Goal: Task Accomplishment & Management: Manage account settings

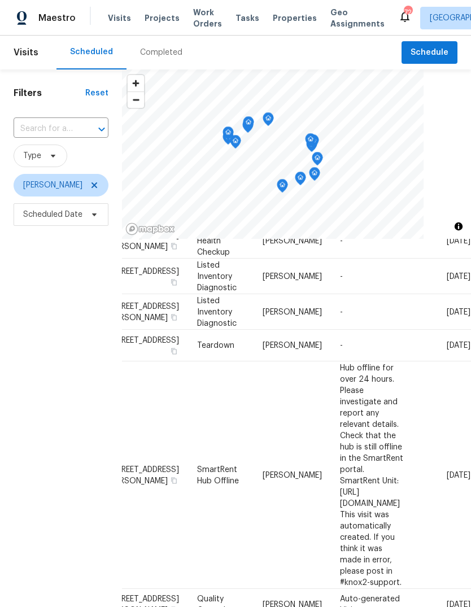
scroll to position [485, 91]
click at [0, 0] on icon at bounding box center [0, 0] width 0 height 0
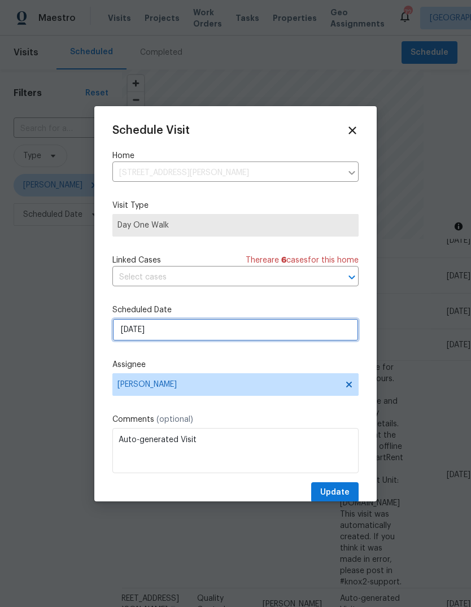
click at [321, 331] on input "9/17/2025" at bounding box center [235, 330] width 246 height 23
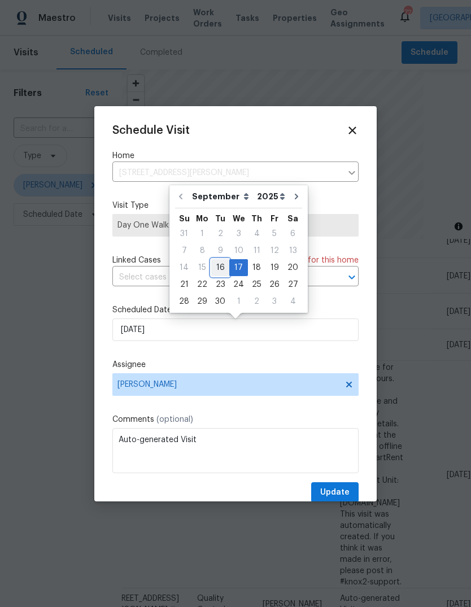
click at [223, 266] on div "16" at bounding box center [220, 268] width 18 height 16
type input "9/16/2025"
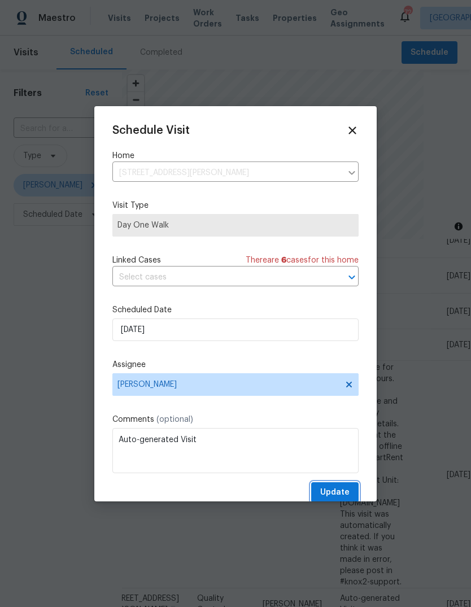
click at [344, 494] on span "Update" at bounding box center [334, 493] width 29 height 14
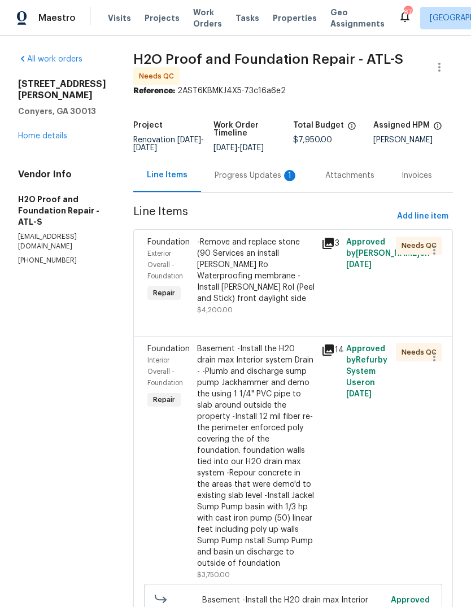
click at [215, 176] on div "Progress Updates 1" at bounding box center [257, 175] width 84 height 11
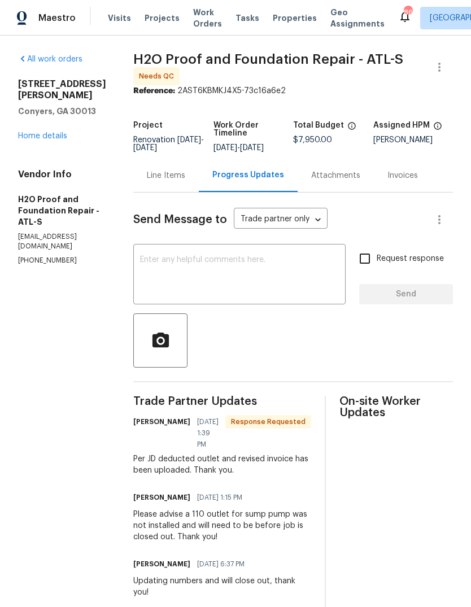
click at [312, 262] on textarea at bounding box center [239, 276] width 199 height 40
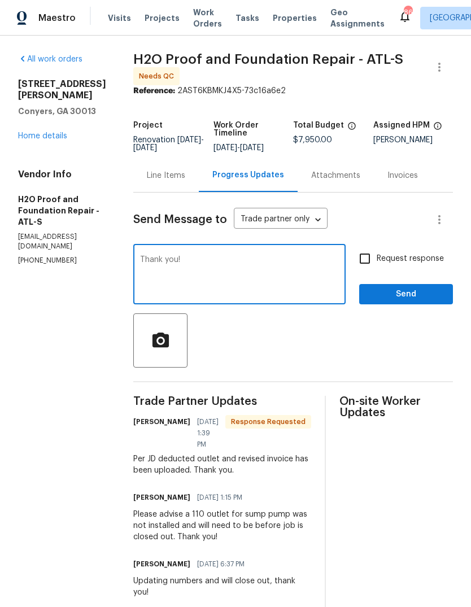
type textarea "Thank you!"
click at [427, 295] on span "Send" at bounding box center [406, 295] width 76 height 14
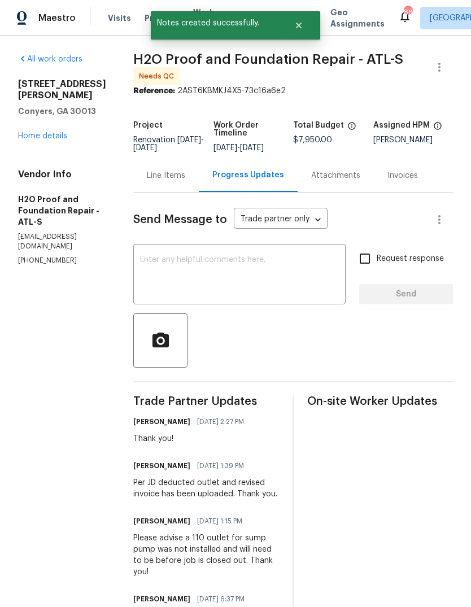
click at [155, 173] on div "Line Items" at bounding box center [166, 175] width 38 height 11
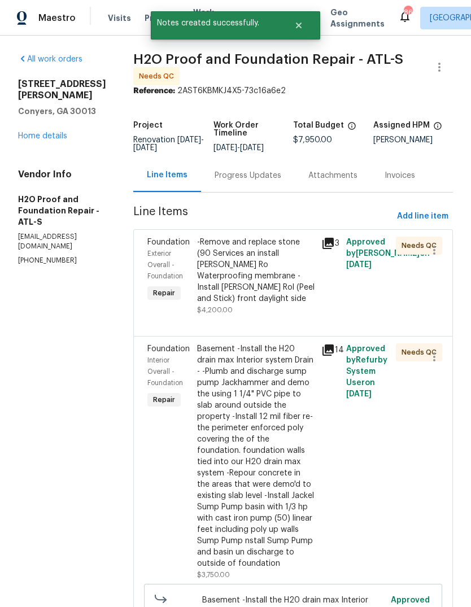
click at [240, 255] on div "-Remove and replace stone (90 Services an install Mel Ro Waterproofing membrane…" at bounding box center [256, 271] width 118 height 68
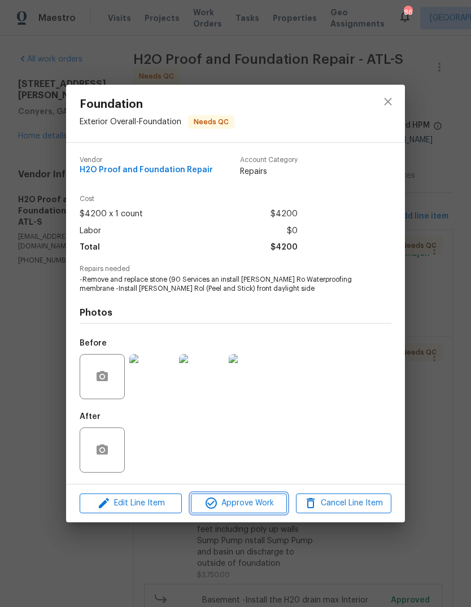
click at [252, 503] on span "Approve Work" at bounding box center [238, 504] width 89 height 14
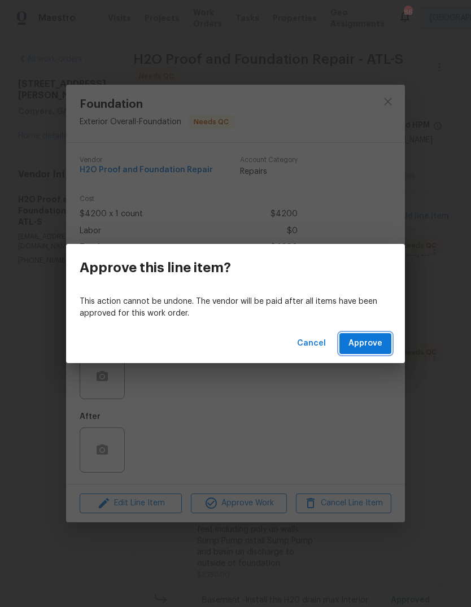
click at [377, 343] on span "Approve" at bounding box center [366, 344] width 34 height 14
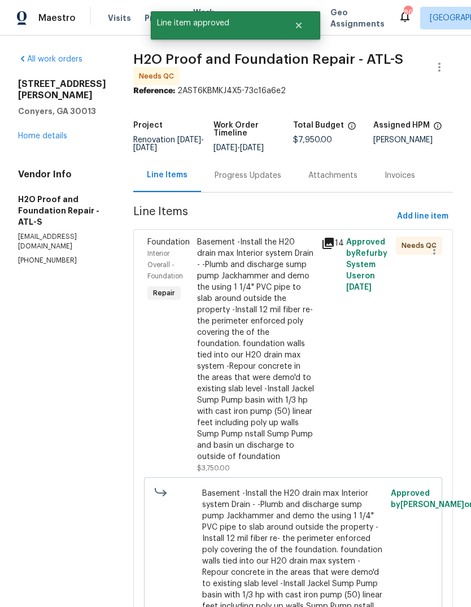
click at [242, 293] on div "Basement -Install the H20 drain max Interior system Drain - -Plumb and discharg…" at bounding box center [256, 350] width 118 height 226
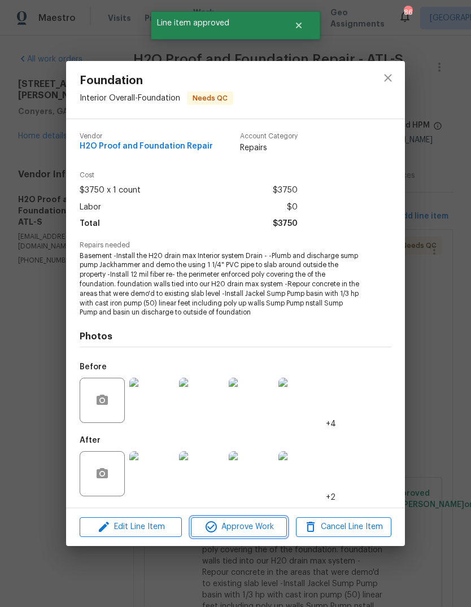
click at [258, 525] on span "Approve Work" at bounding box center [238, 527] width 89 height 14
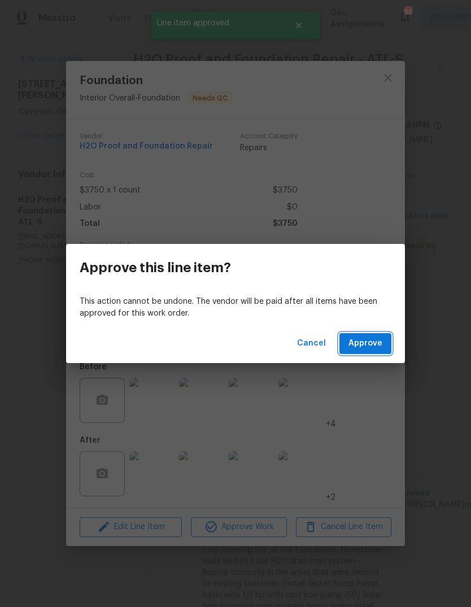
click at [366, 347] on span "Approve" at bounding box center [366, 344] width 34 height 14
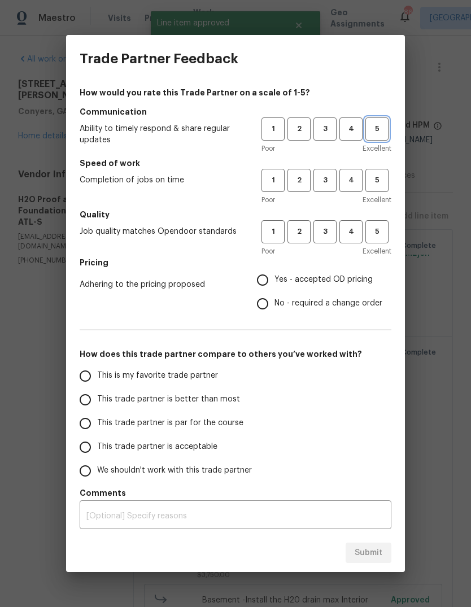
click at [388, 129] on button "5" at bounding box center [377, 129] width 23 height 23
click at [381, 179] on span "5" at bounding box center [377, 180] width 21 height 13
click at [384, 242] on button "5" at bounding box center [377, 231] width 23 height 23
click at [345, 275] on span "Yes - accepted OD pricing" at bounding box center [324, 280] width 98 height 12
click at [275, 275] on input "Yes - accepted OD pricing" at bounding box center [263, 280] width 24 height 24
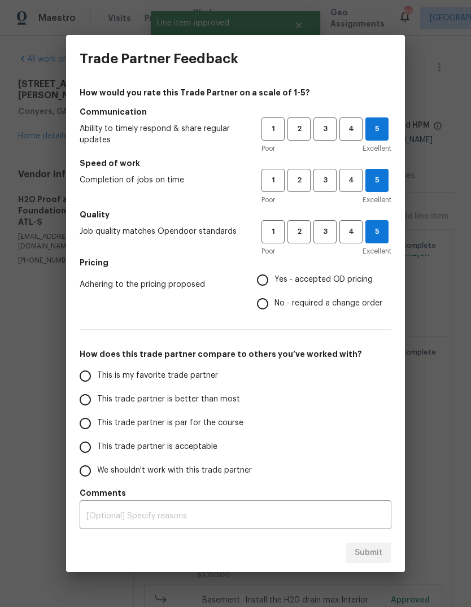
radio input "true"
click at [94, 376] on input "This is my favorite trade partner" at bounding box center [85, 376] width 24 height 24
click at [377, 555] on span "Submit" at bounding box center [369, 553] width 28 height 14
radio input "true"
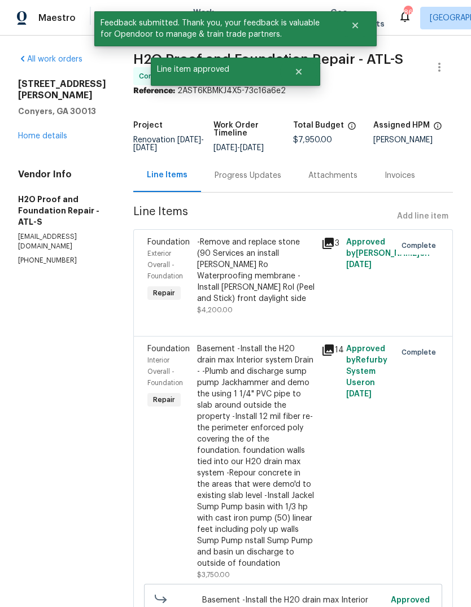
click at [28, 140] on link "Home details" at bounding box center [42, 136] width 49 height 8
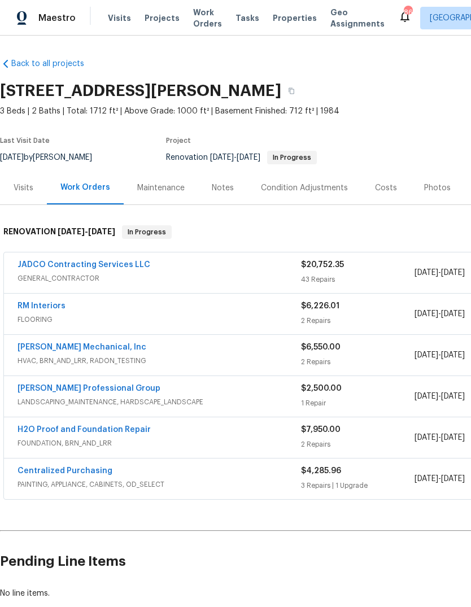
click at [114, 268] on link "JADCO Contracting Services LLC" at bounding box center [84, 265] width 133 height 8
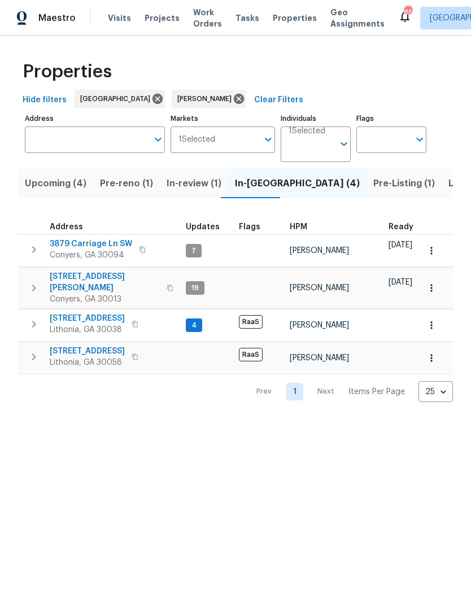
click at [120, 189] on span "Pre-reno (1)" at bounding box center [126, 184] width 53 height 16
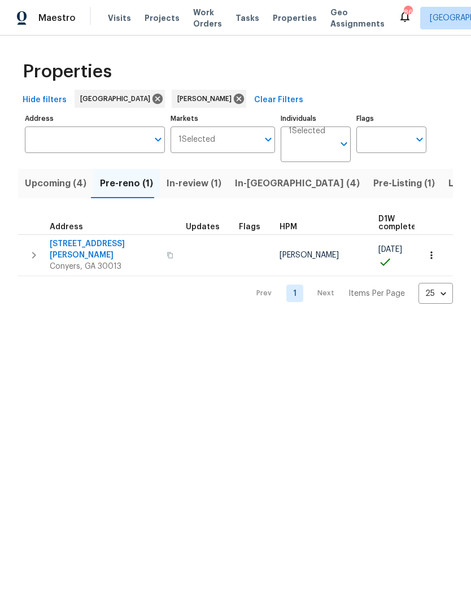
click at [98, 247] on span "2725 Bailey Pl NE" at bounding box center [105, 249] width 110 height 23
click at [244, 187] on span "In-reno (4)" at bounding box center [297, 184] width 125 height 16
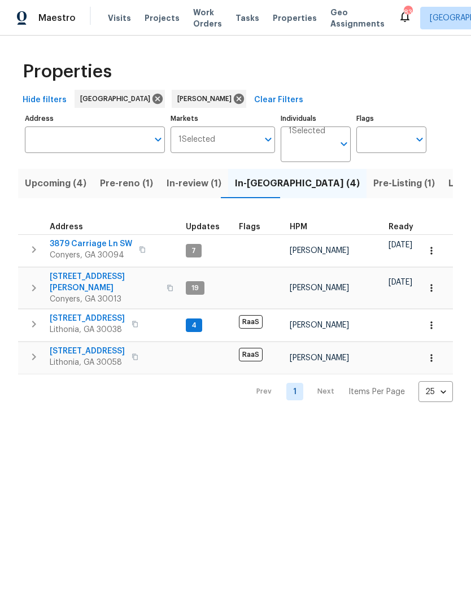
click at [72, 242] on span "3879 Carriage Ln SW" at bounding box center [91, 243] width 82 height 11
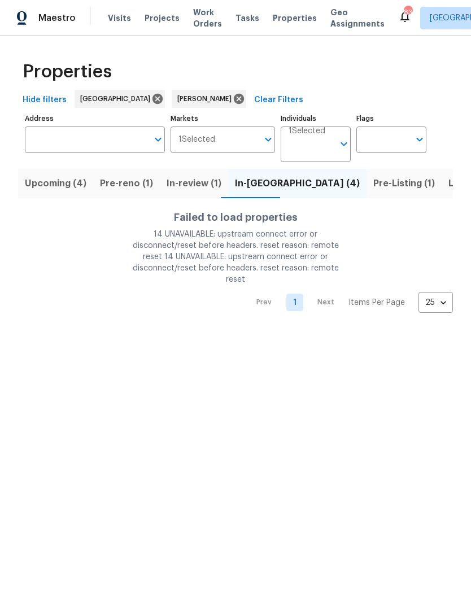
click at [373, 185] on span "Pre-Listing (1)" at bounding box center [404, 184] width 62 height 16
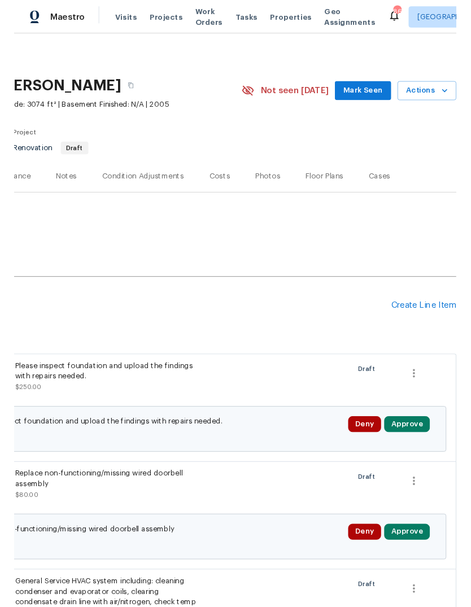
scroll to position [0, 167]
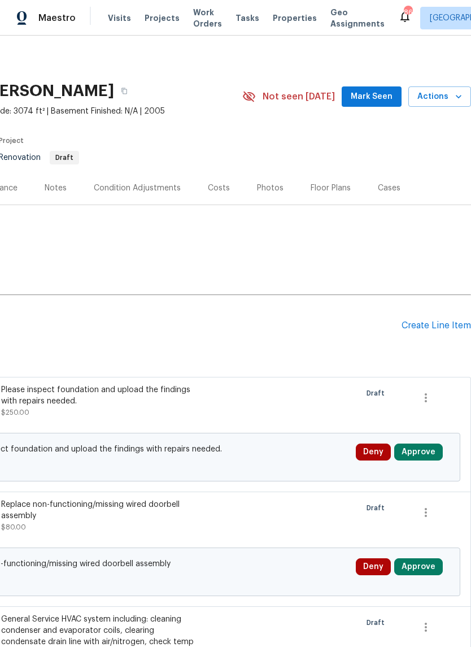
click at [385, 102] on span "Mark Seen" at bounding box center [372, 97] width 42 height 14
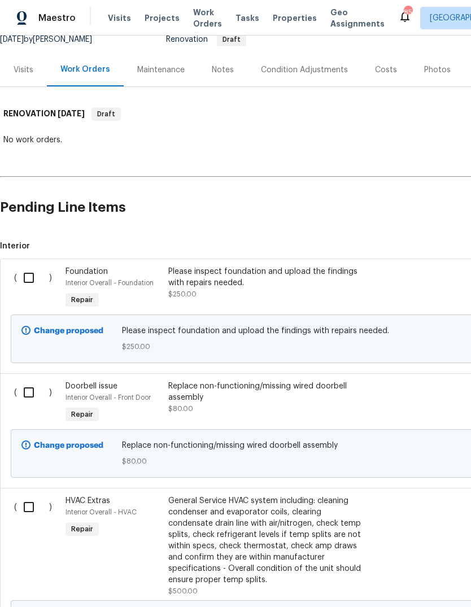
scroll to position [119, 0]
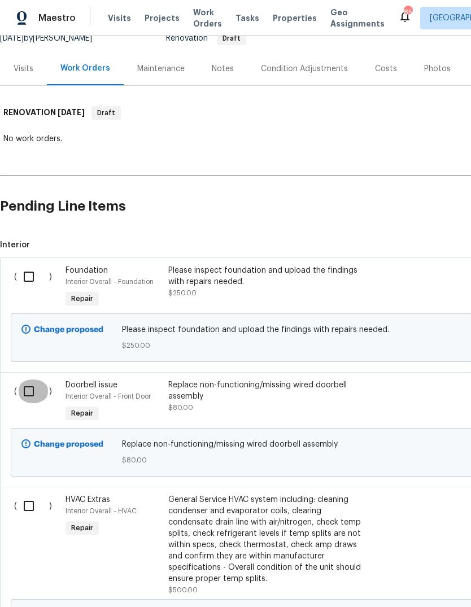
click at [26, 395] on input "checkbox" at bounding box center [33, 392] width 32 height 24
checkbox input "true"
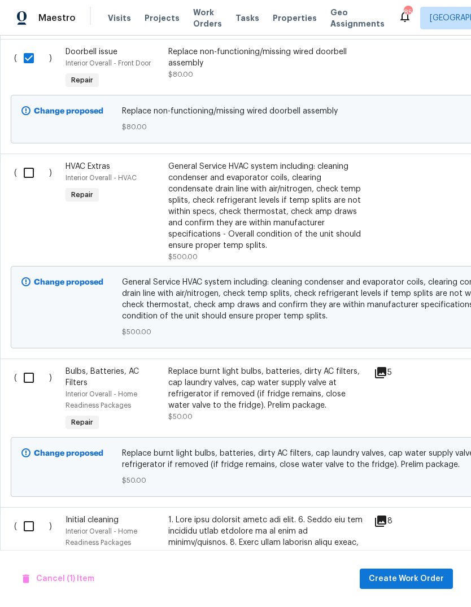
scroll to position [453, -1]
click at [29, 378] on input "checkbox" at bounding box center [33, 378] width 32 height 24
checkbox input "true"
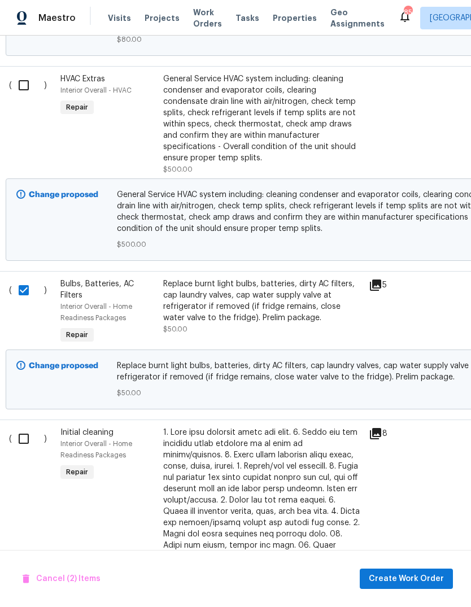
click at [25, 436] on input "checkbox" at bounding box center [28, 439] width 32 height 24
checkbox input "true"
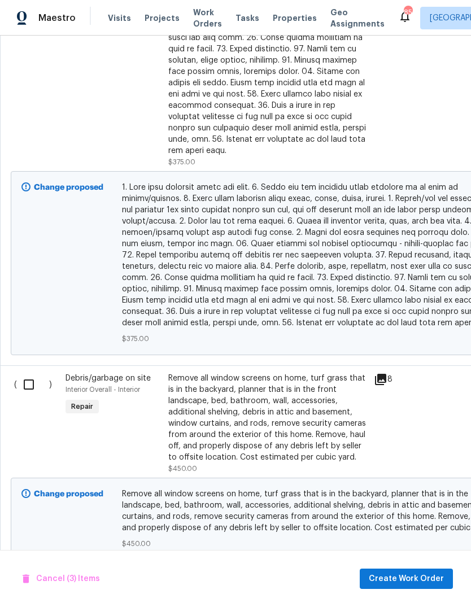
scroll to position [1116, 0]
click at [25, 377] on input "checkbox" at bounding box center [33, 384] width 32 height 24
checkbox input "true"
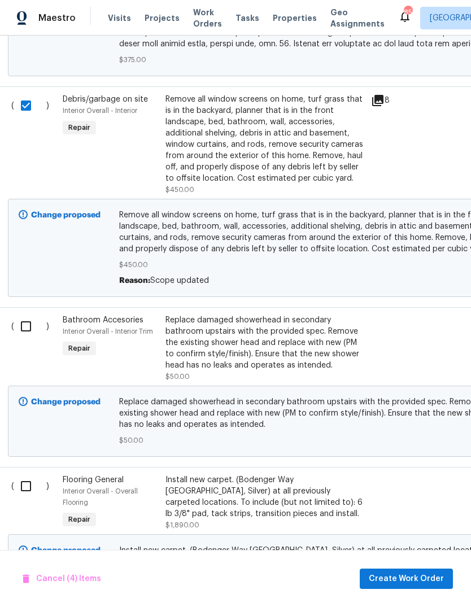
scroll to position [1396, 3]
click at [25, 316] on input "checkbox" at bounding box center [30, 326] width 32 height 24
checkbox input "true"
click at [26, 480] on input "checkbox" at bounding box center [30, 486] width 32 height 24
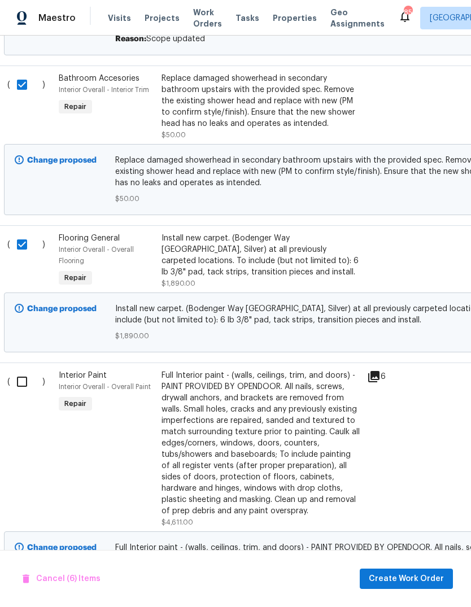
scroll to position [1633, 7]
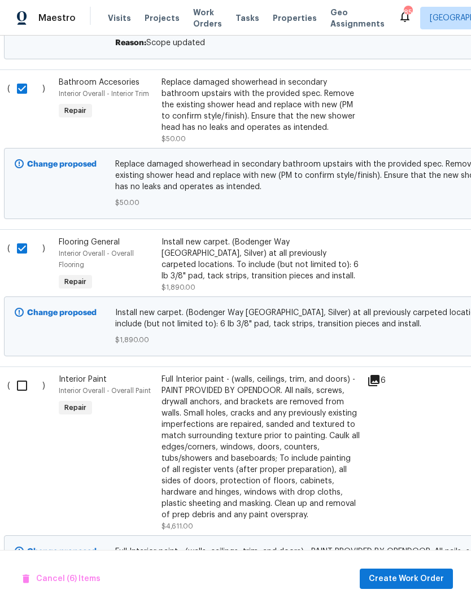
click at [23, 241] on input "checkbox" at bounding box center [26, 249] width 32 height 24
checkbox input "false"
click at [23, 377] on input "checkbox" at bounding box center [26, 386] width 32 height 24
checkbox input "true"
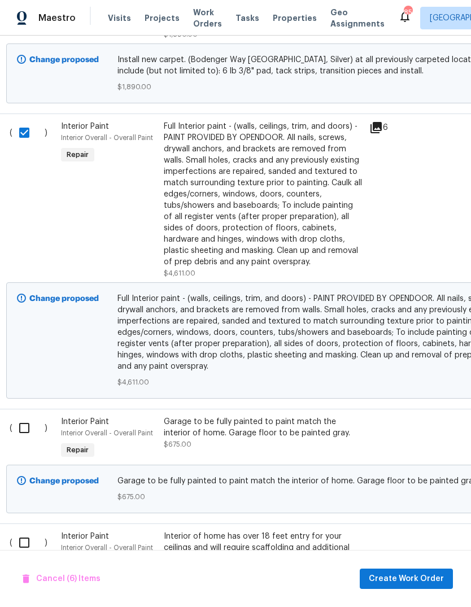
click at [24, 419] on input "checkbox" at bounding box center [28, 428] width 32 height 24
checkbox input "true"
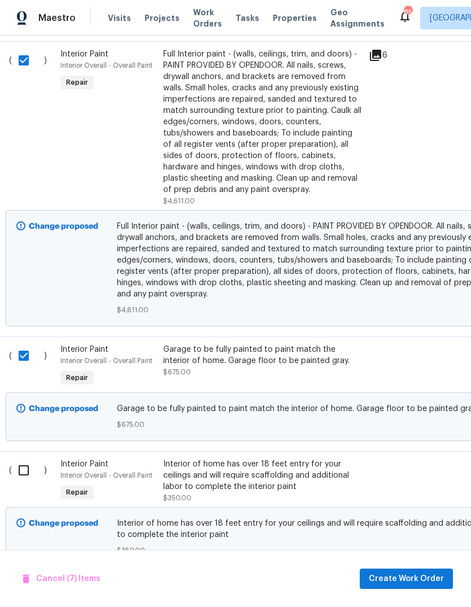
click at [25, 463] on input "checkbox" at bounding box center [28, 471] width 32 height 24
checkbox input "true"
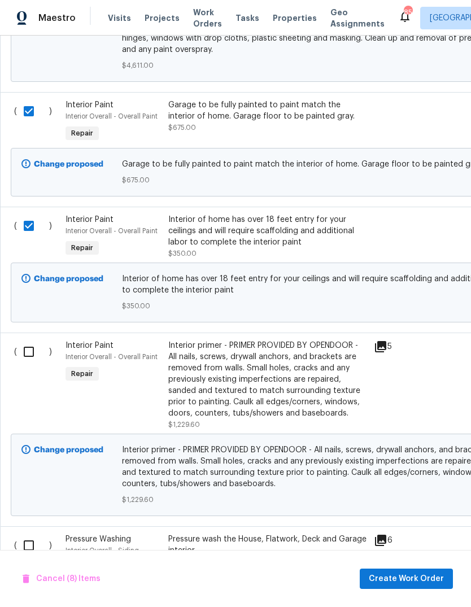
scroll to position [2207, -1]
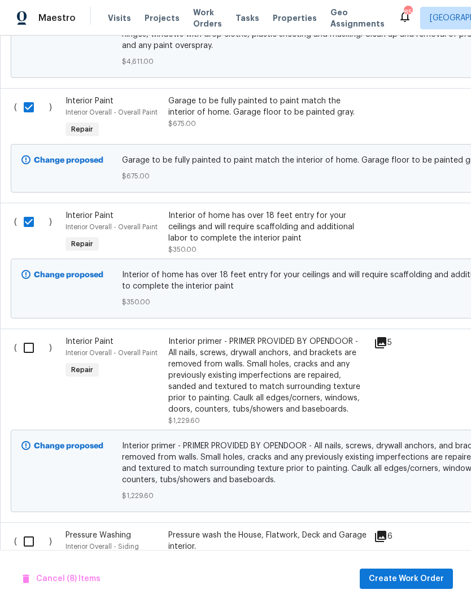
click at [24, 345] on input "checkbox" at bounding box center [33, 348] width 32 height 24
checkbox input "true"
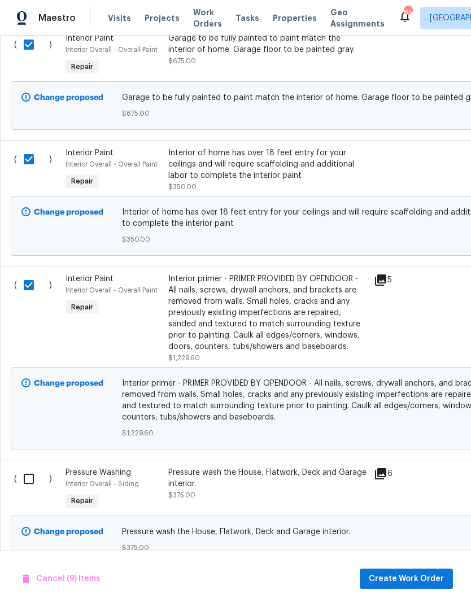
scroll to position [2269, 0]
click at [32, 481] on input "checkbox" at bounding box center [33, 480] width 32 height 24
checkbox input "true"
click at [416, 576] on span "Create Work Order" at bounding box center [406, 579] width 75 height 14
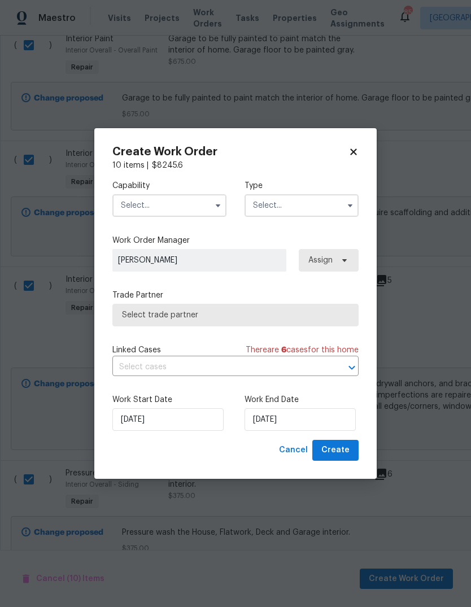
click at [132, 214] on input "text" at bounding box center [169, 205] width 114 height 23
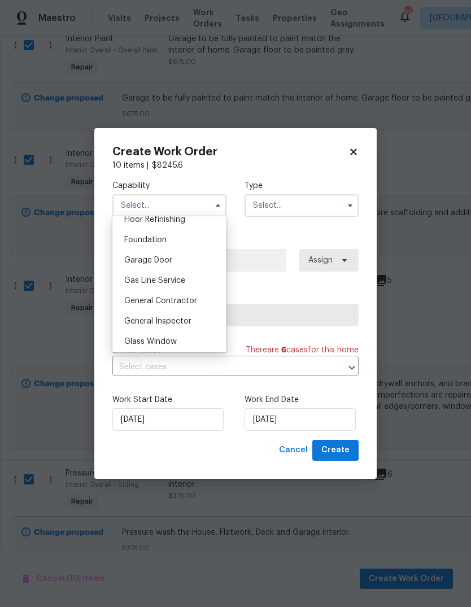
scroll to position [470, 0]
click at [192, 297] on span "General Contractor" at bounding box center [160, 299] width 73 height 8
type input "General Contractor"
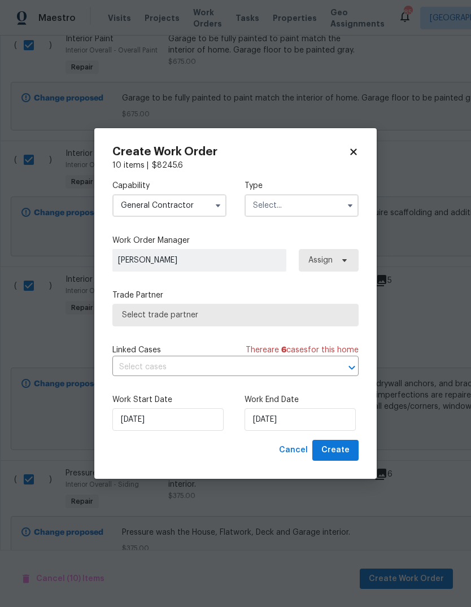
click at [307, 206] on input "text" at bounding box center [302, 205] width 114 height 23
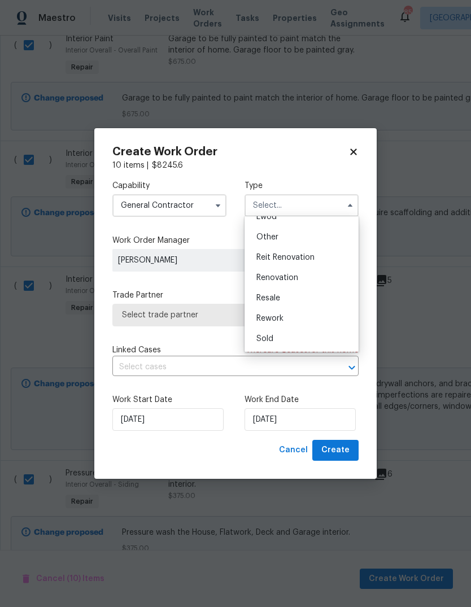
scroll to position [134, 0]
click at [306, 277] on div "Renovation" at bounding box center [301, 278] width 108 height 20
type input "Renovation"
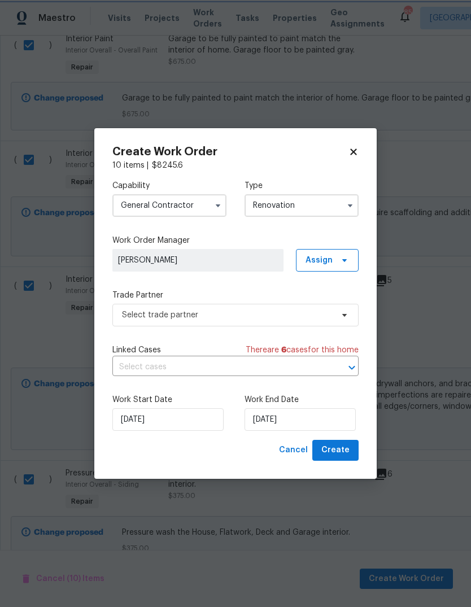
scroll to position [0, 0]
click at [324, 418] on input "[DATE]" at bounding box center [300, 419] width 111 height 23
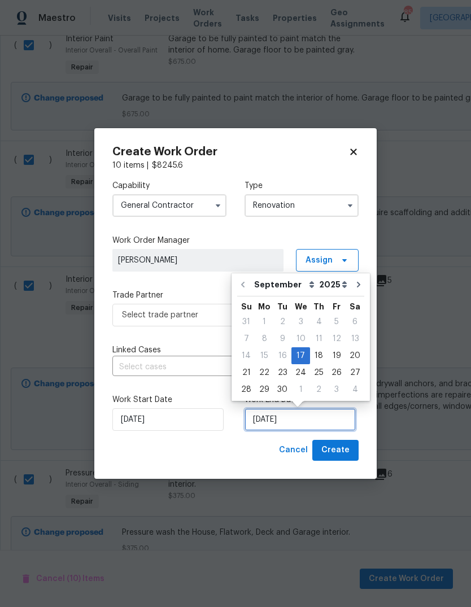
scroll to position [8, 0]
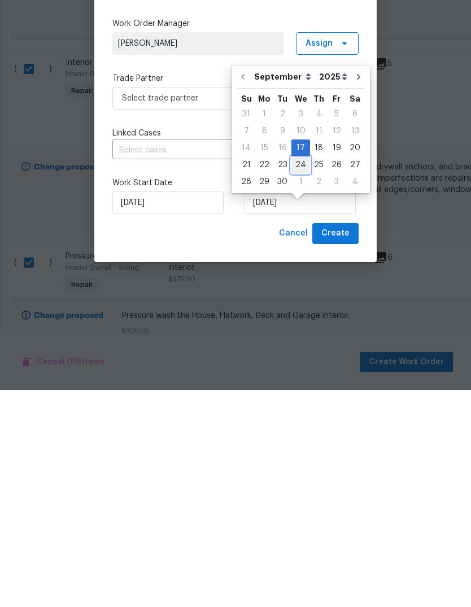
click at [302, 374] on div "24" at bounding box center [301, 382] width 19 height 16
type input "[DATE]"
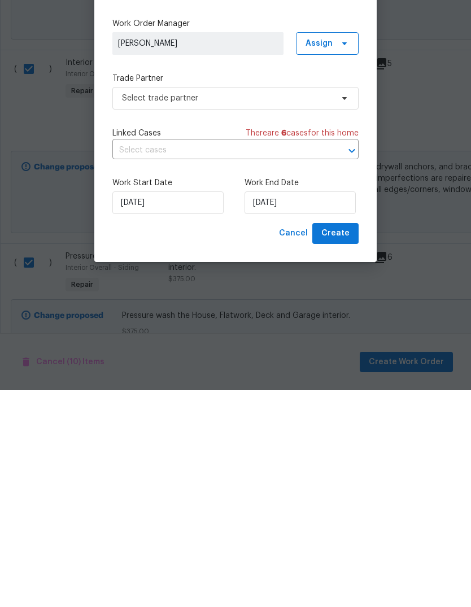
scroll to position [42, 0]
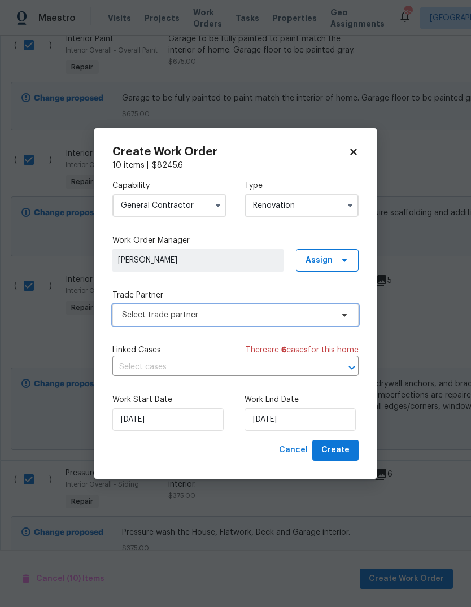
click at [328, 311] on span "Select trade partner" at bounding box center [227, 315] width 211 height 11
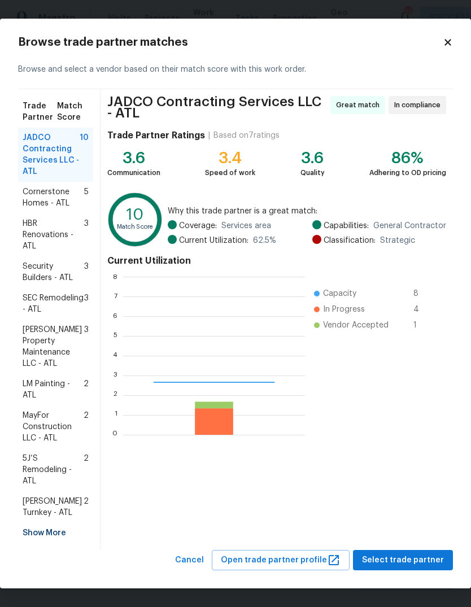
scroll to position [158, 182]
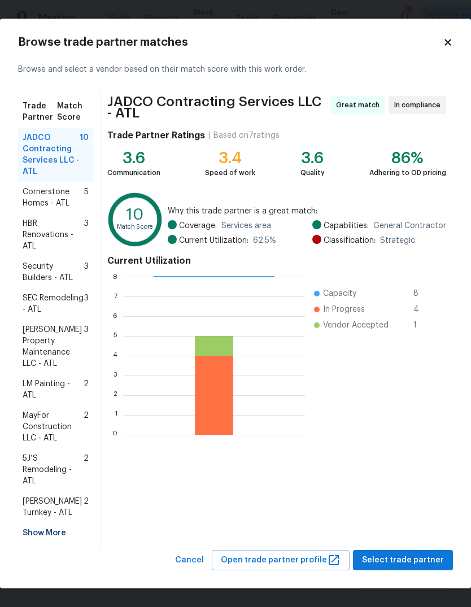
click at [55, 394] on span "LM Painting - ATL" at bounding box center [53, 390] width 61 height 23
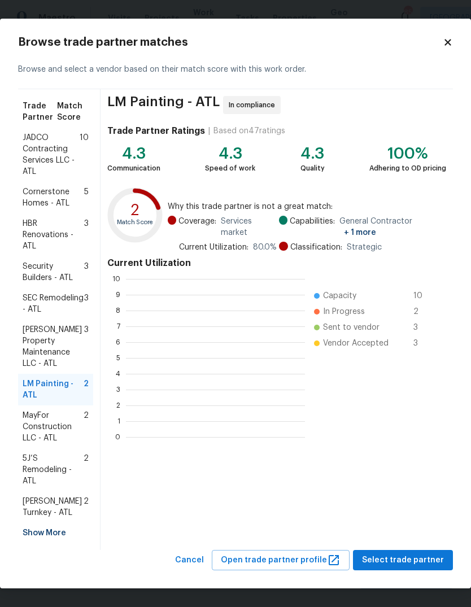
scroll to position [1, 1]
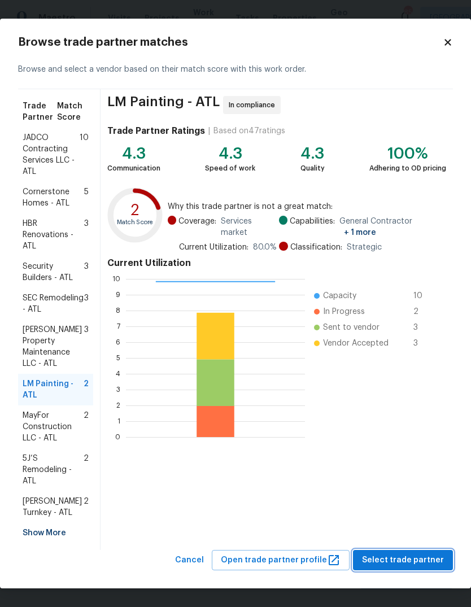
click at [419, 554] on span "Select trade partner" at bounding box center [403, 561] width 82 height 14
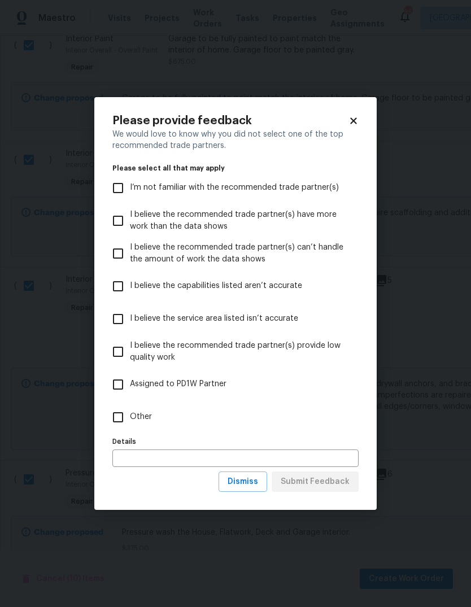
click at [120, 420] on input "Other" at bounding box center [118, 418] width 24 height 24
checkbox input "true"
click at [337, 483] on span "Submit Feedback" at bounding box center [315, 482] width 69 height 14
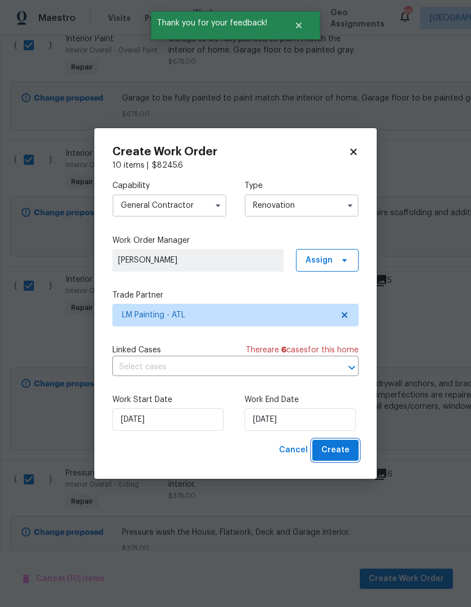
click at [348, 449] on span "Create" at bounding box center [335, 451] width 28 height 14
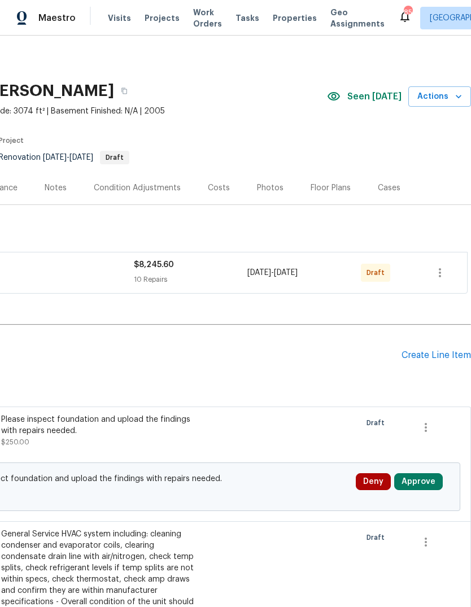
scroll to position [0, 167]
click at [444, 276] on icon "button" at bounding box center [440, 273] width 14 height 14
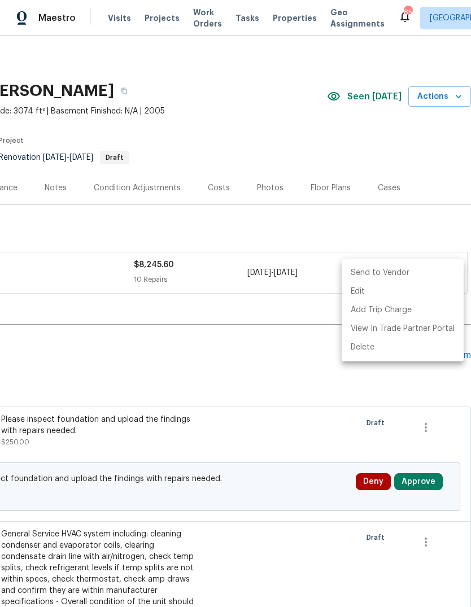
click at [394, 274] on li "Send to Vendor" at bounding box center [403, 273] width 122 height 19
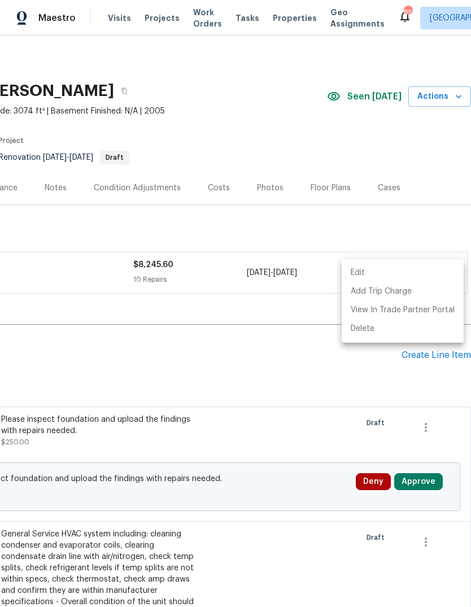
click at [427, 216] on div at bounding box center [235, 303] width 471 height 607
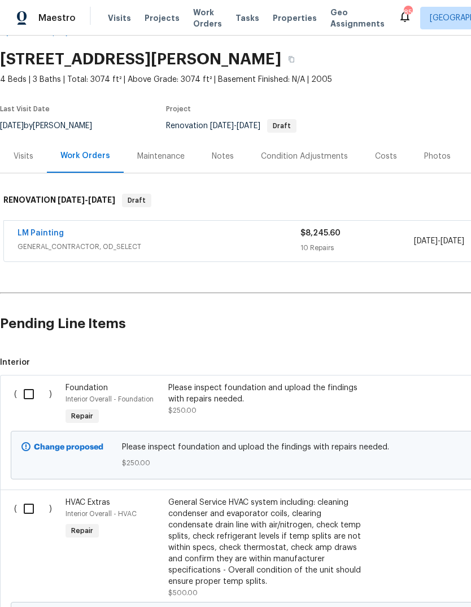
scroll to position [34, 0]
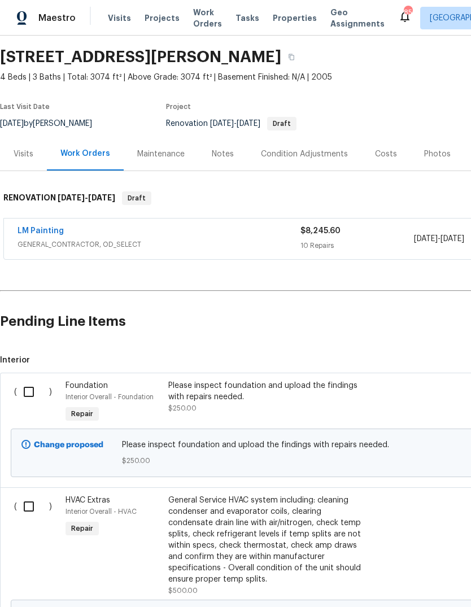
click at [28, 397] on input "checkbox" at bounding box center [33, 392] width 32 height 24
checkbox input "true"
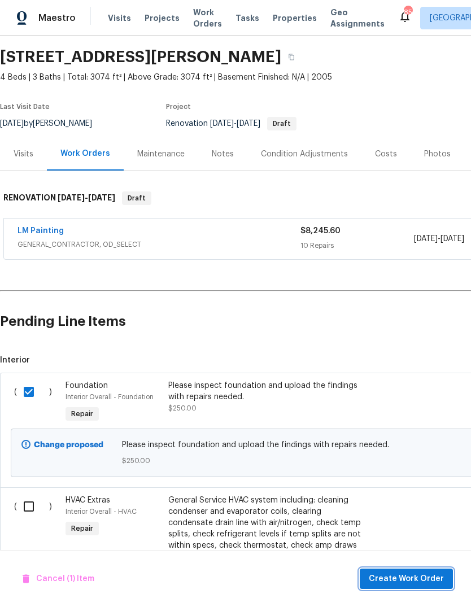
click at [419, 576] on span "Create Work Order" at bounding box center [406, 579] width 75 height 14
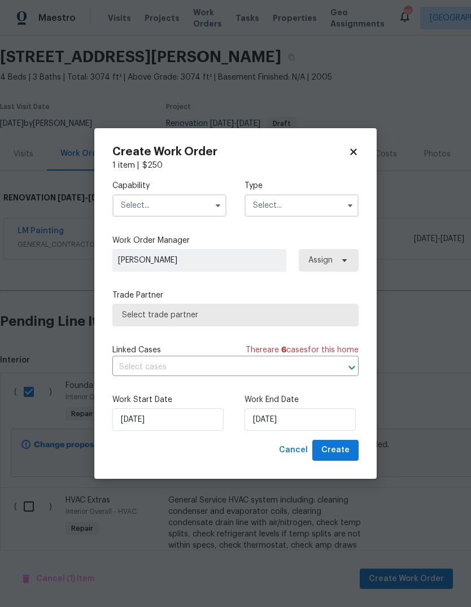
click at [170, 208] on input "text" at bounding box center [169, 205] width 114 height 23
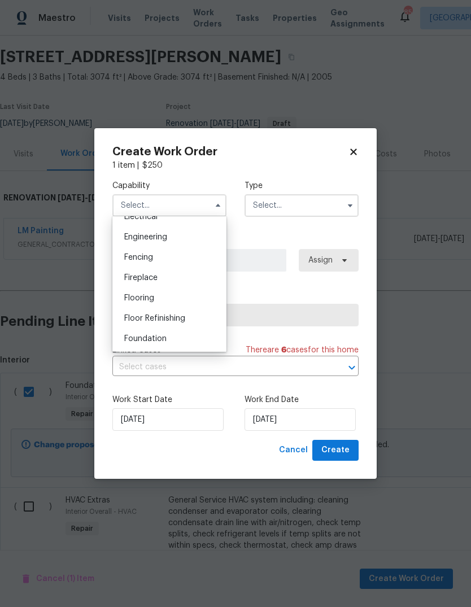
click at [171, 339] on div "Foundation" at bounding box center [169, 339] width 108 height 20
type input "Foundation"
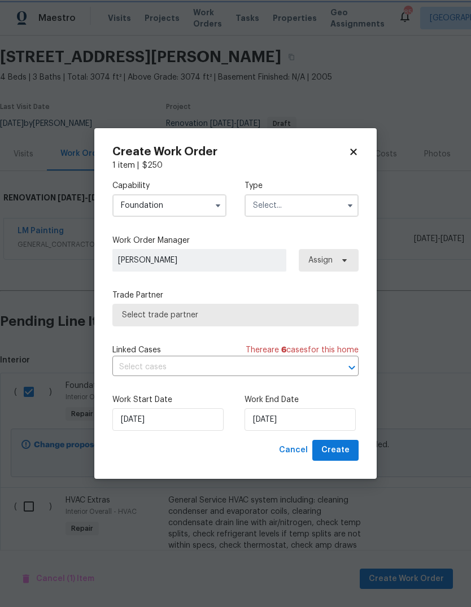
scroll to position [390, 0]
click at [327, 204] on input "text" at bounding box center [302, 205] width 114 height 23
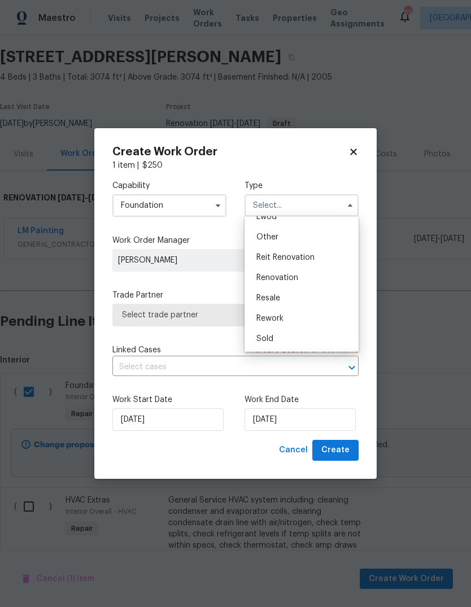
scroll to position [134, 0]
click at [306, 276] on div "Renovation" at bounding box center [301, 278] width 108 height 20
type input "Renovation"
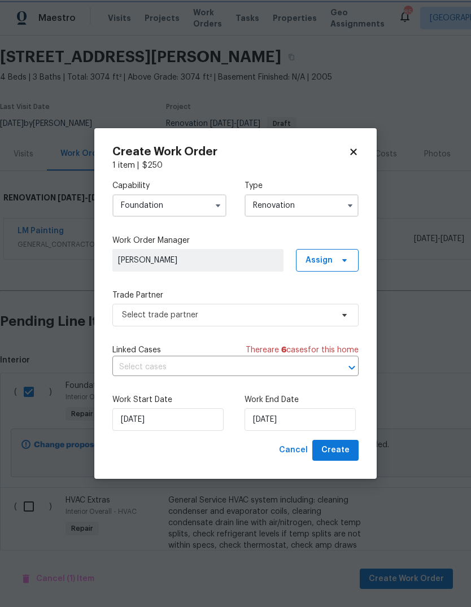
scroll to position [0, 0]
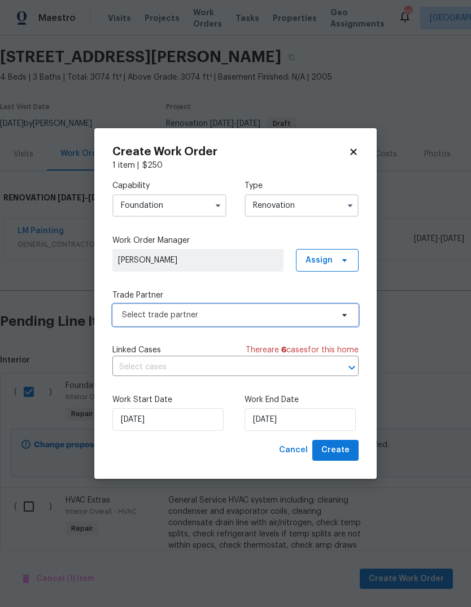
click at [286, 323] on span "Select trade partner" at bounding box center [235, 315] width 246 height 23
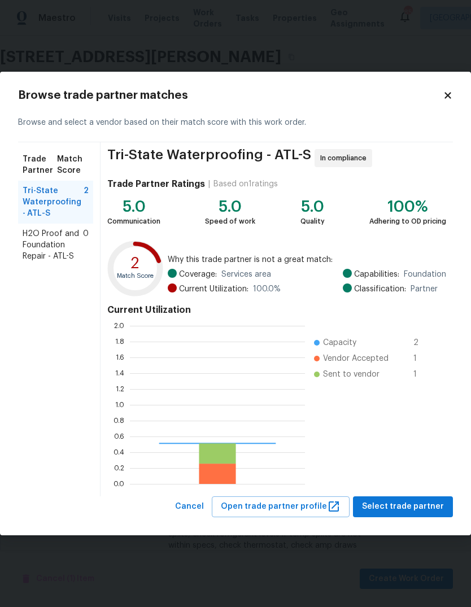
scroll to position [158, 175]
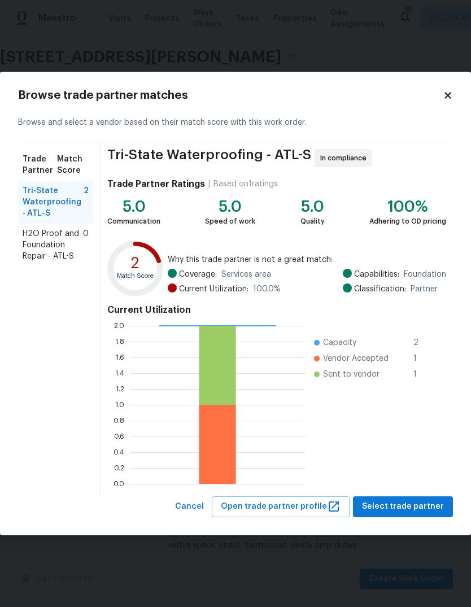
click at [56, 243] on span "H2O Proof and Foundation Repair - ATL-S" at bounding box center [53, 245] width 60 height 34
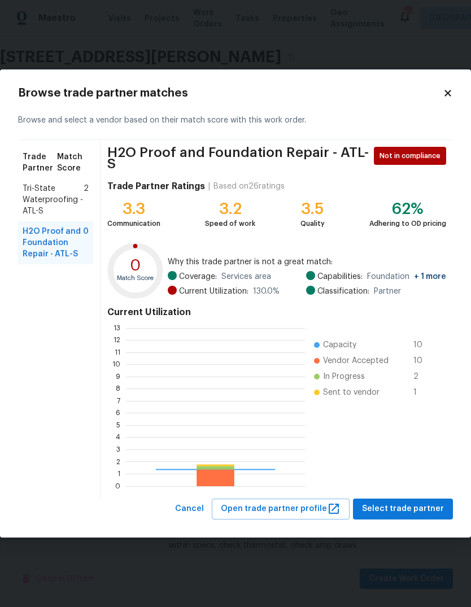
scroll to position [158, 179]
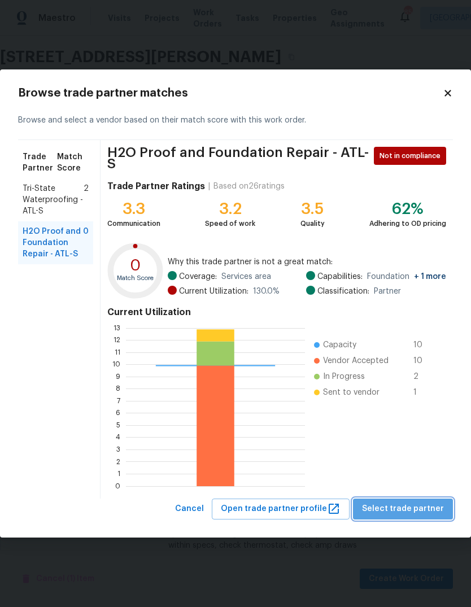
click at [416, 506] on span "Select trade partner" at bounding box center [403, 509] width 82 height 14
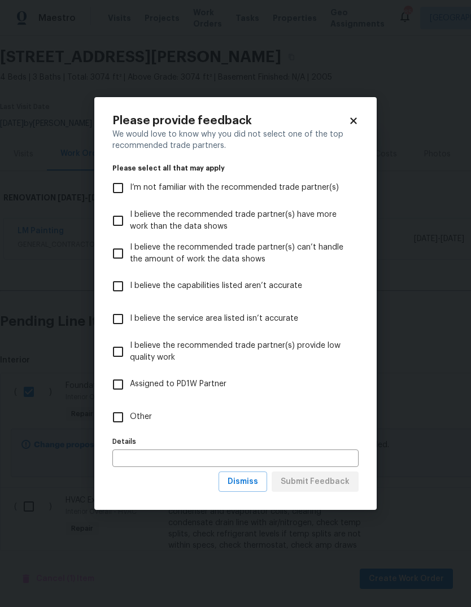
click at [140, 416] on span "Other" at bounding box center [141, 417] width 22 height 12
click at [130, 416] on input "Other" at bounding box center [118, 418] width 24 height 24
checkbox input "true"
click at [332, 486] on span "Submit Feedback" at bounding box center [315, 482] width 69 height 14
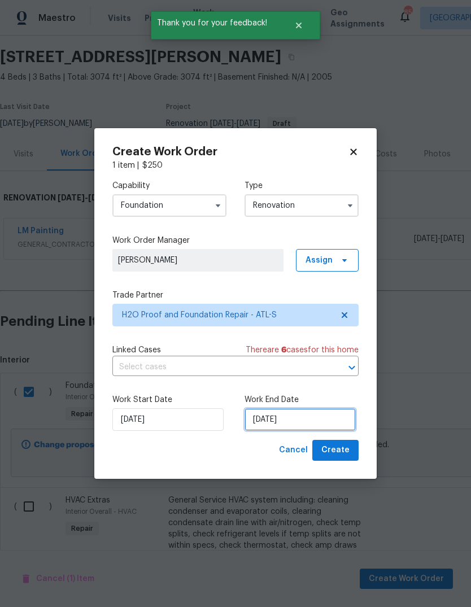
click at [323, 421] on input "[DATE]" at bounding box center [300, 419] width 111 height 23
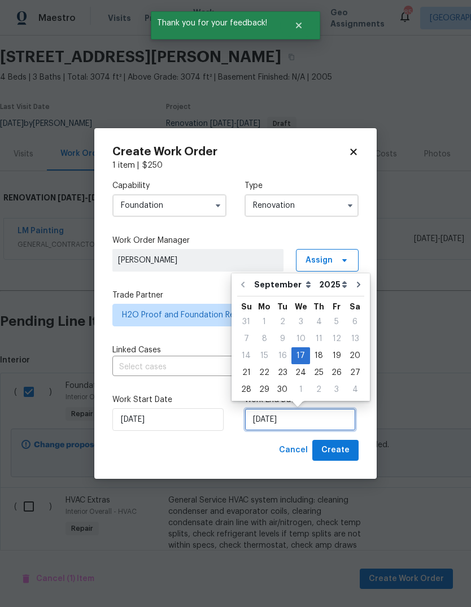
scroll to position [8, 0]
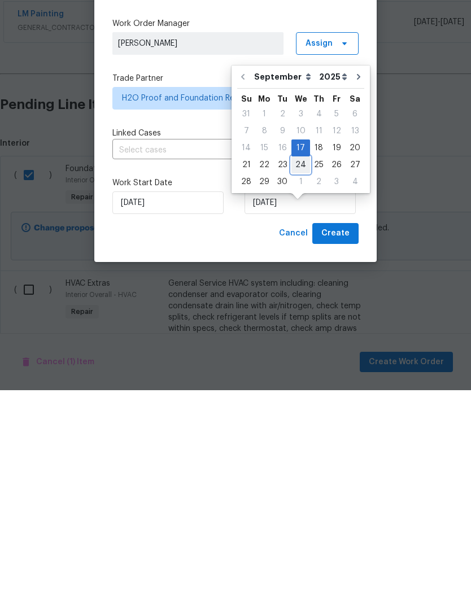
click at [305, 374] on div "24" at bounding box center [301, 382] width 19 height 16
type input "[DATE]"
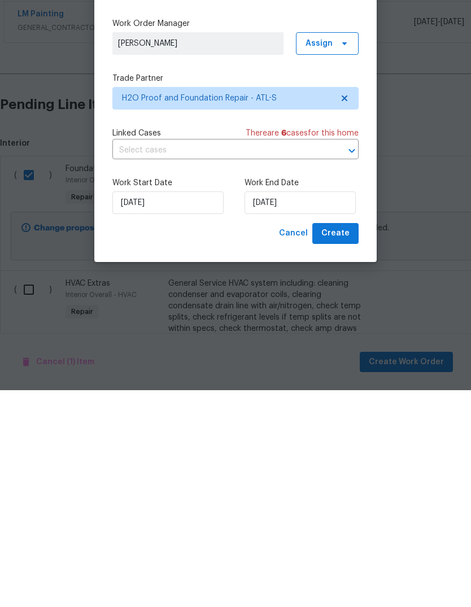
scroll to position [42, 0]
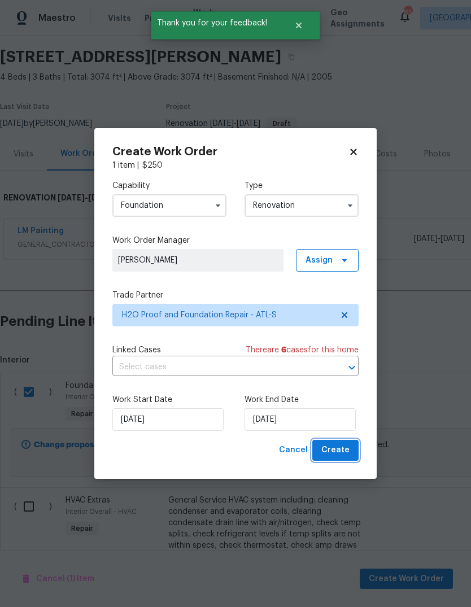
click at [338, 442] on button "Create" at bounding box center [335, 450] width 46 height 21
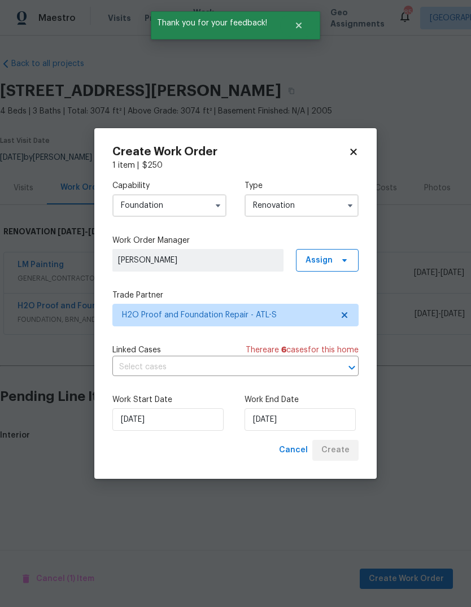
scroll to position [0, 0]
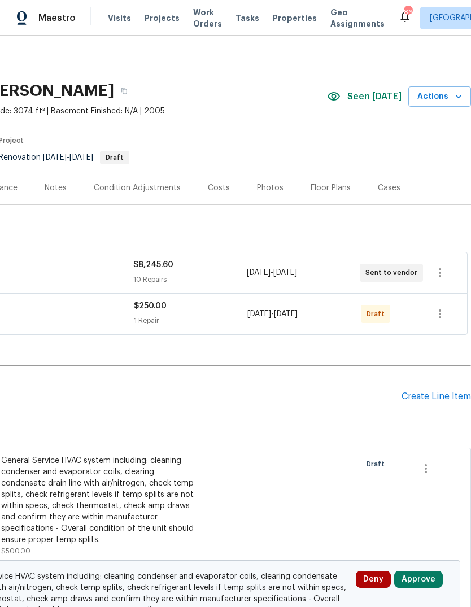
scroll to position [0, 167]
click at [440, 319] on icon "button" at bounding box center [440, 314] width 14 height 14
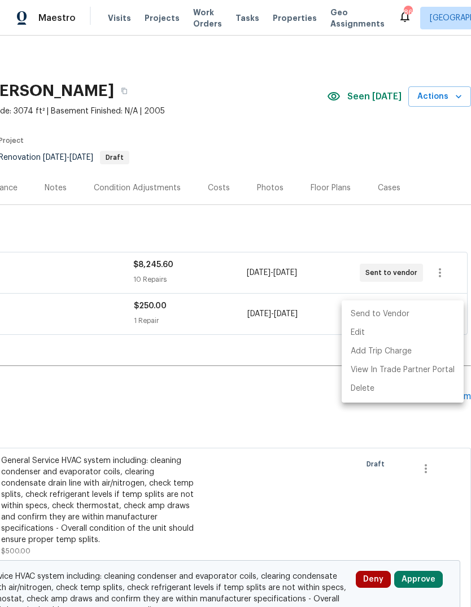
click at [396, 319] on li "Send to Vendor" at bounding box center [403, 314] width 122 height 19
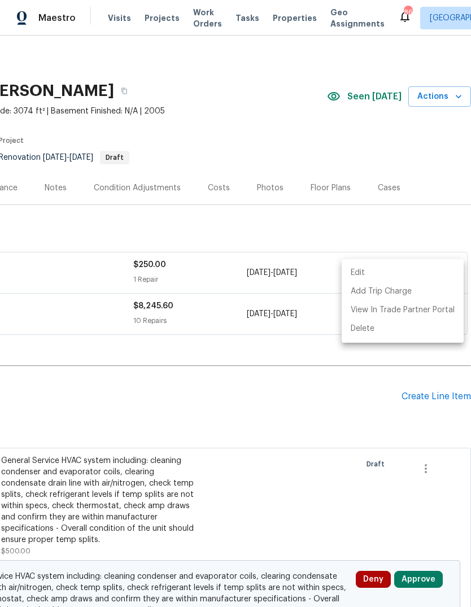
click at [407, 218] on div at bounding box center [235, 303] width 471 height 607
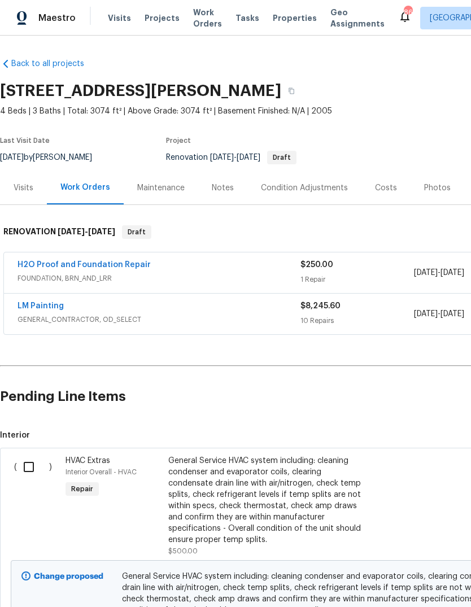
scroll to position [0, 0]
click at [29, 465] on input "checkbox" at bounding box center [33, 467] width 32 height 24
checkbox input "true"
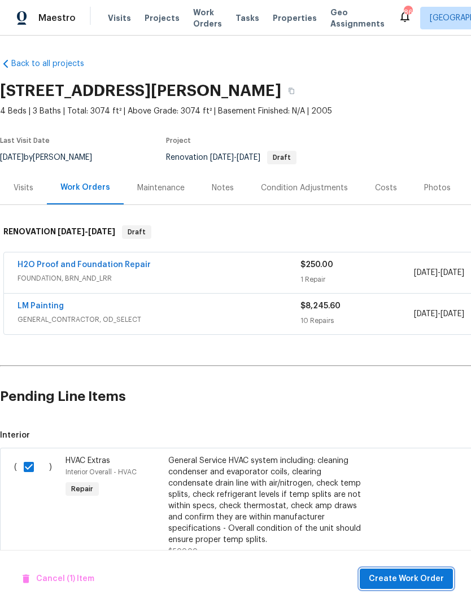
click at [406, 576] on span "Create Work Order" at bounding box center [406, 579] width 75 height 14
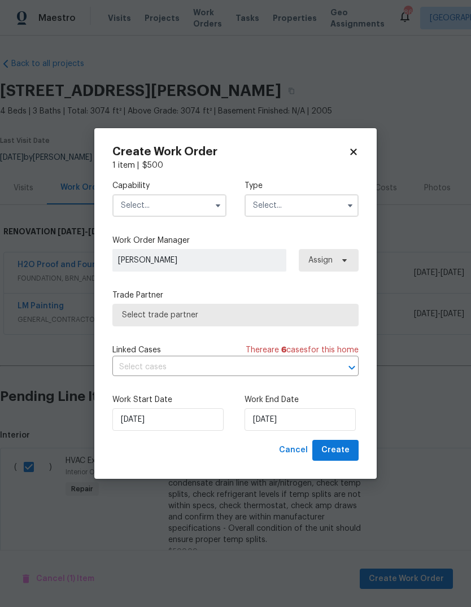
click at [212, 203] on button "button" at bounding box center [218, 206] width 14 height 14
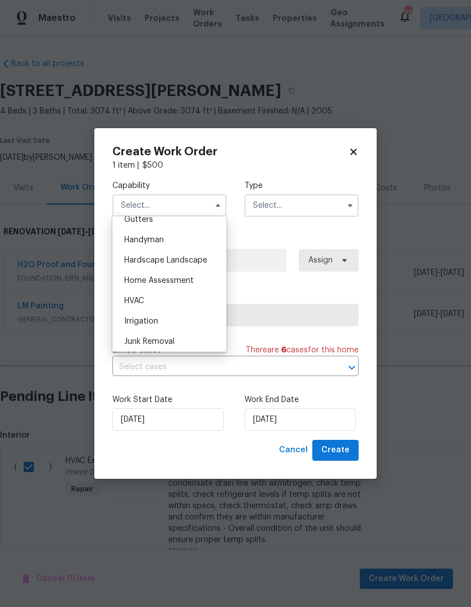
scroll to position [612, 0]
click at [169, 298] on div "HVAC" at bounding box center [169, 299] width 108 height 20
type input "HVAC"
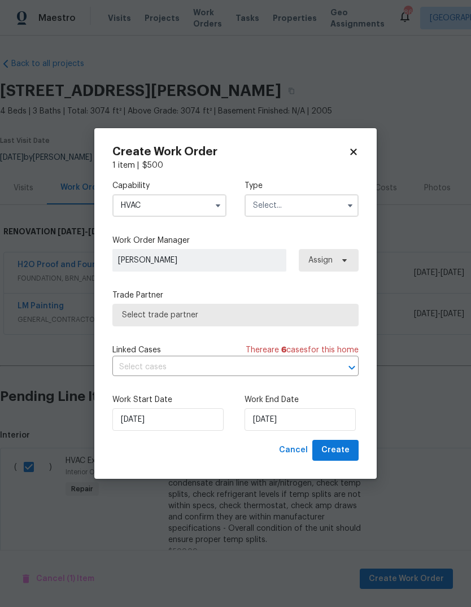
click at [311, 215] on input "text" at bounding box center [302, 205] width 114 height 23
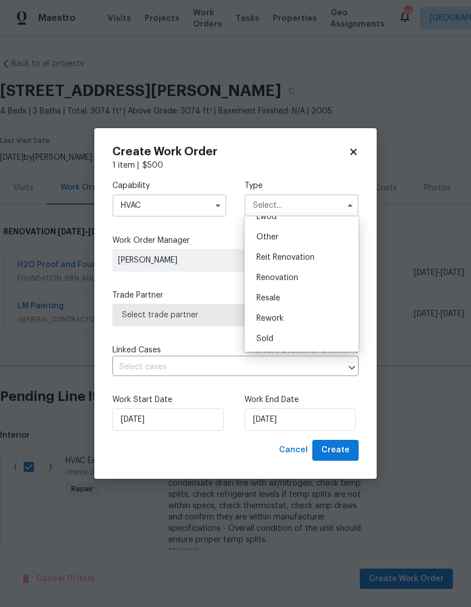
scroll to position [134, 0]
click at [295, 279] on span "Renovation" at bounding box center [278, 278] width 42 height 8
type input "Renovation"
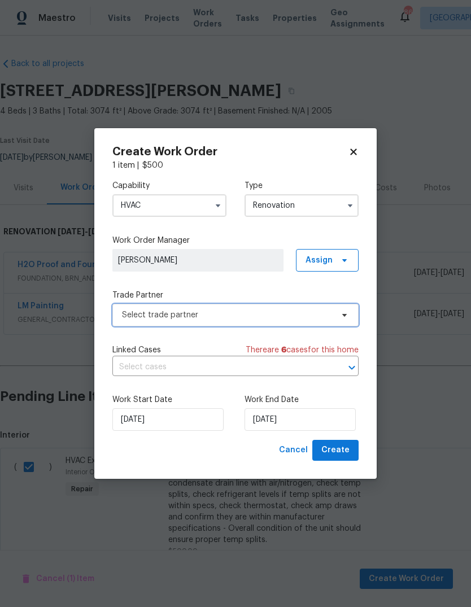
click at [281, 314] on span "Select trade partner" at bounding box center [227, 315] width 211 height 11
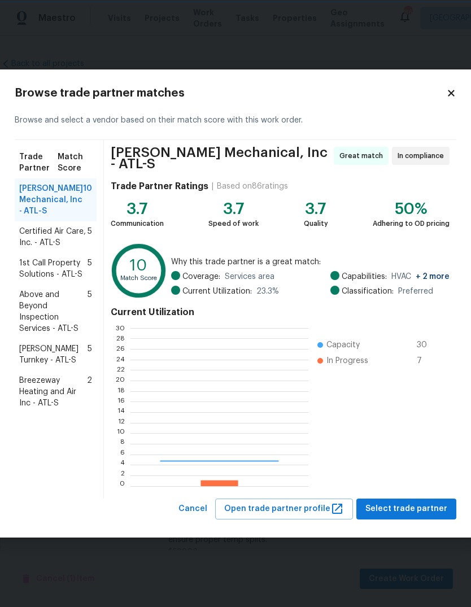
scroll to position [158, 177]
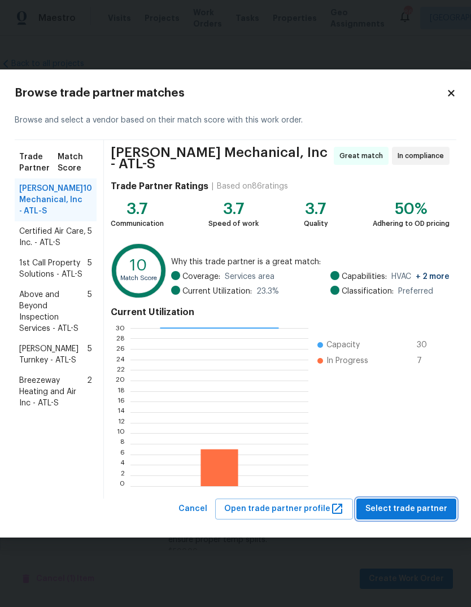
click at [422, 508] on span "Select trade partner" at bounding box center [407, 509] width 82 height 14
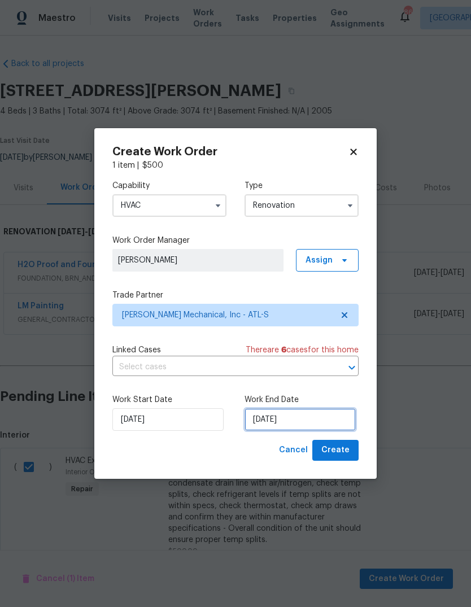
click at [320, 419] on input "[DATE]" at bounding box center [300, 419] width 111 height 23
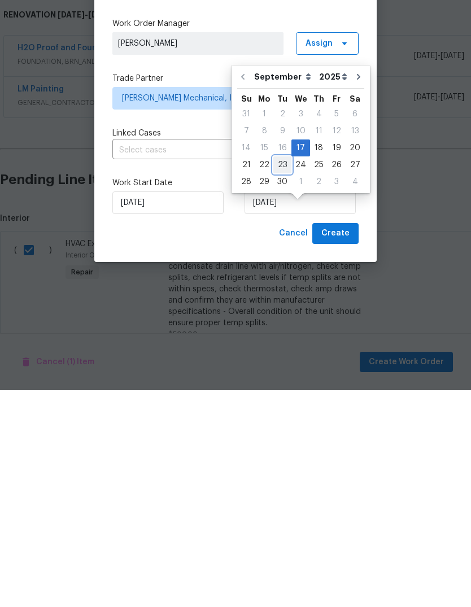
click at [280, 374] on div "23" at bounding box center [282, 382] width 18 height 16
type input "[DATE]"
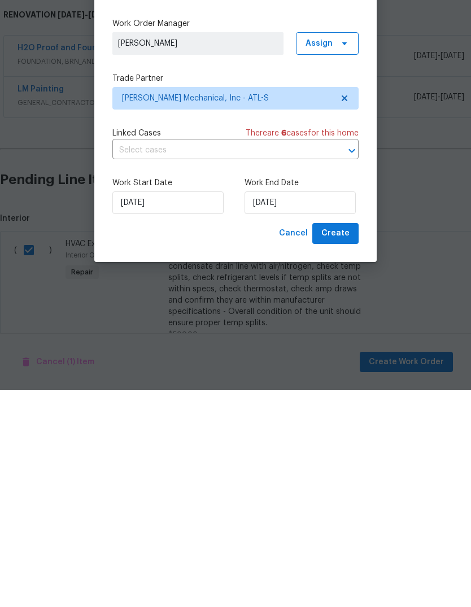
scroll to position [42, 0]
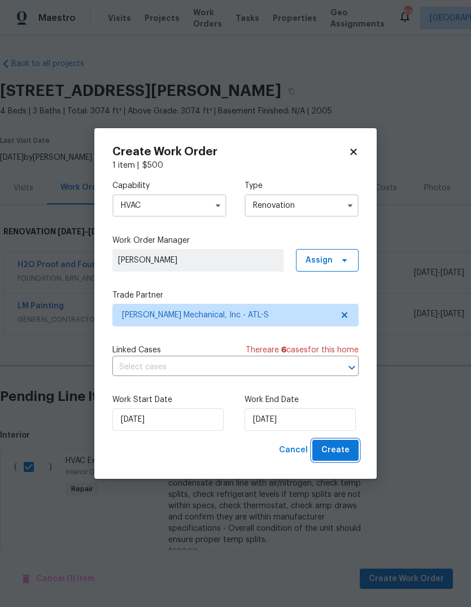
click at [342, 449] on span "Create" at bounding box center [335, 451] width 28 height 14
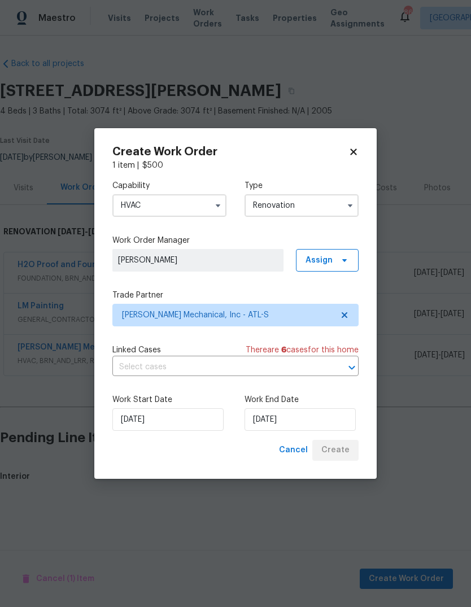
scroll to position [0, 0]
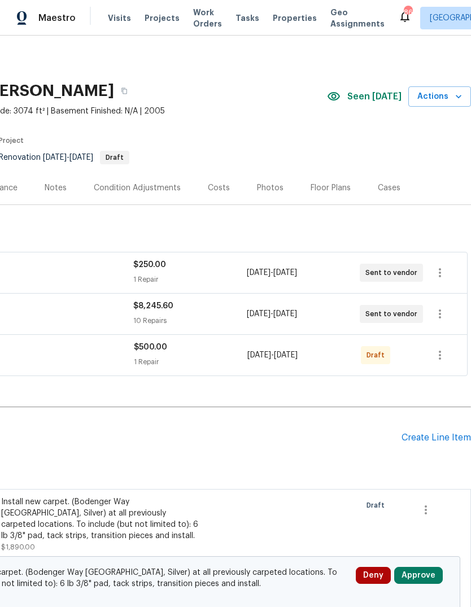
scroll to position [0, 167]
click at [442, 356] on icon "button" at bounding box center [440, 356] width 14 height 14
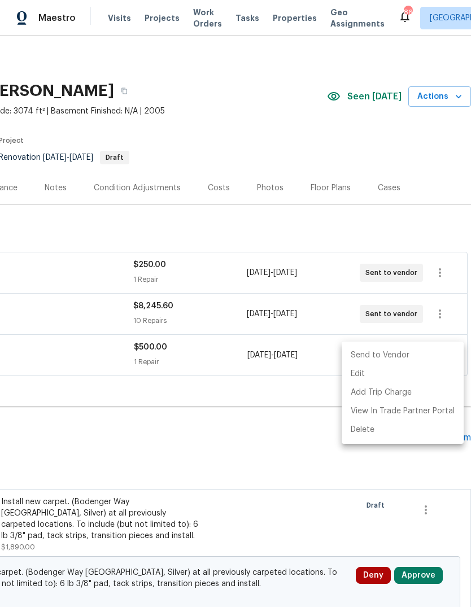
click at [391, 354] on li "Send to Vendor" at bounding box center [403, 355] width 122 height 19
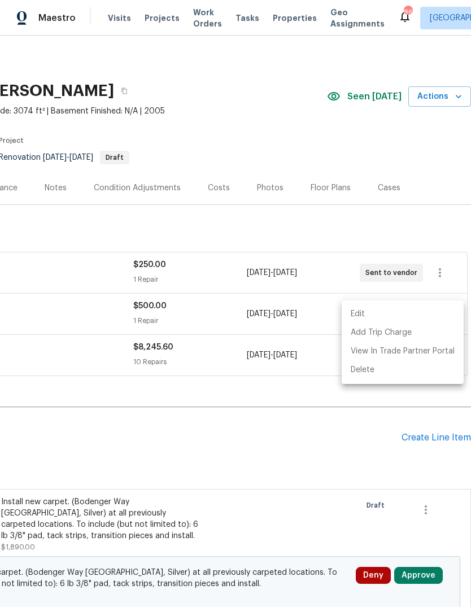
click at [310, 420] on div at bounding box center [235, 303] width 471 height 607
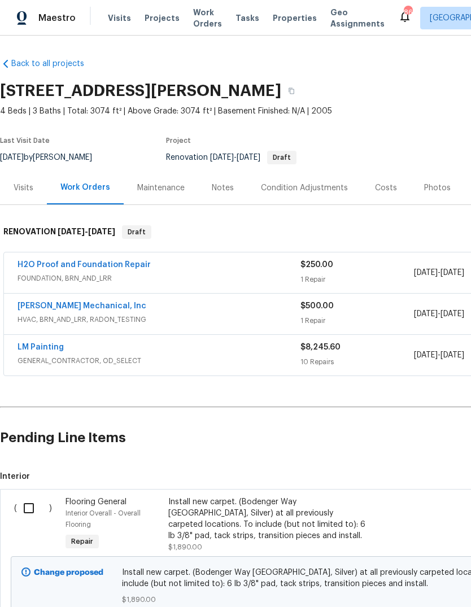
scroll to position [0, 0]
click at [31, 509] on input "checkbox" at bounding box center [33, 509] width 32 height 24
checkbox input "true"
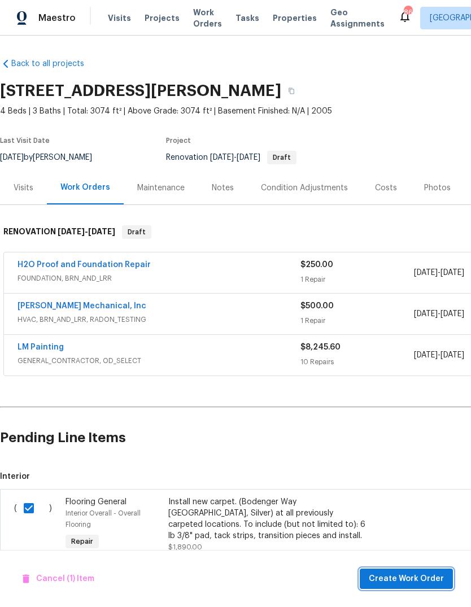
click at [431, 578] on span "Create Work Order" at bounding box center [406, 579] width 75 height 14
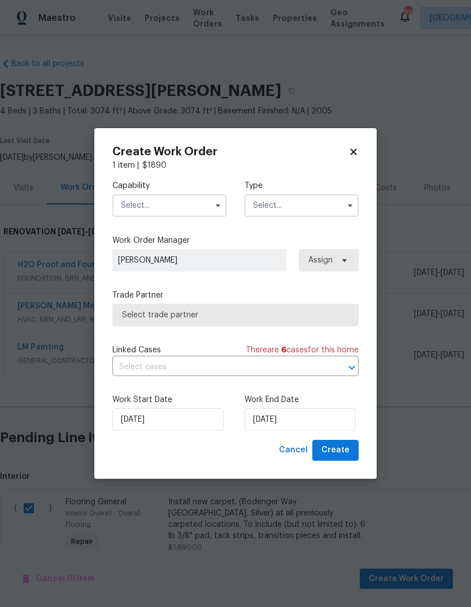
click at [209, 208] on input "text" at bounding box center [169, 205] width 114 height 23
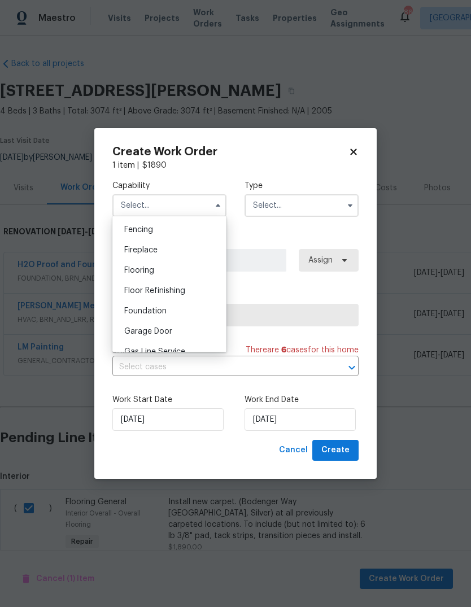
scroll to position [397, 0]
click at [163, 271] on div "Flooring" at bounding box center [169, 271] width 108 height 20
type input "Flooring"
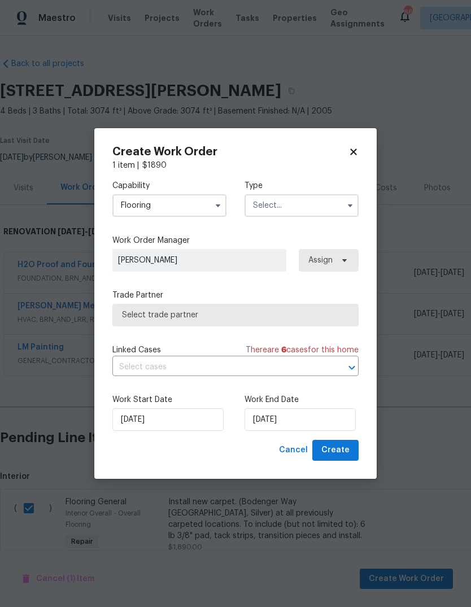
click at [328, 206] on input "text" at bounding box center [302, 205] width 114 height 23
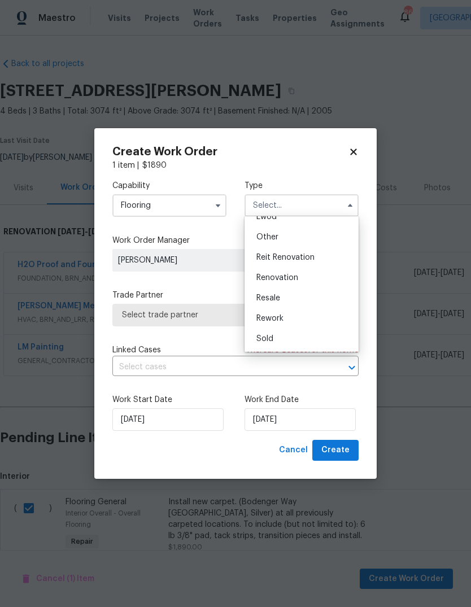
scroll to position [134, 0]
click at [302, 279] on div "Renovation" at bounding box center [301, 278] width 108 height 20
type input "Renovation"
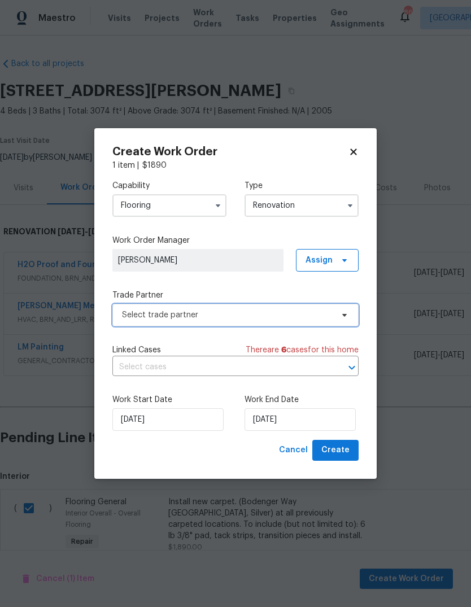
click at [299, 318] on span "Select trade partner" at bounding box center [227, 315] width 211 height 11
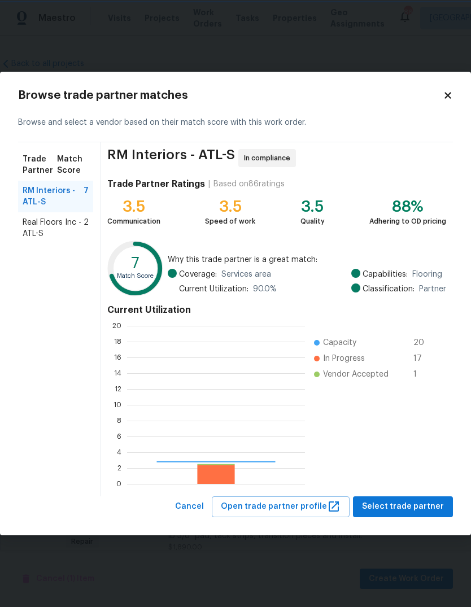
scroll to position [158, 178]
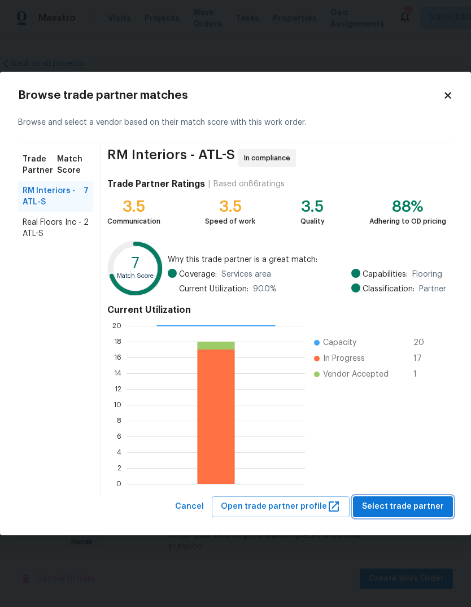
click at [414, 506] on span "Select trade partner" at bounding box center [403, 507] width 82 height 14
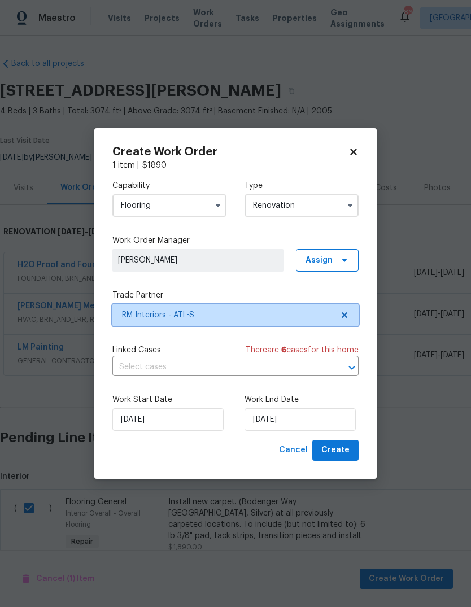
click at [345, 311] on icon at bounding box center [344, 315] width 9 height 9
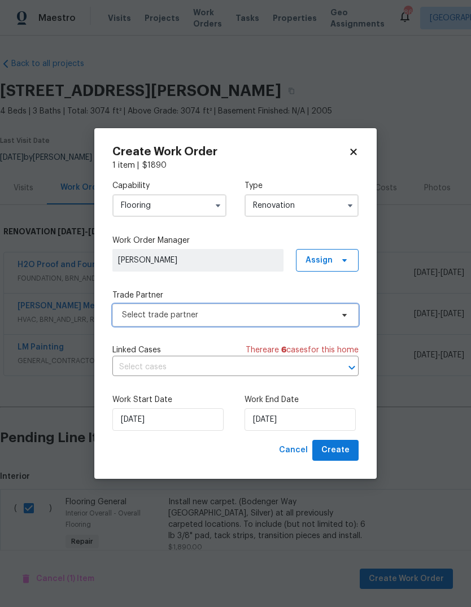
click at [344, 316] on icon at bounding box center [344, 315] width 9 height 9
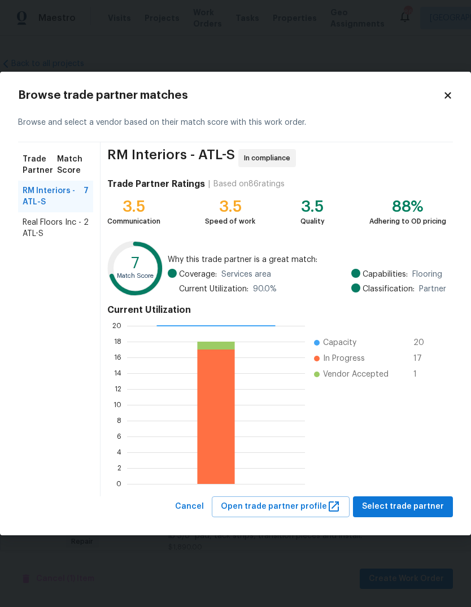
click at [67, 226] on span "Real Floors Inc - ATL-S" at bounding box center [53, 228] width 61 height 23
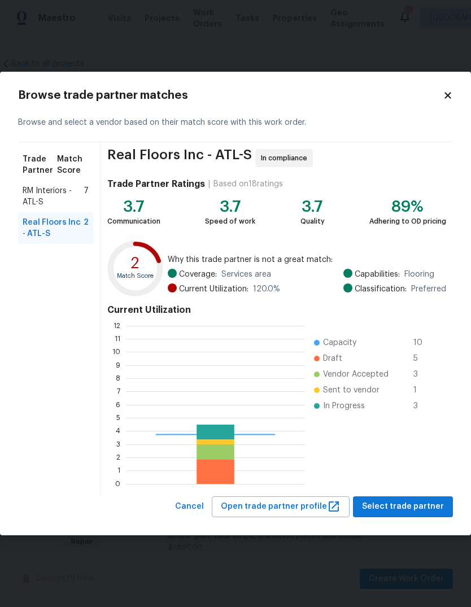
scroll to position [158, 179]
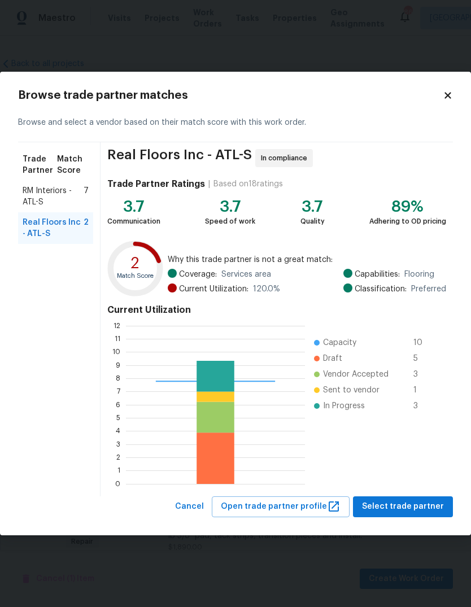
click at [420, 508] on span "Select trade partner" at bounding box center [403, 507] width 82 height 14
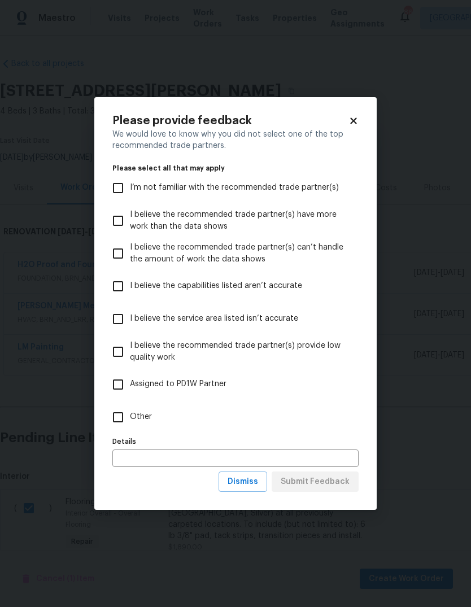
click at [137, 421] on span "Other" at bounding box center [141, 417] width 22 height 12
click at [130, 421] on input "Other" at bounding box center [118, 418] width 24 height 24
checkbox input "true"
click at [340, 481] on span "Submit Feedback" at bounding box center [315, 482] width 69 height 14
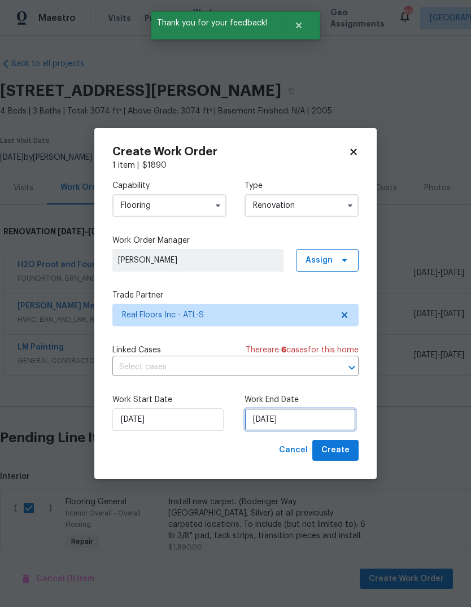
click at [322, 421] on input "[DATE]" at bounding box center [300, 419] width 111 height 23
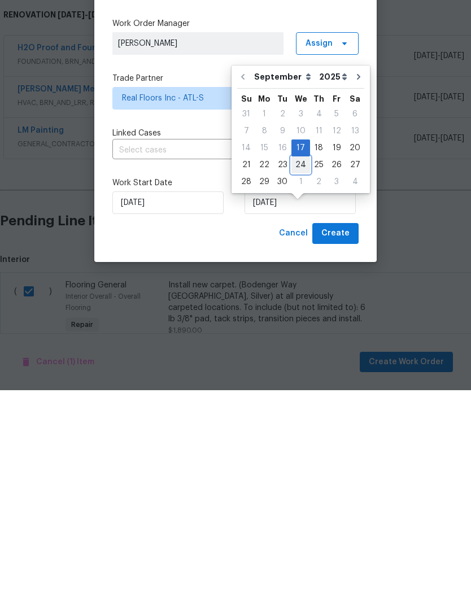
click at [301, 374] on div "24" at bounding box center [301, 382] width 19 height 16
type input "[DATE]"
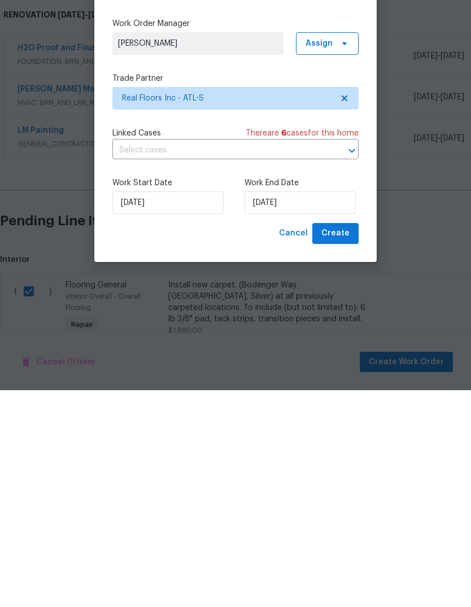
scroll to position [42, 0]
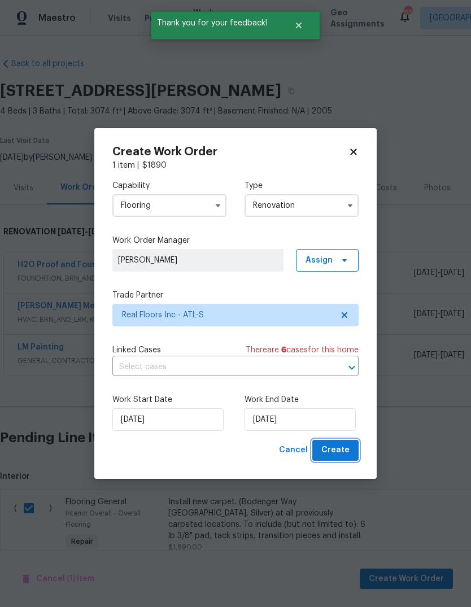
click at [344, 450] on span "Create" at bounding box center [335, 451] width 28 height 14
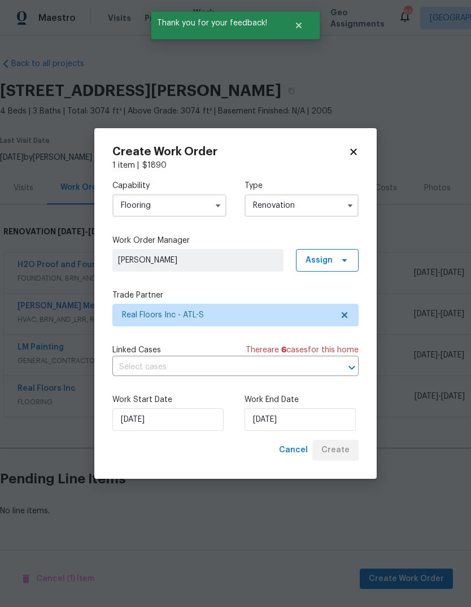
scroll to position [0, 0]
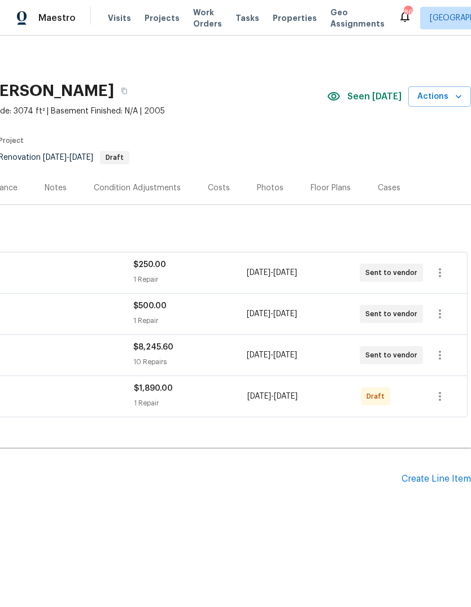
scroll to position [0, 167]
click at [444, 401] on icon "button" at bounding box center [440, 397] width 14 height 14
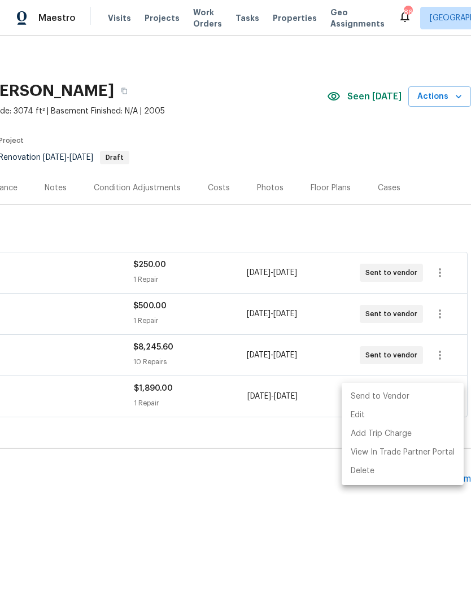
click at [391, 402] on li "Send to Vendor" at bounding box center [403, 397] width 122 height 19
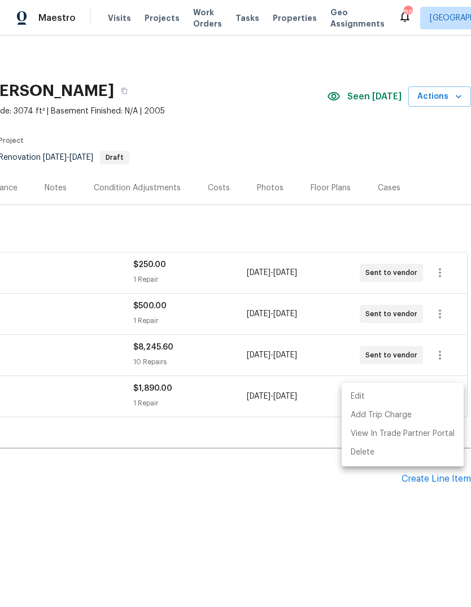
click at [285, 479] on div at bounding box center [235, 303] width 471 height 607
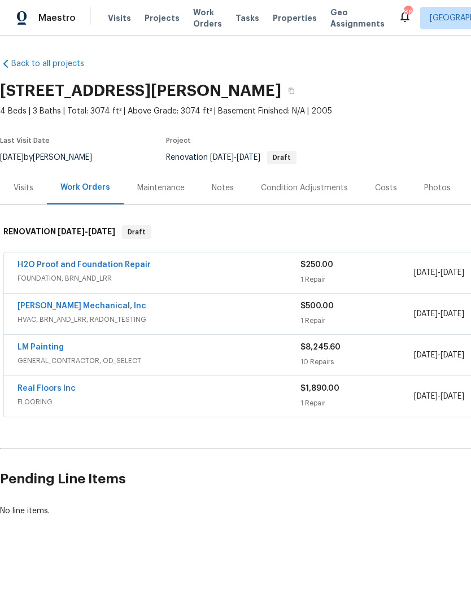
scroll to position [0, 0]
click at [57, 390] on link "Real Floors Inc" at bounding box center [47, 389] width 58 height 8
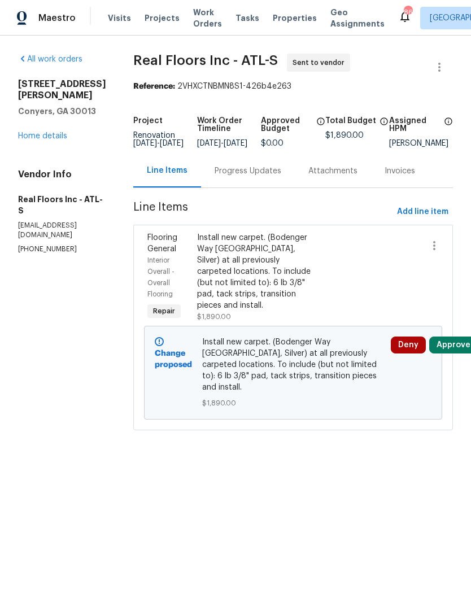
click at [271, 177] on div "Progress Updates" at bounding box center [248, 171] width 67 height 11
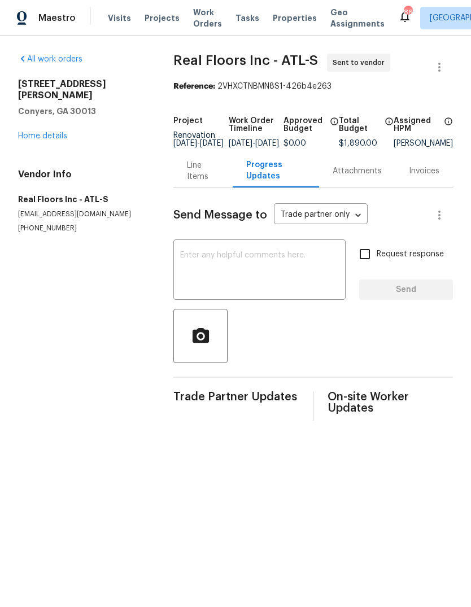
click at [292, 254] on div "x ​" at bounding box center [259, 271] width 172 height 58
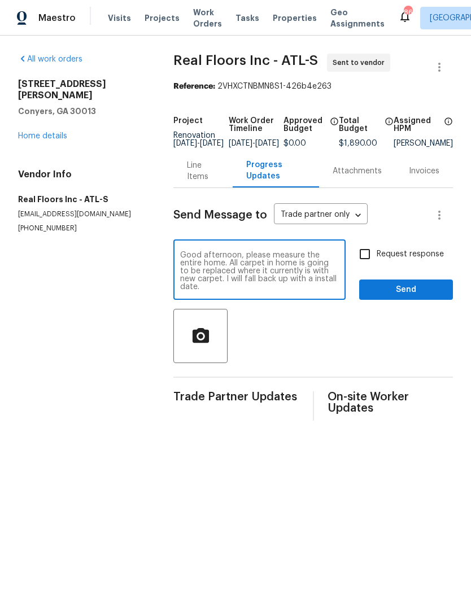
type textarea "Good afternoon, please measure the entire home. All carpet in home is going to …"
click at [425, 296] on span "Send" at bounding box center [406, 290] width 76 height 14
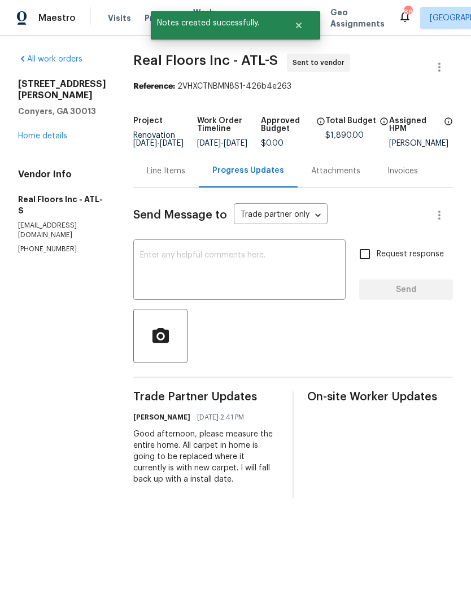
click at [57, 132] on link "Home details" at bounding box center [42, 136] width 49 height 8
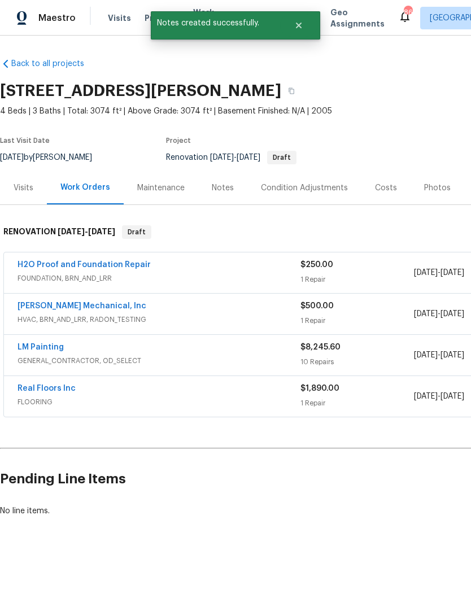
click at [36, 344] on link "LM Painting" at bounding box center [41, 348] width 46 height 8
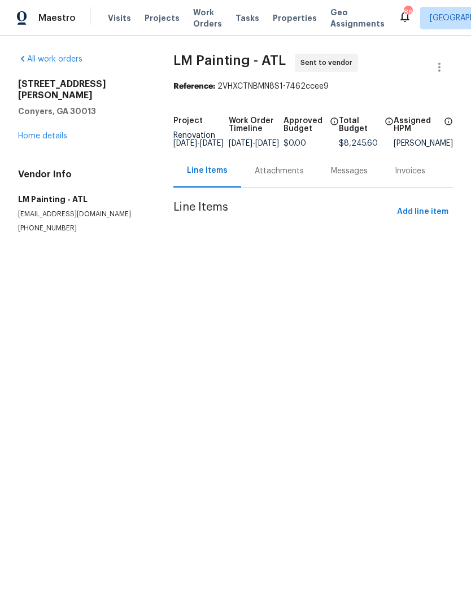
click at [281, 188] on div "Attachments" at bounding box center [279, 170] width 76 height 33
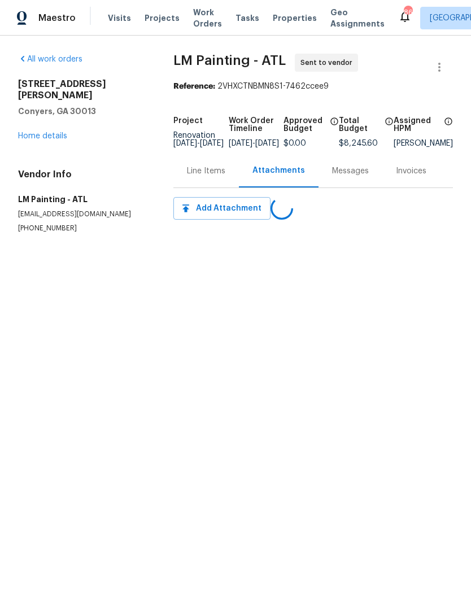
click at [357, 177] on div "Messages" at bounding box center [350, 171] width 37 height 11
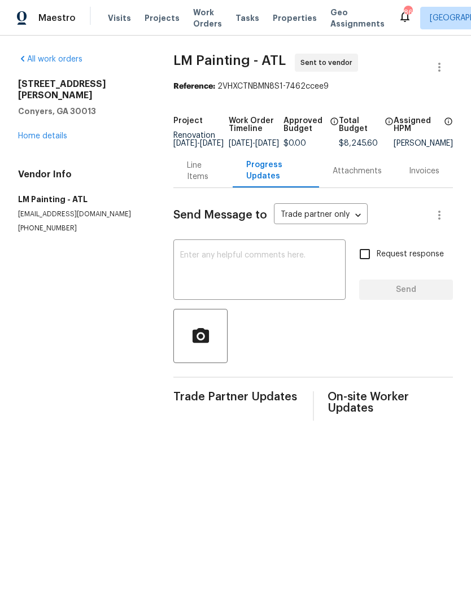
click at [289, 271] on textarea at bounding box center [259, 271] width 159 height 40
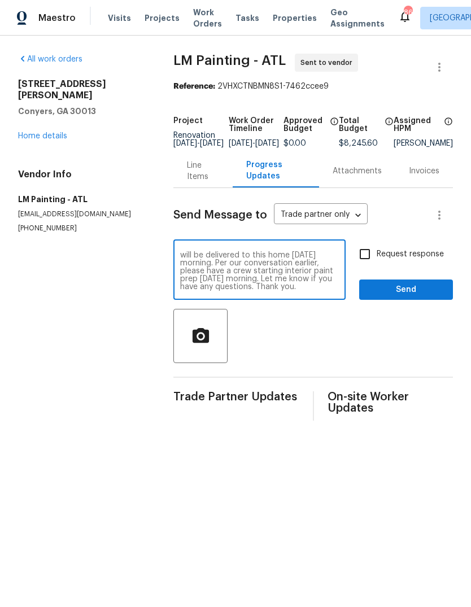
scroll to position [16, 0]
type textarea "Good afternoon, scope of work has been updated. All paint has been ordered and …"
click at [424, 297] on span "Send" at bounding box center [406, 290] width 76 height 14
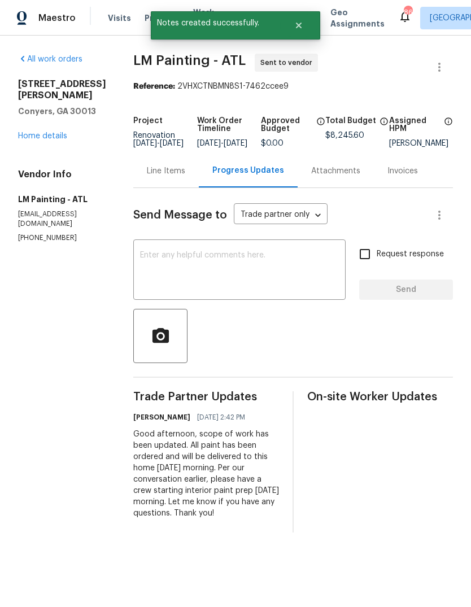
scroll to position [0, 0]
click at [41, 132] on link "Home details" at bounding box center [42, 136] width 49 height 8
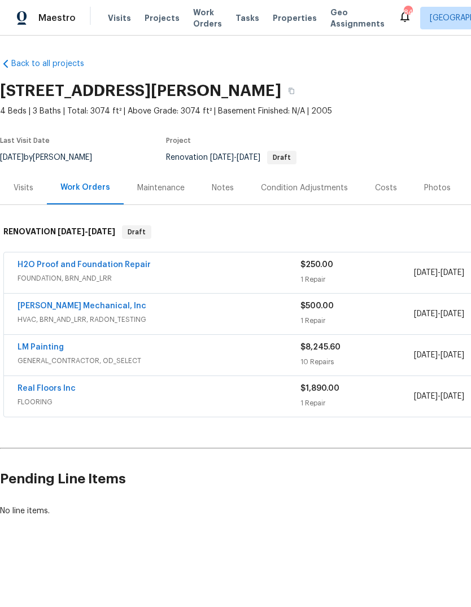
click at [44, 305] on link "JH Martin Mechanical, Inc" at bounding box center [82, 306] width 129 height 8
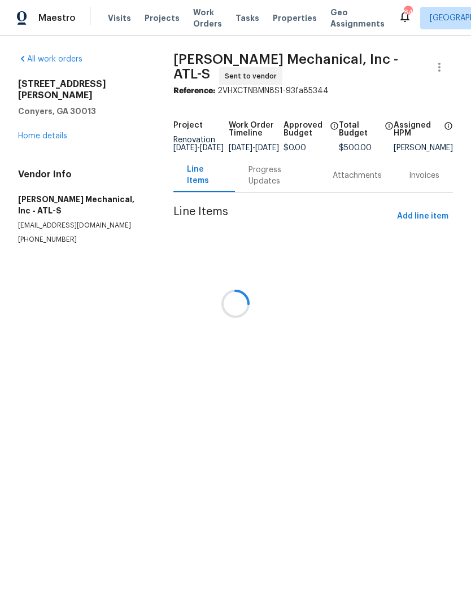
click at [272, 184] on div at bounding box center [235, 303] width 471 height 607
click at [357, 181] on div at bounding box center [235, 303] width 471 height 607
click at [264, 187] on div at bounding box center [235, 303] width 471 height 607
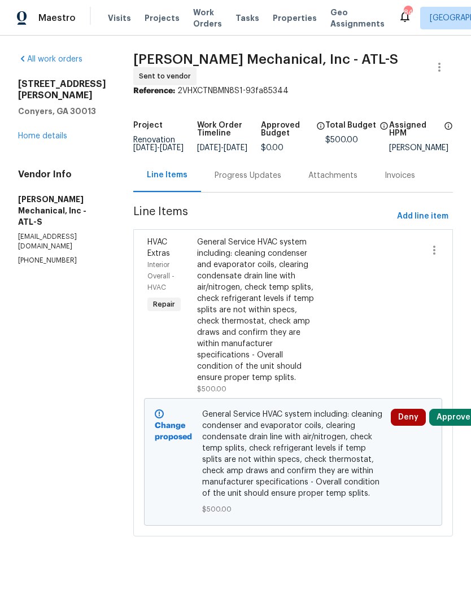
click at [279, 181] on div "Progress Updates" at bounding box center [248, 175] width 67 height 11
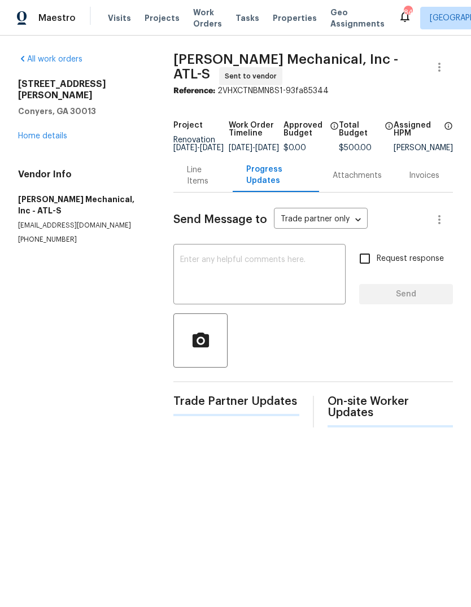
click at [318, 259] on div "x ​" at bounding box center [259, 276] width 172 height 58
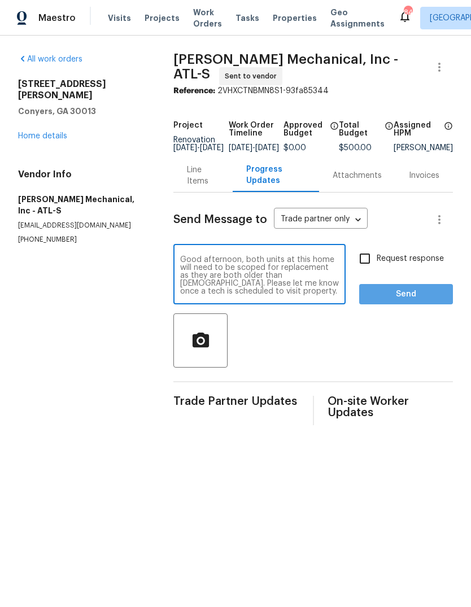
type textarea "Good afternoon, both units at this home will need to be scoped for replacement …"
click at [416, 302] on span "Send" at bounding box center [406, 295] width 76 height 14
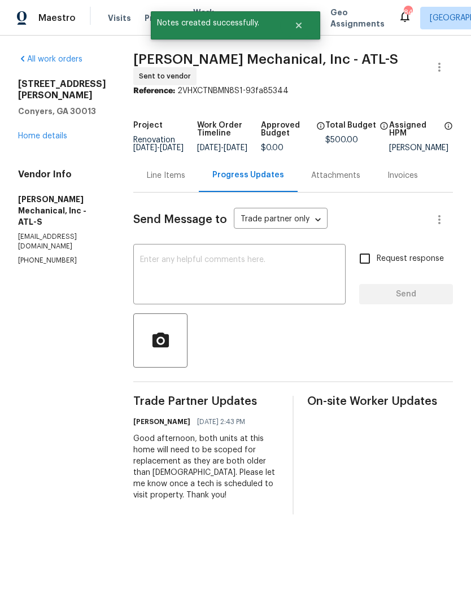
click at [37, 132] on link "Home details" at bounding box center [42, 136] width 49 height 8
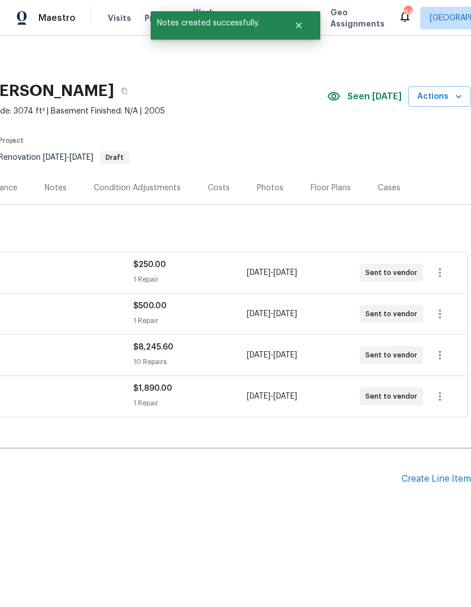
scroll to position [0, 167]
click at [442, 479] on div "Create Line Item" at bounding box center [436, 479] width 69 height 11
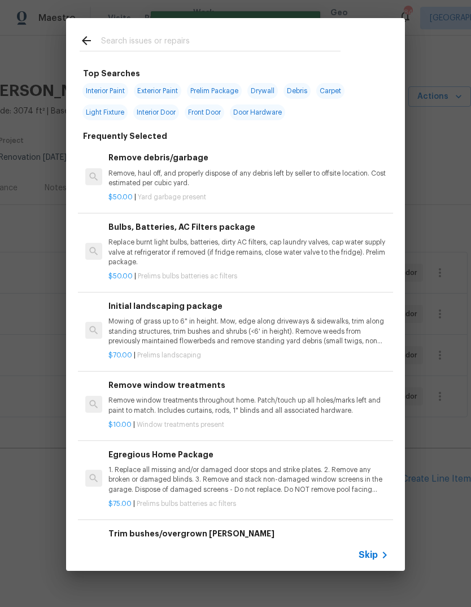
click at [312, 42] on input "text" at bounding box center [221, 42] width 240 height 17
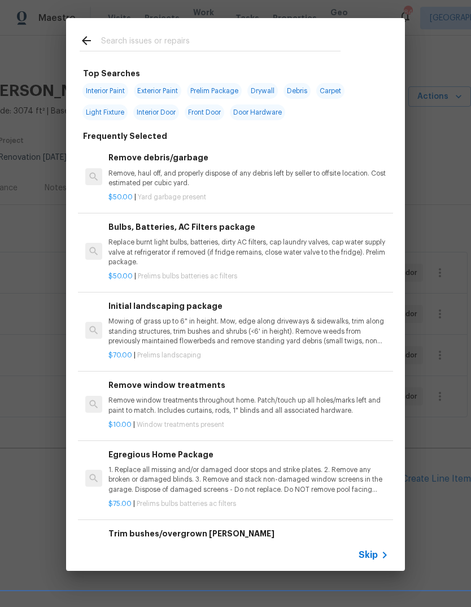
click at [276, 311] on h6 "Initial landscaping package" at bounding box center [248, 306] width 280 height 12
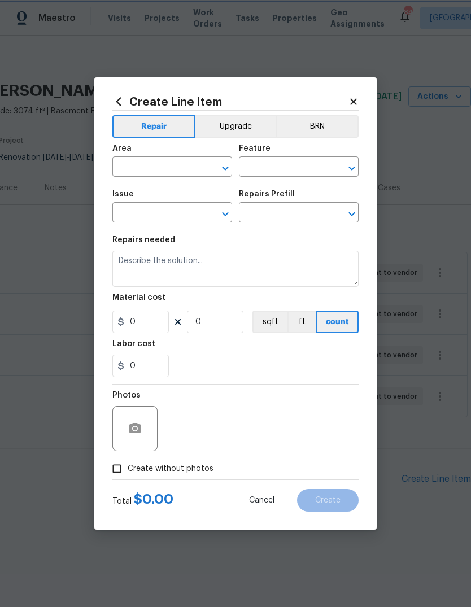
type input "Home Readiness Packages"
type input "Landscape Package"
type textarea "Mowing of grass up to 6" in height. Mow, edge along driveways & sidewalks, trim…"
type input "1"
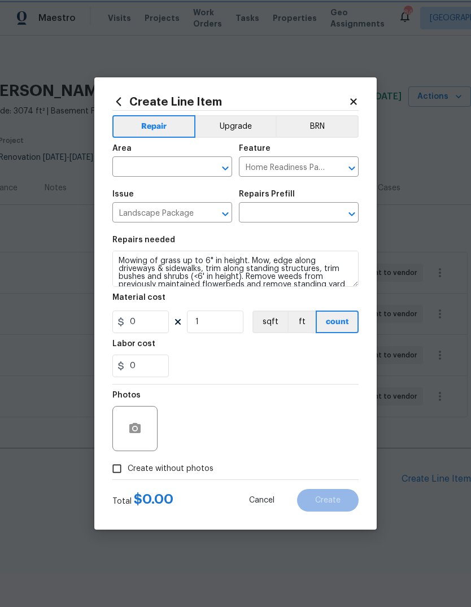
type input "Initial landscaping package $70.00"
type input "70"
click at [238, 323] on input "1" at bounding box center [215, 322] width 57 height 23
click at [180, 155] on div "Area" at bounding box center [172, 152] width 120 height 15
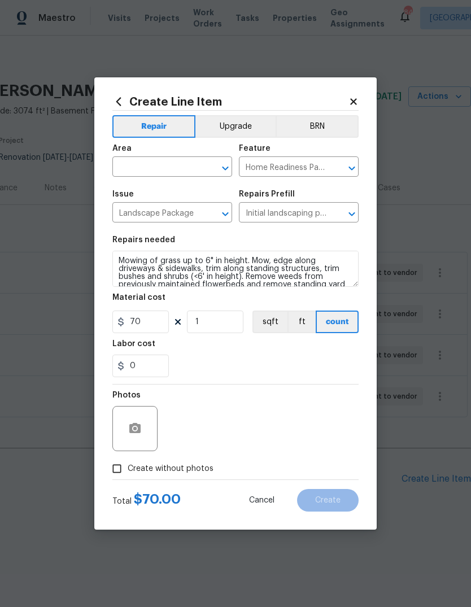
click at [170, 168] on input "text" at bounding box center [156, 168] width 88 height 18
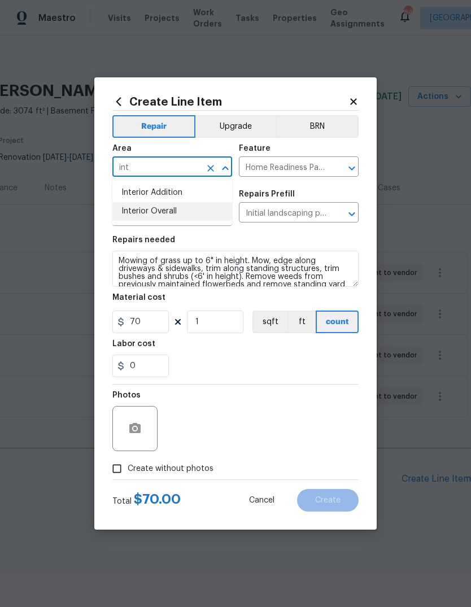
click at [170, 214] on li "Interior Overall" at bounding box center [172, 211] width 120 height 19
type input "Interior Overall"
click at [207, 165] on icon "Clear" at bounding box center [210, 168] width 11 height 11
click at [155, 211] on li "Exterior Overall" at bounding box center [172, 211] width 120 height 19
type input "Exterior Overall"
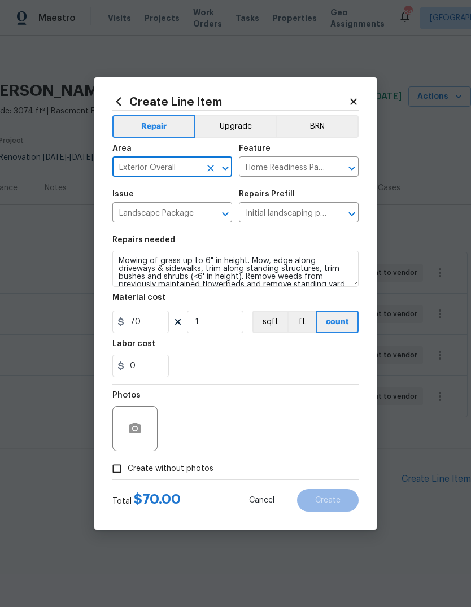
click at [120, 258] on textarea "Mowing of grass up to 6" in height. Mow, edge along driveways & sidewalks, trim…" at bounding box center [235, 269] width 246 height 36
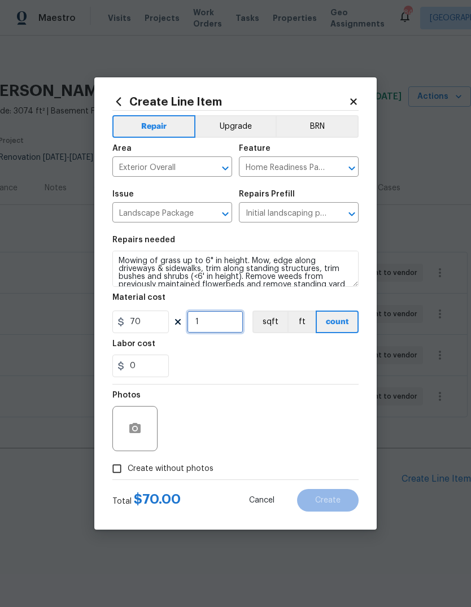
click at [221, 324] on input "1" at bounding box center [215, 322] width 57 height 23
type input "2"
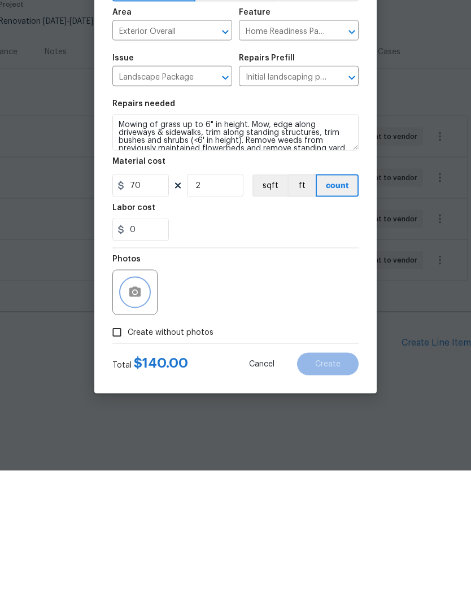
click at [129, 415] on button "button" at bounding box center [134, 428] width 27 height 27
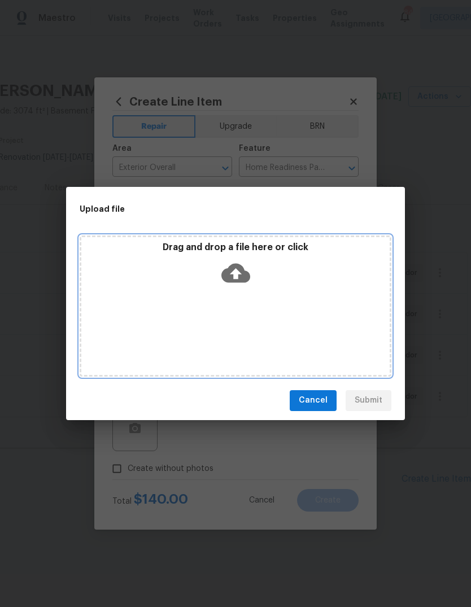
click at [252, 272] on div "Drag and drop a file here or click" at bounding box center [235, 266] width 308 height 49
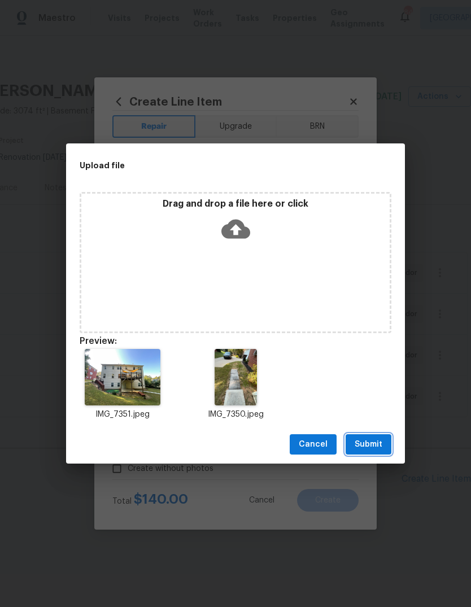
click at [385, 443] on button "Submit" at bounding box center [369, 444] width 46 height 21
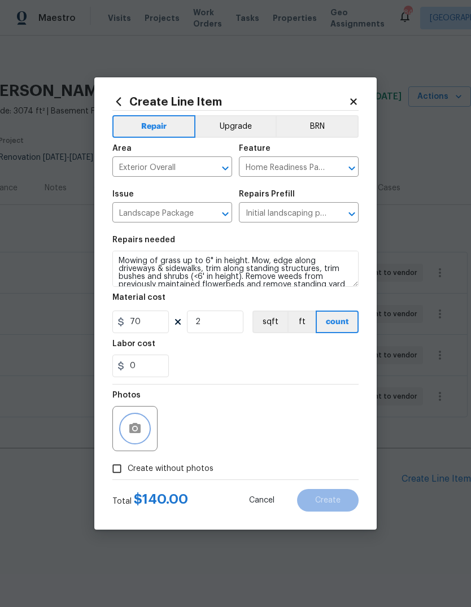
click at [136, 423] on button "button" at bounding box center [134, 428] width 27 height 27
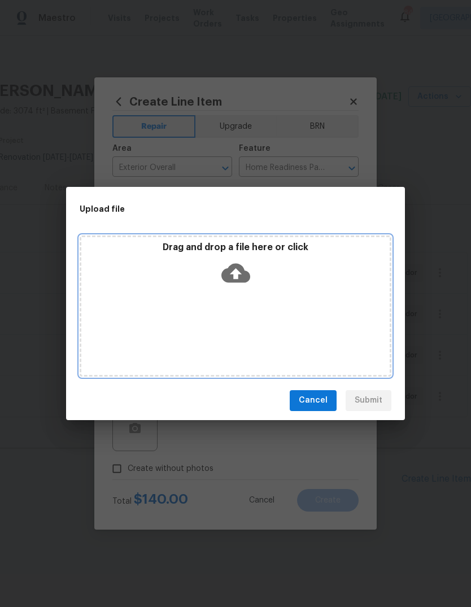
click at [247, 269] on icon at bounding box center [235, 273] width 29 height 29
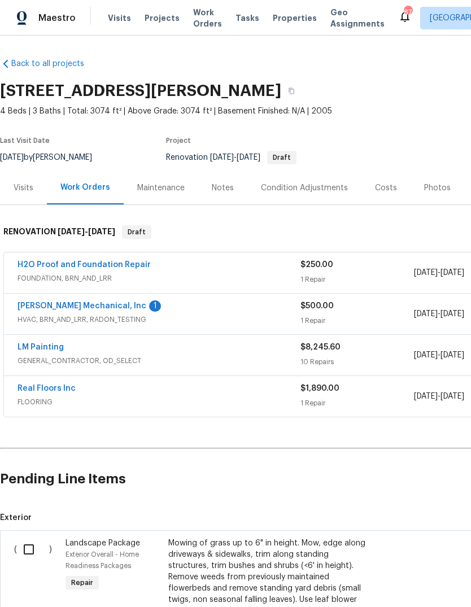
click at [27, 546] on input "checkbox" at bounding box center [33, 550] width 32 height 24
checkbox input "true"
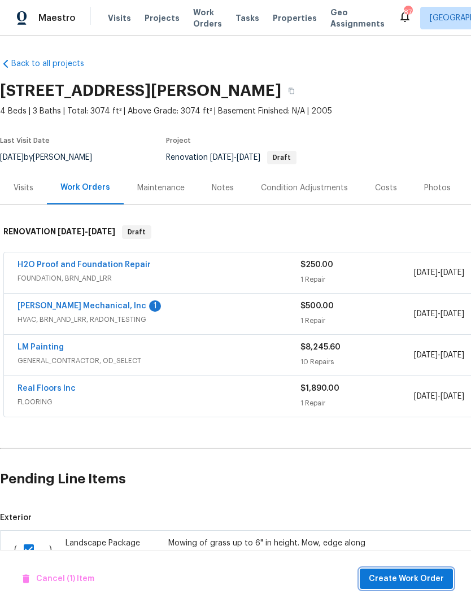
click at [432, 579] on span "Create Work Order" at bounding box center [406, 579] width 75 height 14
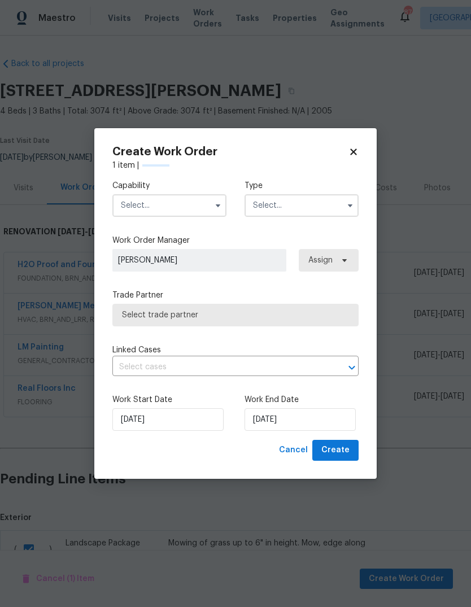
click at [215, 237] on label "Work Order Manager" at bounding box center [235, 240] width 246 height 11
click at [205, 212] on input "text" at bounding box center [169, 205] width 114 height 23
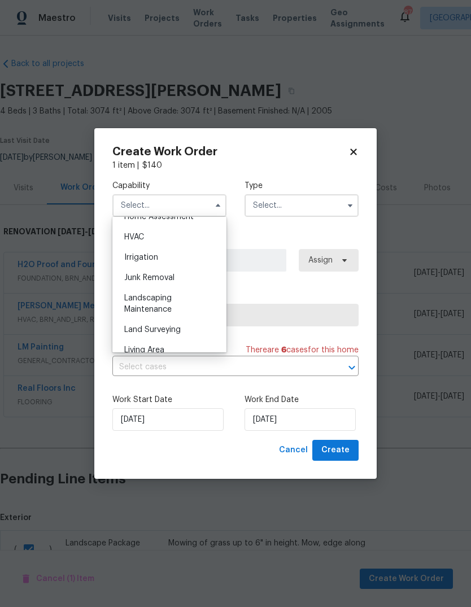
scroll to position [680, 0]
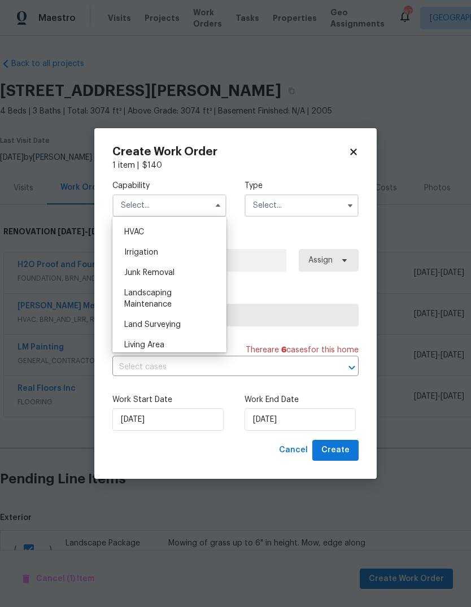
click at [170, 297] on div "Landscaping Maintenance" at bounding box center [169, 299] width 108 height 32
type input "Landscaping Maintenance"
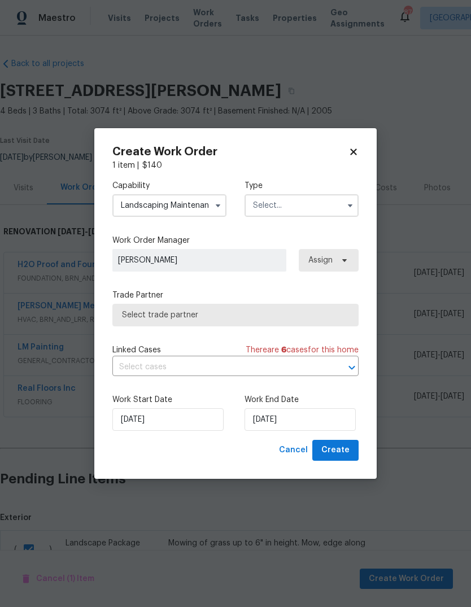
click at [307, 215] on input "text" at bounding box center [302, 205] width 114 height 23
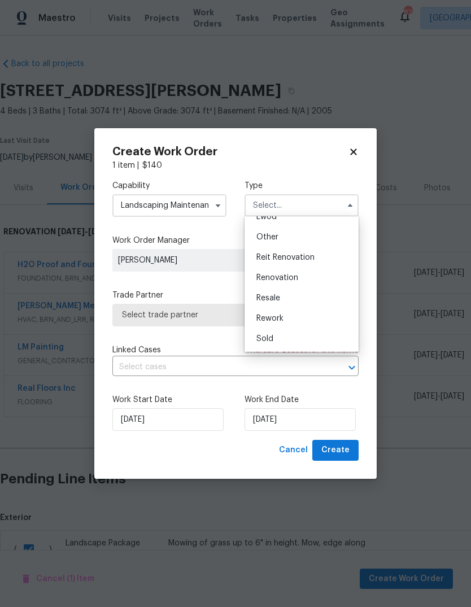
scroll to position [134, 0]
click at [303, 281] on div "Renovation" at bounding box center [301, 278] width 108 height 20
type input "Renovation"
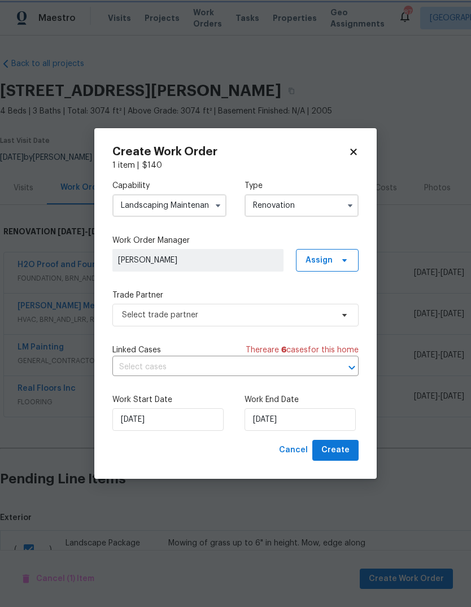
scroll to position [0, 0]
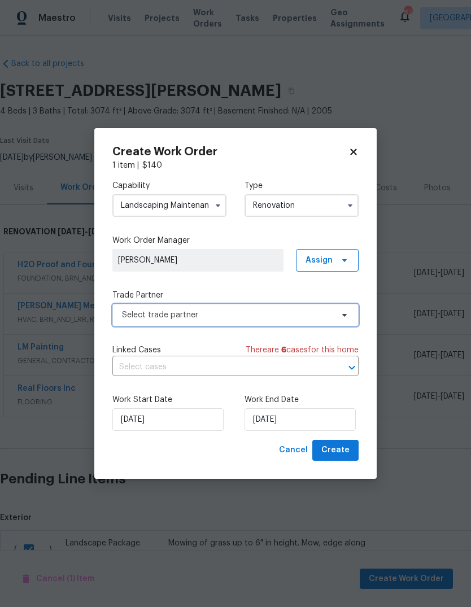
click at [342, 315] on icon at bounding box center [344, 315] width 9 height 9
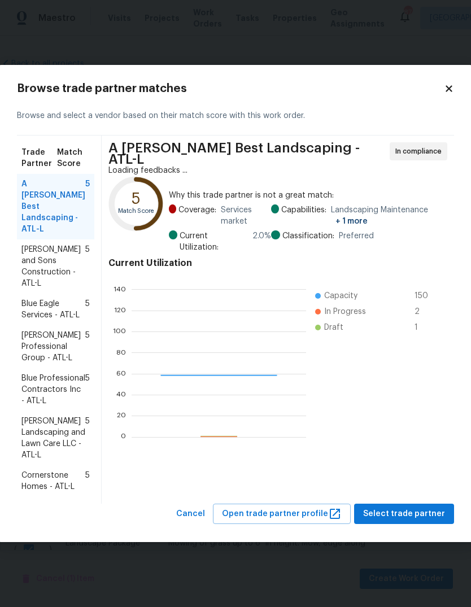
scroll to position [158, 175]
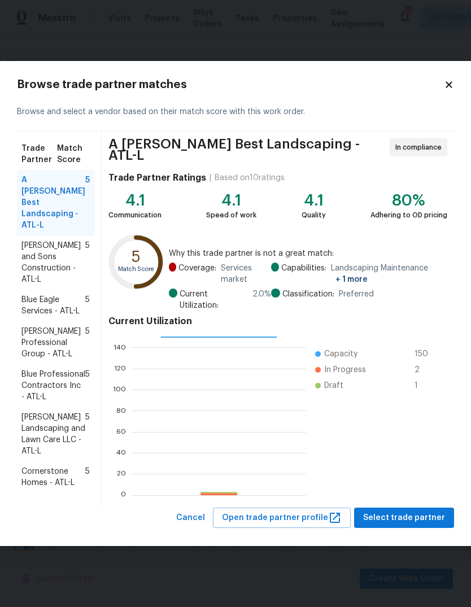
click at [45, 326] on span "Ramsey's Professional Group - ATL-L" at bounding box center [53, 343] width 64 height 34
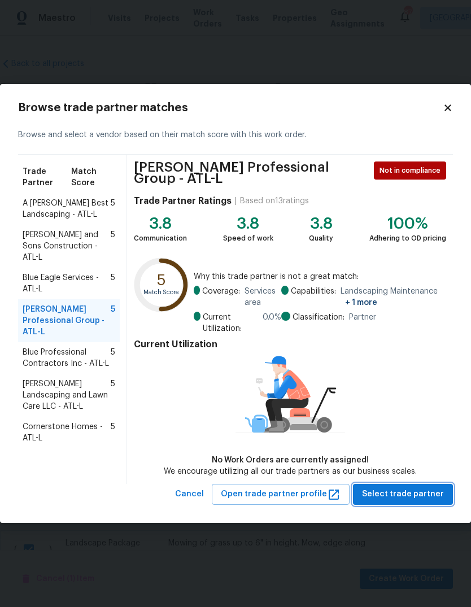
click at [416, 491] on span "Select trade partner" at bounding box center [403, 495] width 82 height 14
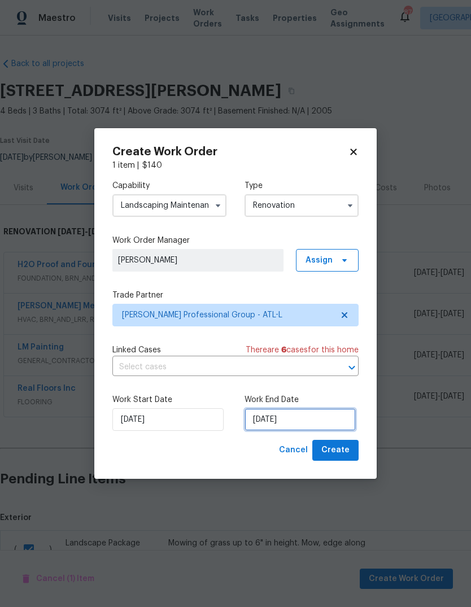
click at [325, 425] on input "[DATE]" at bounding box center [300, 419] width 111 height 23
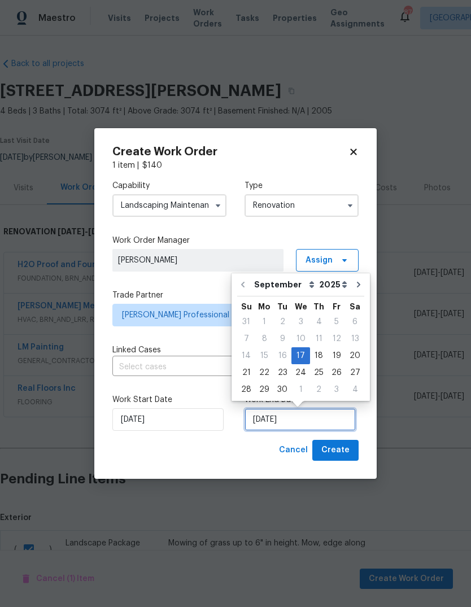
scroll to position [8, 0]
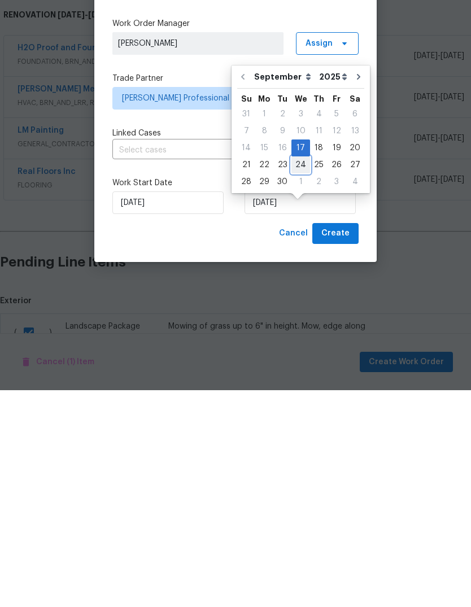
click at [302, 374] on div "24" at bounding box center [301, 382] width 19 height 16
type input "[DATE]"
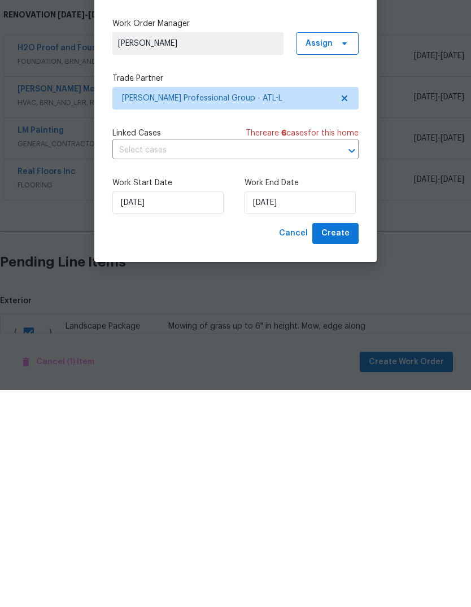
scroll to position [42, 0]
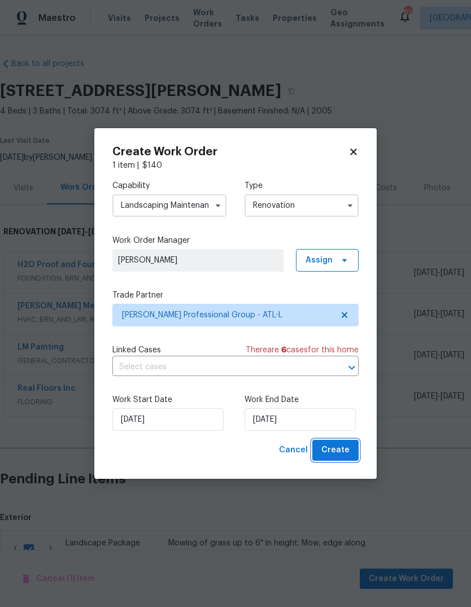
click at [344, 450] on span "Create" at bounding box center [335, 451] width 28 height 14
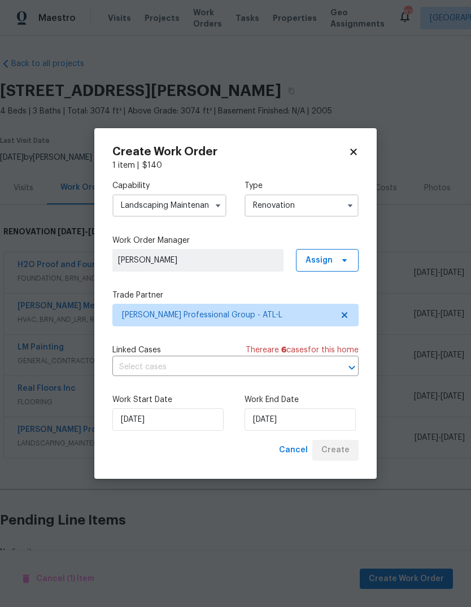
scroll to position [27, 0]
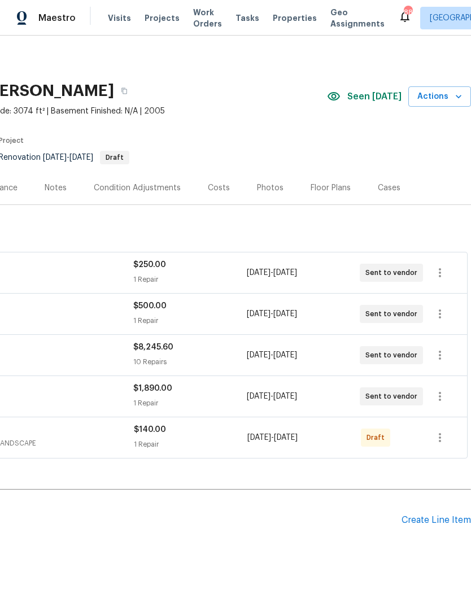
scroll to position [0, 167]
click at [442, 441] on icon "button" at bounding box center [440, 438] width 14 height 14
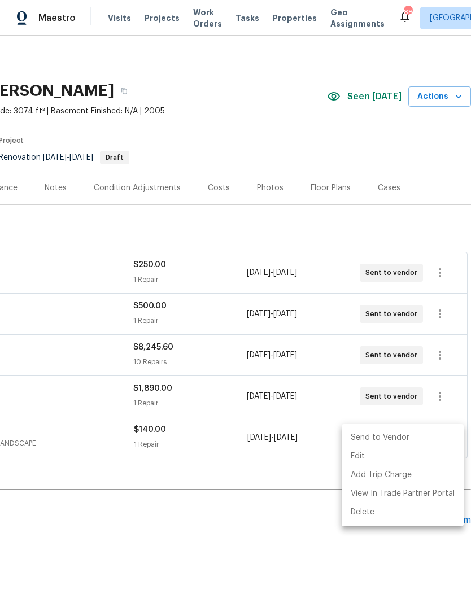
click at [393, 442] on li "Send to Vendor" at bounding box center [403, 438] width 122 height 19
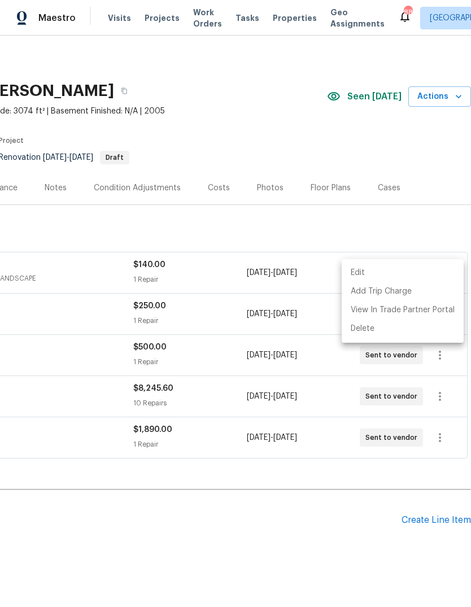
click at [305, 495] on div at bounding box center [235, 303] width 471 height 607
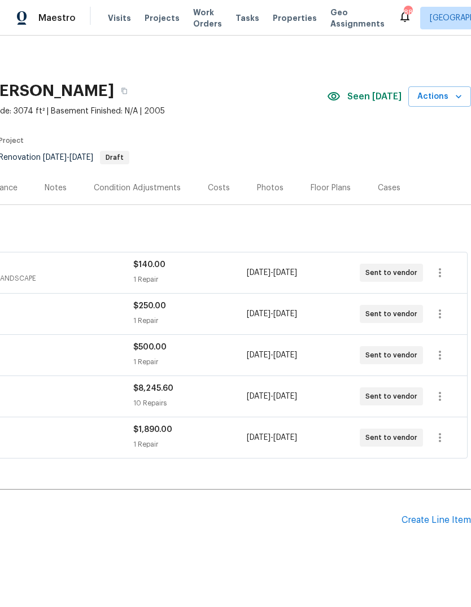
click at [436, 515] on div "Create Line Item" at bounding box center [436, 520] width 69 height 11
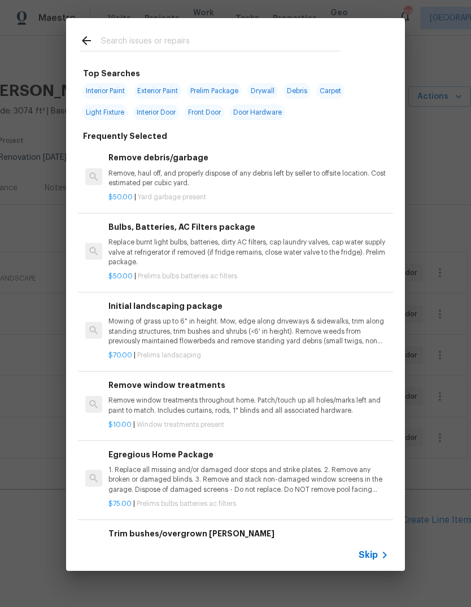
click at [238, 35] on input "text" at bounding box center [221, 42] width 240 height 17
type input "Hardwoods"
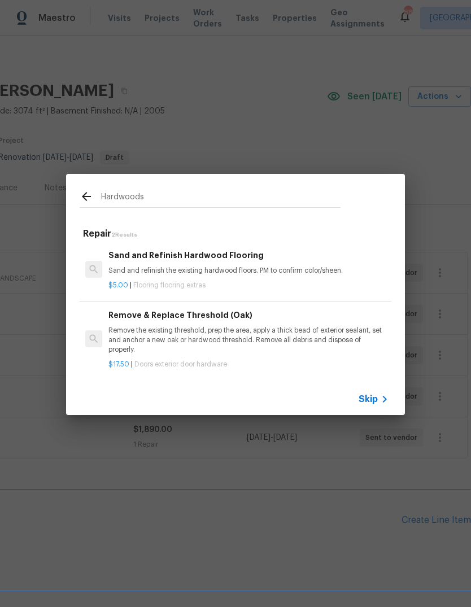
click at [137, 270] on p "Sand and refinish the existing hardwood floors. PM to confirm color/sheen." at bounding box center [248, 271] width 280 height 10
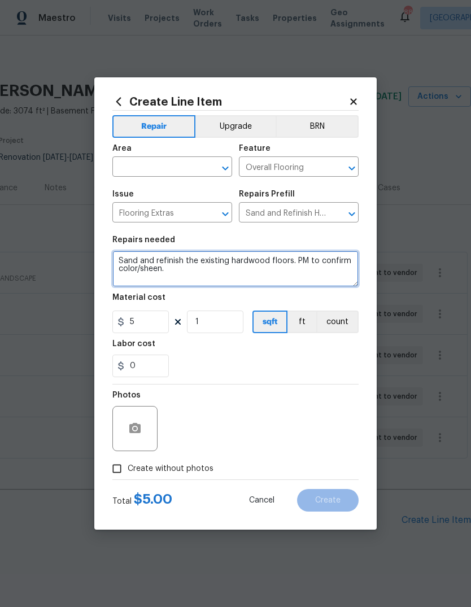
click at [338, 275] on textarea "Sand and refinish the existing hardwood floors. PM to confirm color/sheen." at bounding box center [235, 269] width 246 height 36
click at [120, 257] on textarea "Sand and refinish the existing hardwood floors. PM to confirm color/sheen." at bounding box center [235, 269] width 246 height 36
click at [131, 259] on textarea "Sand and refinish the existing hardwood floors. PM to confirm color/sheen." at bounding box center [235, 269] width 246 height 36
type textarea "Please inspect the hardwood floors in this home to include the stairs, going up…"
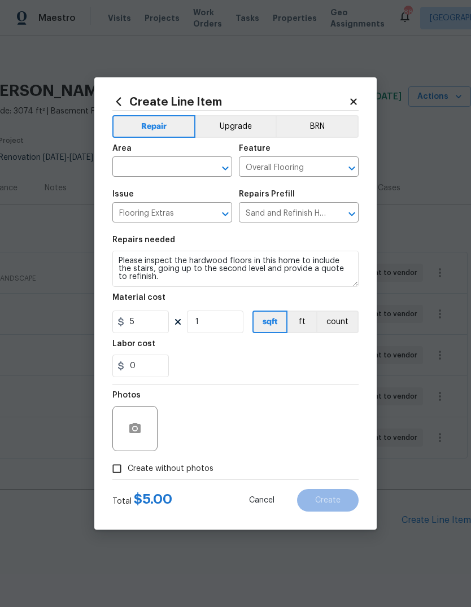
click at [180, 166] on input "text" at bounding box center [156, 168] width 88 height 18
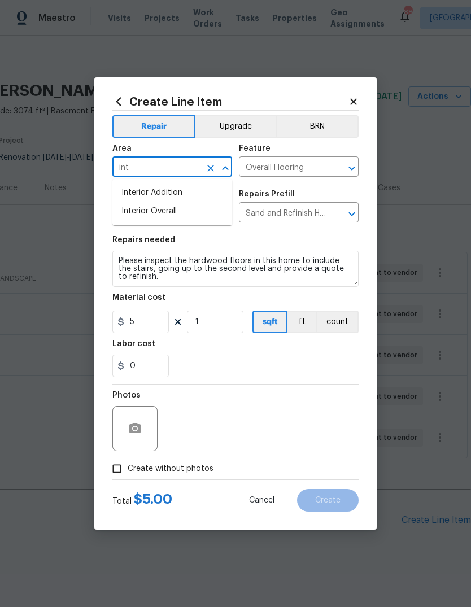
click at [181, 220] on li "Interior Overall" at bounding box center [172, 211] width 120 height 19
type input "Interior Overall"
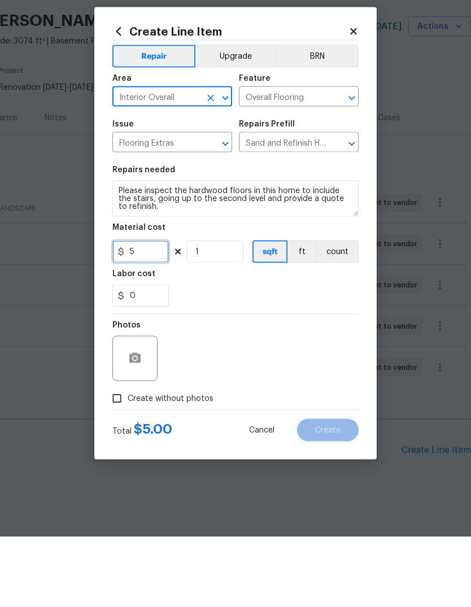
click at [143, 311] on input "5" at bounding box center [140, 322] width 57 height 23
type input "75"
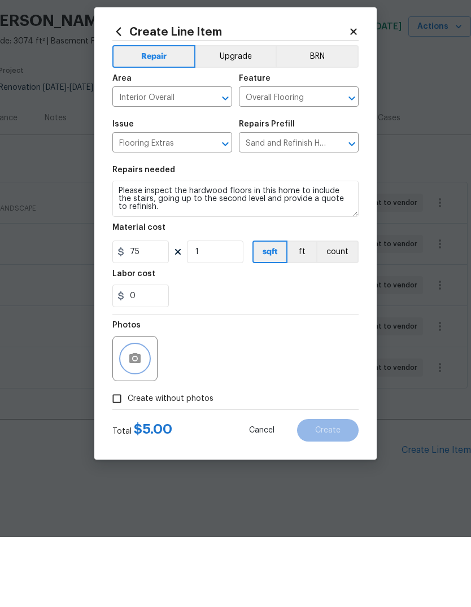
click at [140, 422] on icon "button" at bounding box center [135, 429] width 14 height 14
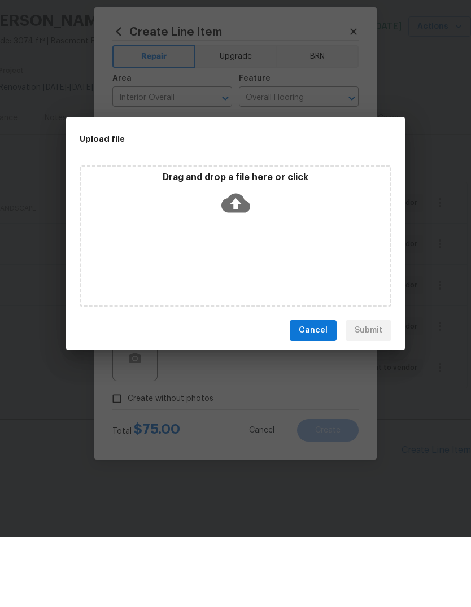
scroll to position [27, 0]
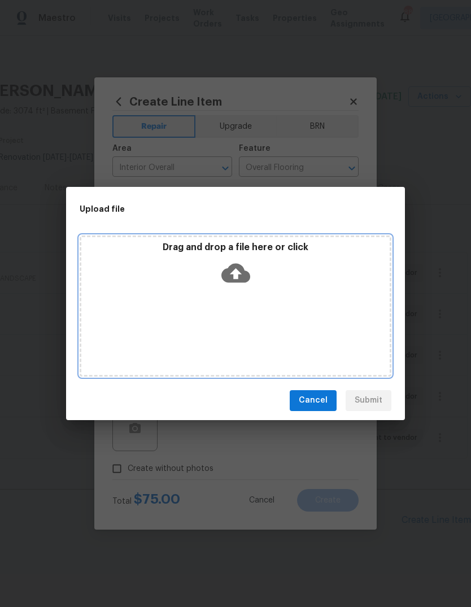
click at [242, 292] on div "Drag and drop a file here or click" at bounding box center [236, 306] width 312 height 141
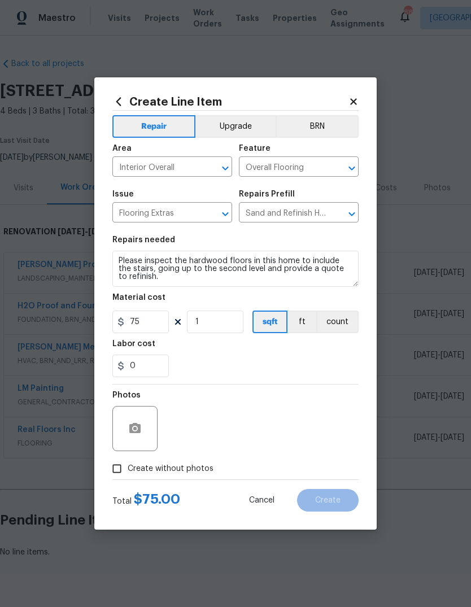
scroll to position [0, 167]
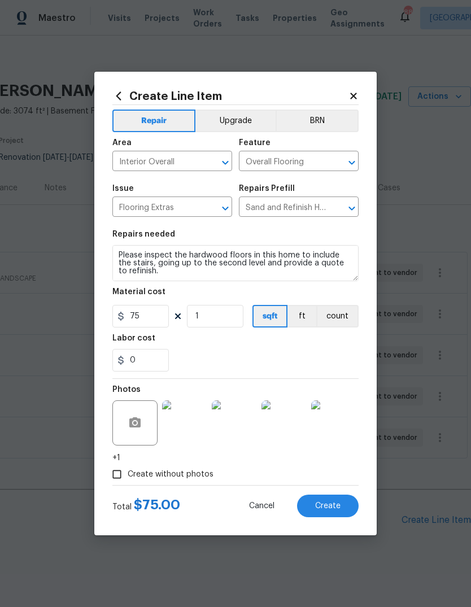
click at [341, 506] on button "Create" at bounding box center [328, 506] width 62 height 23
type input "0"
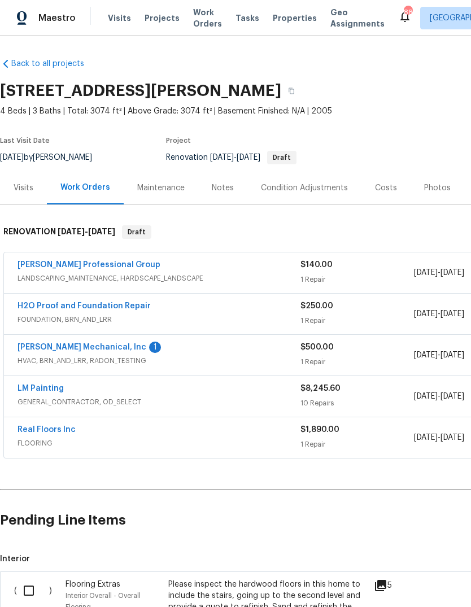
scroll to position [0, 0]
click at [25, 579] on input "checkbox" at bounding box center [33, 591] width 32 height 24
checkbox input "true"
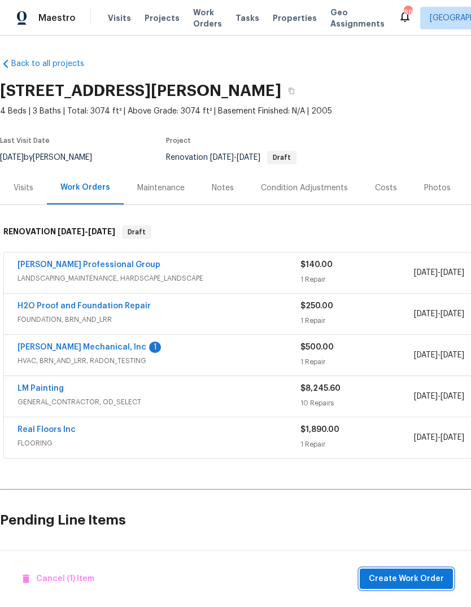
click at [425, 572] on button "Create Work Order" at bounding box center [406, 579] width 93 height 21
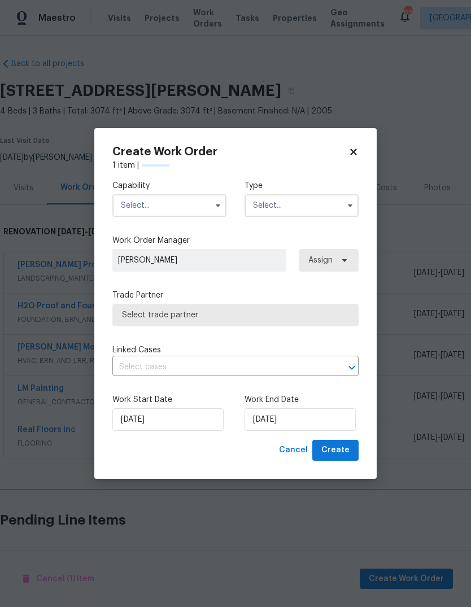
click at [213, 206] on button "button" at bounding box center [218, 206] width 14 height 14
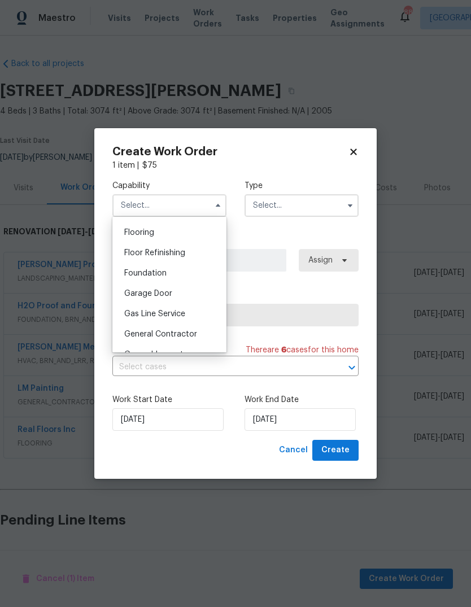
scroll to position [438, 0]
click at [194, 328] on span "General Contractor" at bounding box center [160, 332] width 73 height 8
type input "General Contractor"
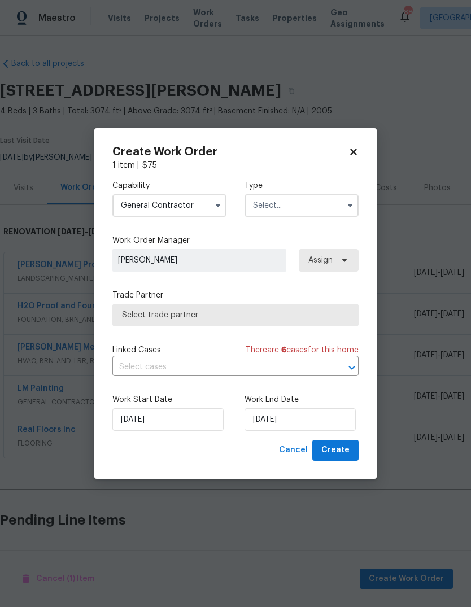
click at [319, 212] on input "text" at bounding box center [302, 205] width 114 height 23
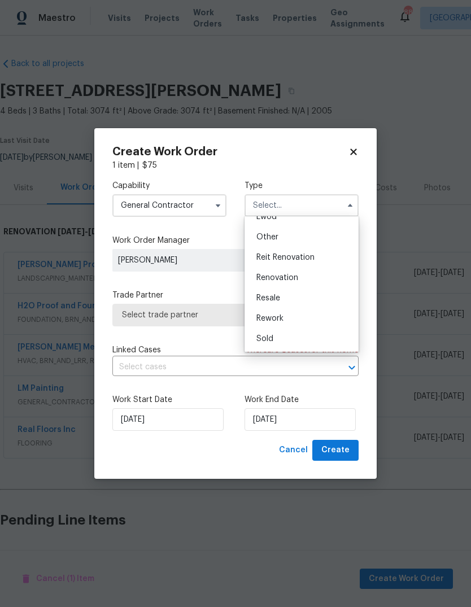
scroll to position [134, 0]
click at [301, 279] on div "Renovation" at bounding box center [301, 278] width 108 height 20
type input "Renovation"
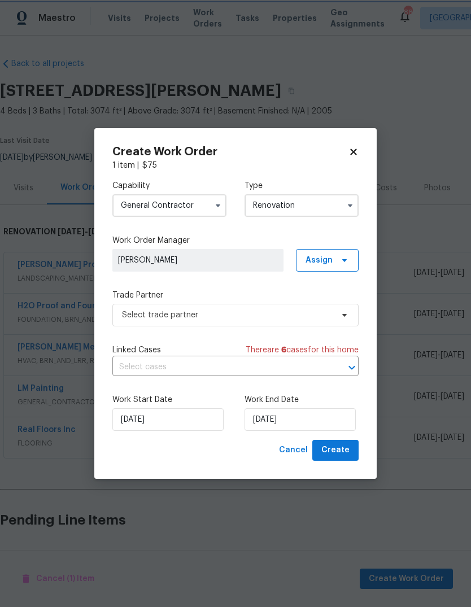
scroll to position [0, 0]
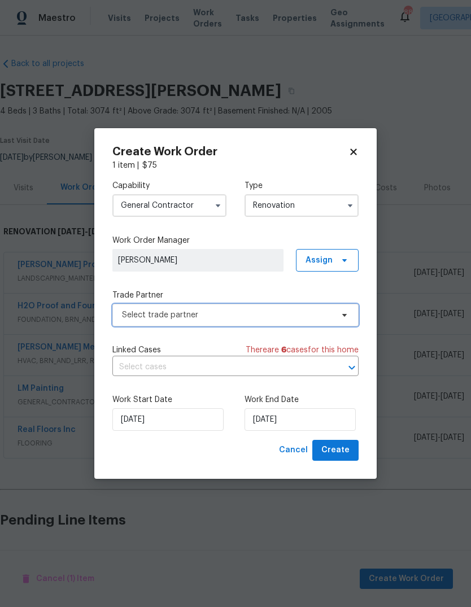
click at [341, 319] on icon at bounding box center [344, 315] width 9 height 9
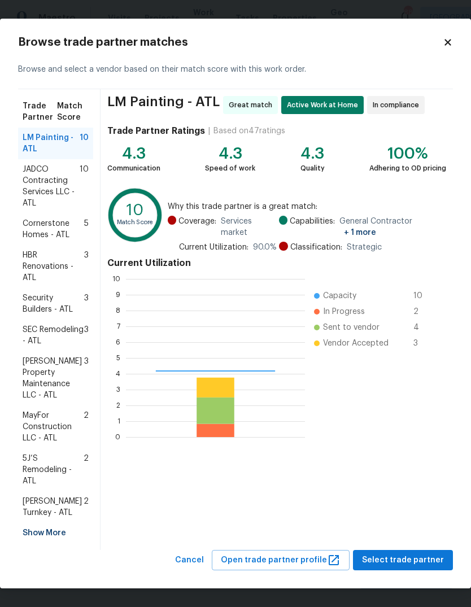
scroll to position [158, 179]
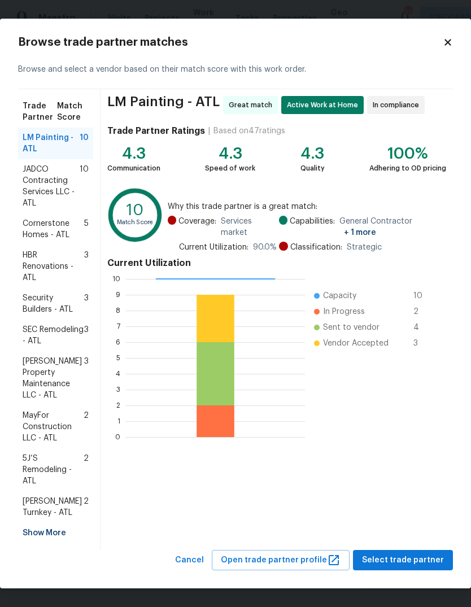
click at [37, 523] on div "Show More" at bounding box center [55, 533] width 75 height 20
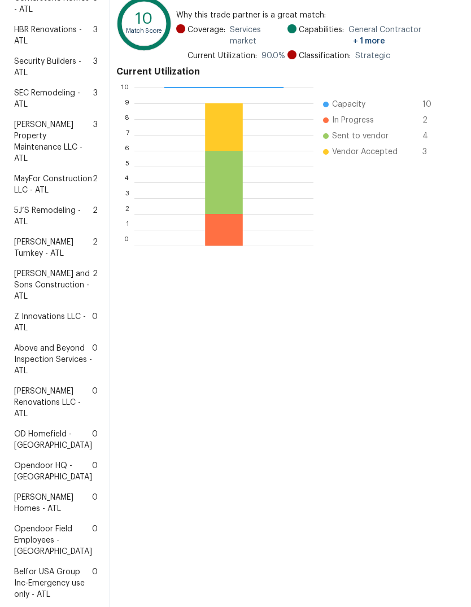
click at [48, 334] on span "Z Innovations LLC - ATL" at bounding box center [53, 322] width 78 height 23
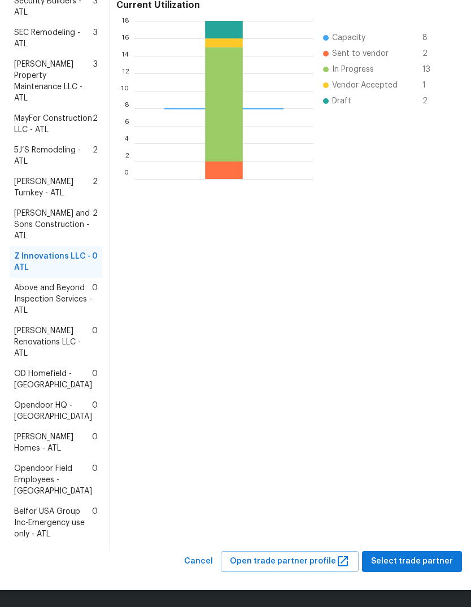
scroll to position [329, 0]
click at [419, 560] on span "Select trade partner" at bounding box center [412, 562] width 82 height 14
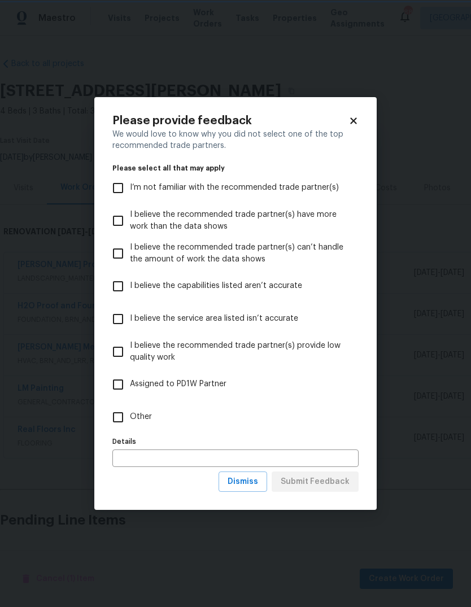
scroll to position [0, 0]
click at [115, 416] on input "Other" at bounding box center [118, 418] width 24 height 24
checkbox input "true"
click at [336, 485] on span "Submit Feedback" at bounding box center [315, 482] width 69 height 14
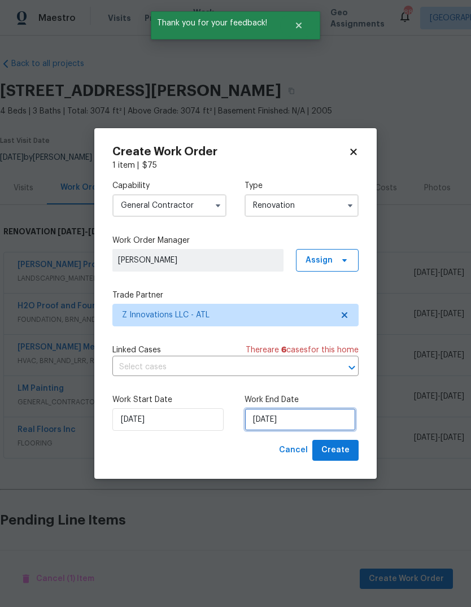
click at [326, 421] on input "9/17/2025" at bounding box center [300, 419] width 111 height 23
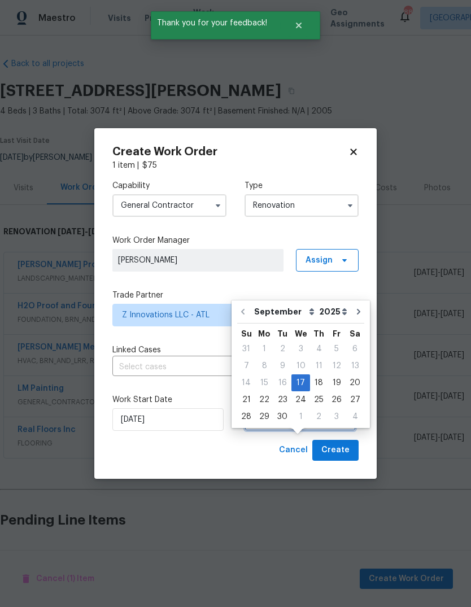
scroll to position [36, 0]
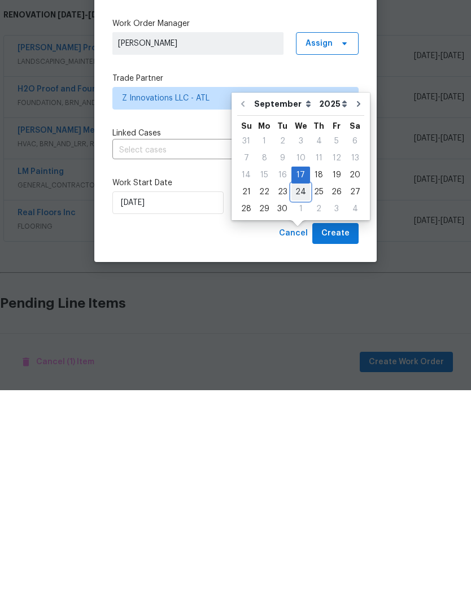
click at [298, 401] on div "24" at bounding box center [301, 409] width 19 height 16
type input "9/24/2025"
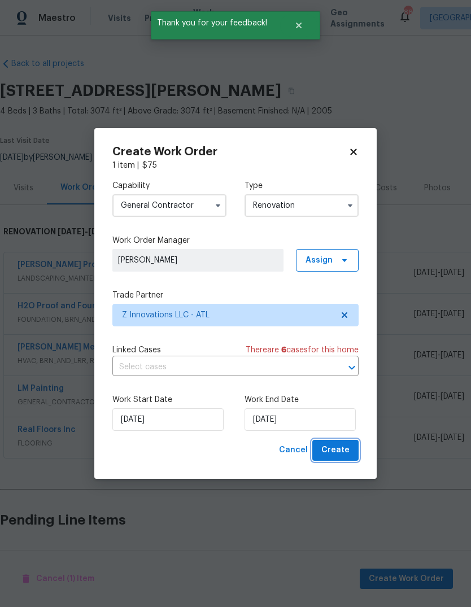
click at [344, 454] on span "Create" at bounding box center [335, 451] width 28 height 14
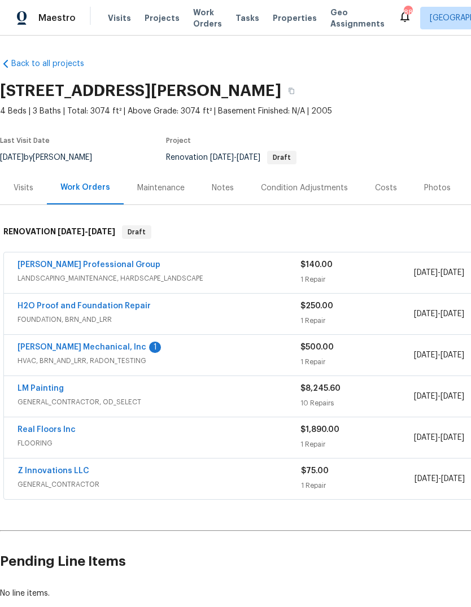
click at [50, 344] on link "JH Martin Mechanical, Inc" at bounding box center [82, 348] width 129 height 8
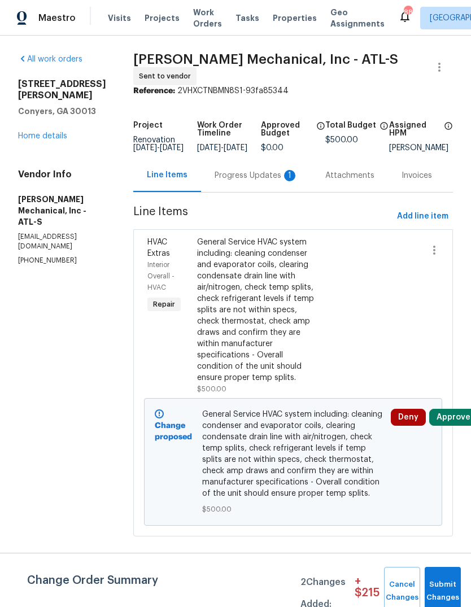
click at [262, 180] on div "Progress Updates 1" at bounding box center [257, 175] width 84 height 11
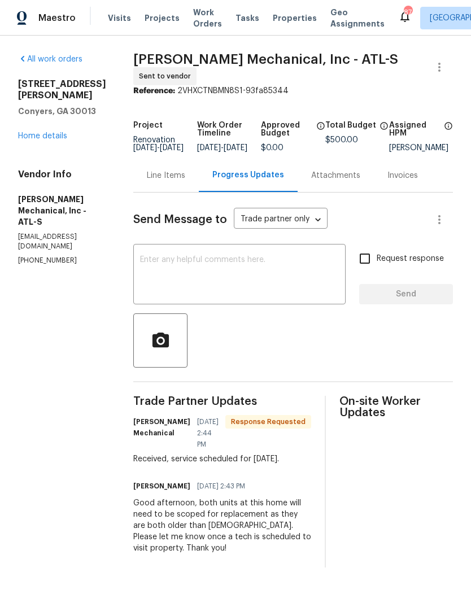
click at [306, 281] on textarea at bounding box center [239, 276] width 199 height 40
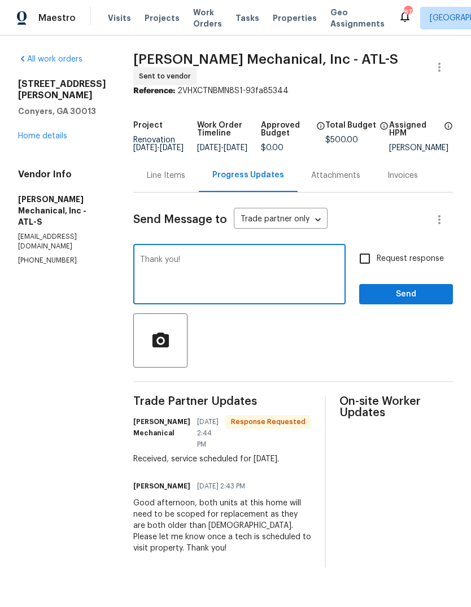
type textarea "Thank you!"
click at [421, 302] on span "Send" at bounding box center [406, 295] width 76 height 14
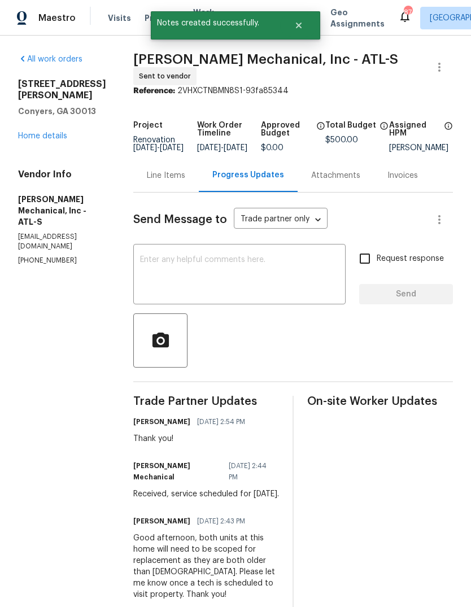
click at [185, 179] on div "Line Items" at bounding box center [166, 175] width 38 height 11
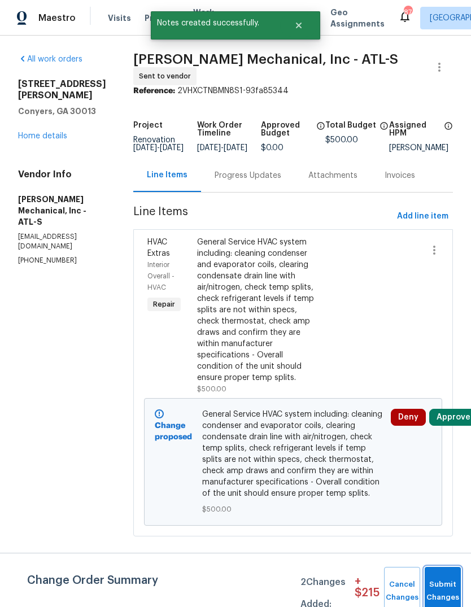
click at [446, 583] on button "Submit Changes" at bounding box center [443, 591] width 36 height 49
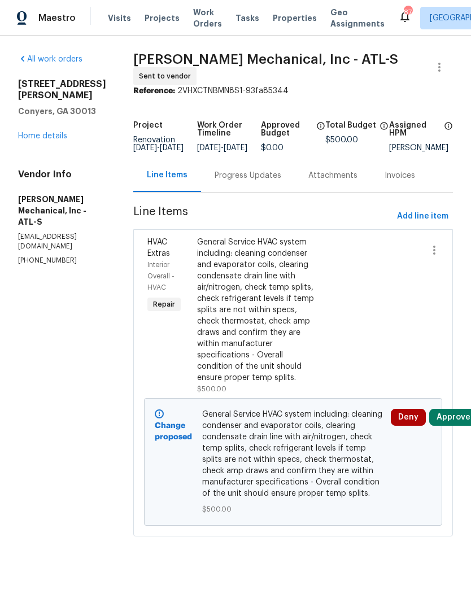
click at [34, 132] on link "Home details" at bounding box center [42, 136] width 49 height 8
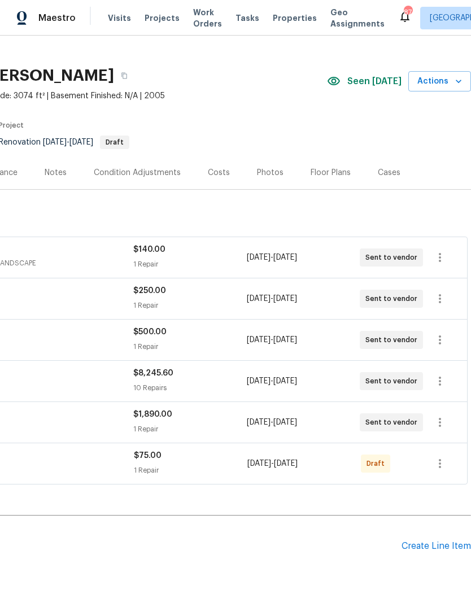
scroll to position [16, 167]
click at [441, 462] on icon "button" at bounding box center [440, 464] width 14 height 14
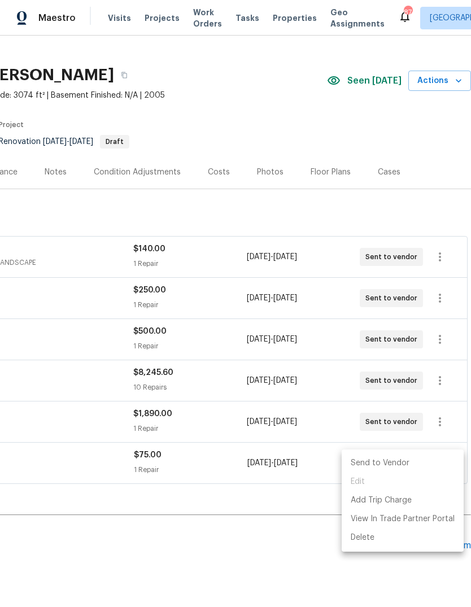
click at [395, 463] on li "Send to Vendor" at bounding box center [403, 463] width 122 height 19
click at [301, 533] on div at bounding box center [235, 303] width 471 height 607
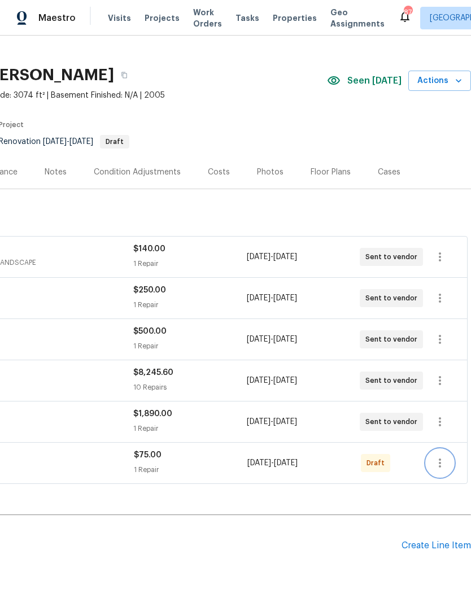
click at [441, 464] on icon "button" at bounding box center [440, 464] width 14 height 14
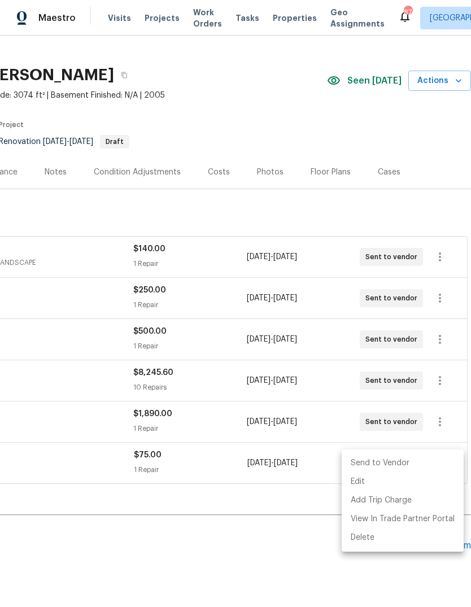
click at [388, 465] on li "Send to Vendor" at bounding box center [403, 463] width 122 height 19
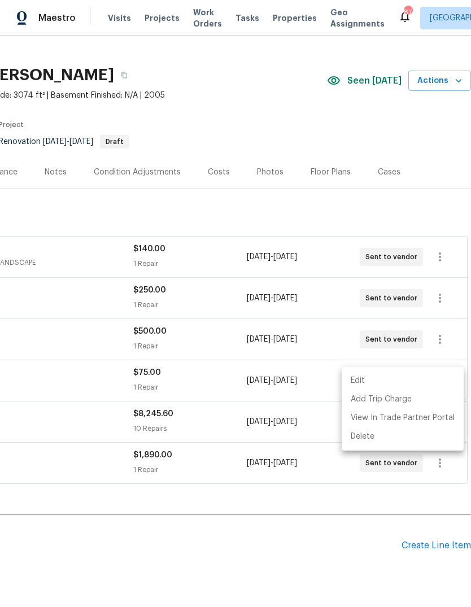
click at [303, 531] on div at bounding box center [235, 303] width 471 height 607
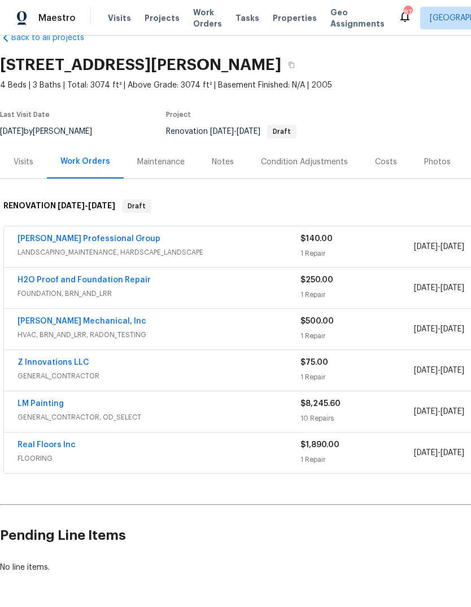
scroll to position [26, 0]
click at [231, 161] on div "Notes" at bounding box center [223, 162] width 22 height 11
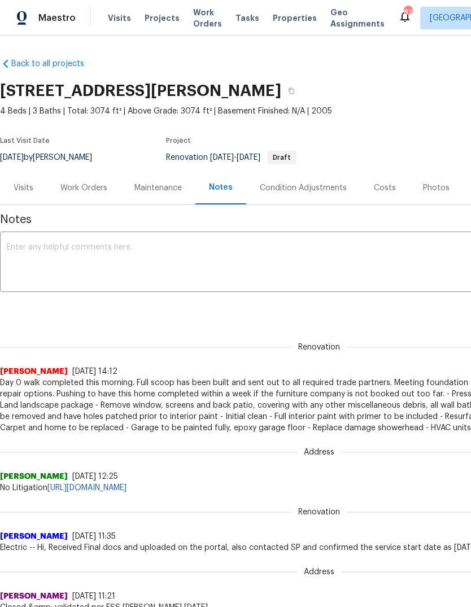
copy h2 "2725 Bailey Pl NE, Conyers, GA 30013"
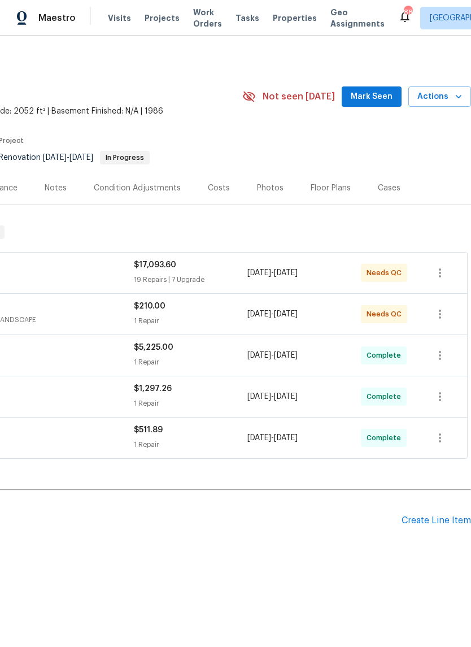
scroll to position [0, 167]
click at [381, 97] on span "Mark Seen" at bounding box center [372, 97] width 42 height 14
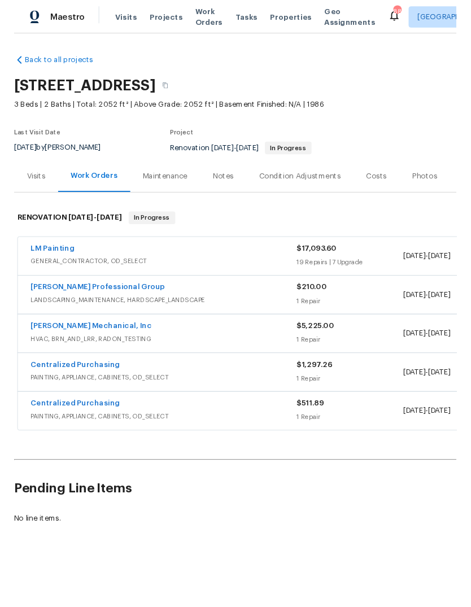
scroll to position [0, 0]
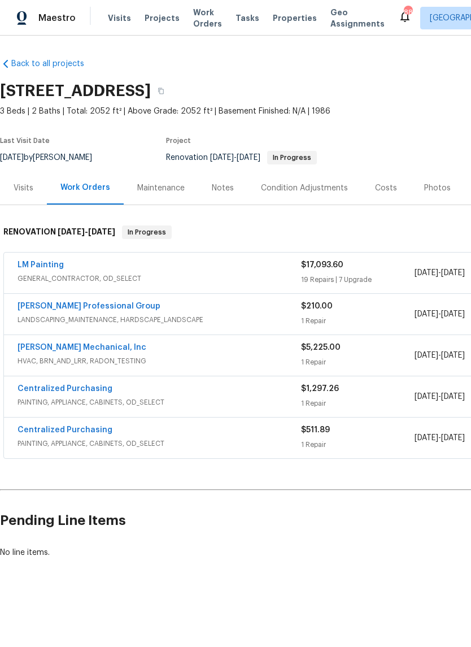
click at [48, 306] on link "[PERSON_NAME] Professional Group" at bounding box center [89, 306] width 143 height 8
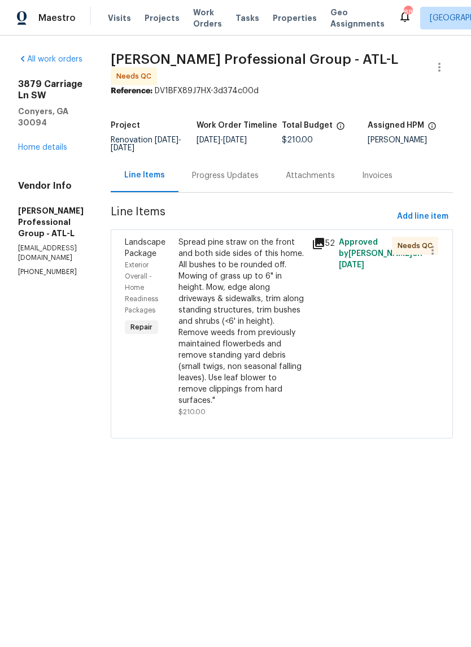
click at [277, 338] on div "Spread pine straw on the front and both side sides of this home. All bushes to …" at bounding box center [242, 322] width 127 height 170
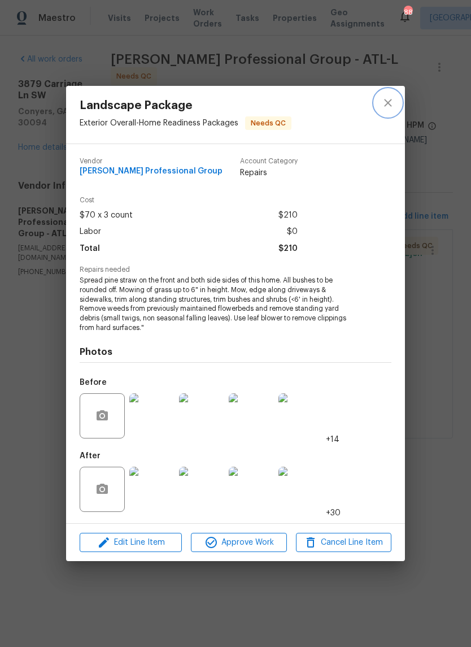
click at [380, 110] on button "close" at bounding box center [388, 102] width 27 height 27
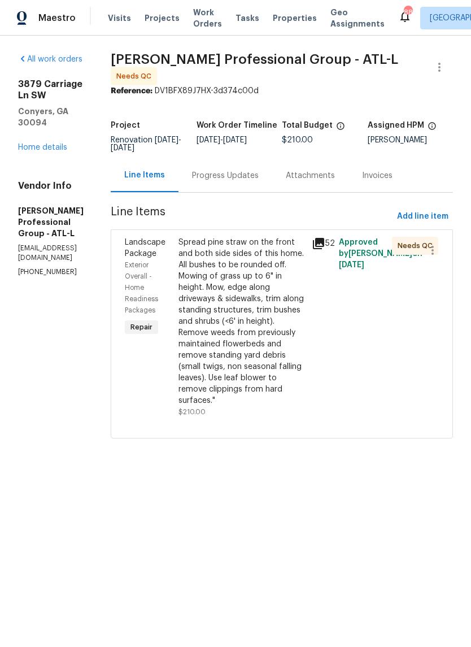
click at [257, 189] on div "Progress Updates" at bounding box center [226, 175] width 94 height 33
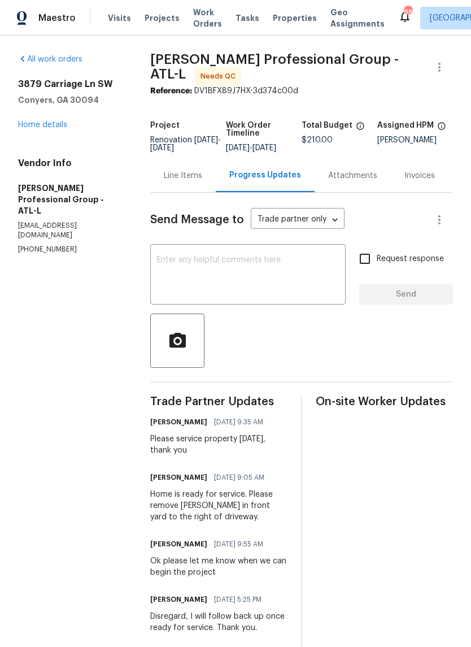
click at [262, 289] on textarea at bounding box center [248, 276] width 182 height 40
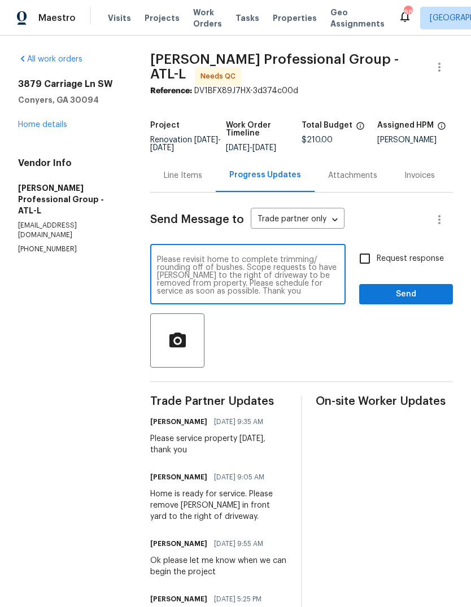
type textarea "Please revisit home to complete trimming/ rounding off of bushes. Scope request…"
click at [416, 302] on span "Send" at bounding box center [406, 295] width 76 height 14
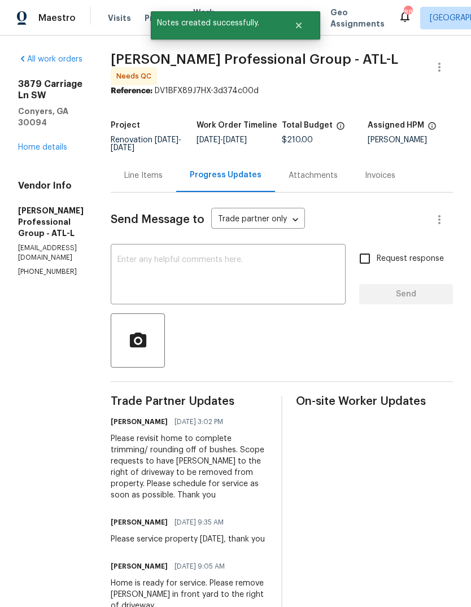
click at [172, 192] on div "Line Items" at bounding box center [144, 175] width 66 height 33
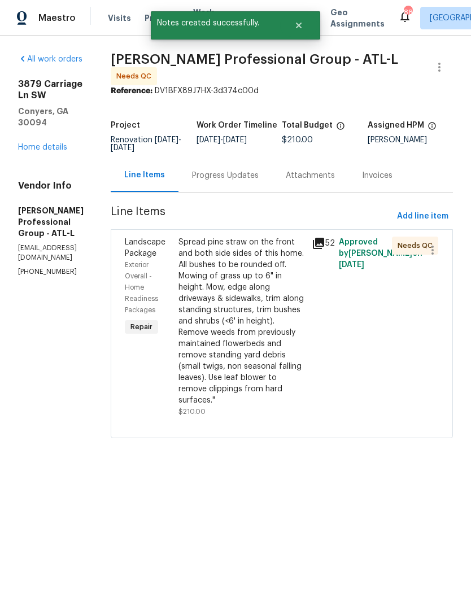
click at [37, 144] on link "Home details" at bounding box center [42, 148] width 49 height 8
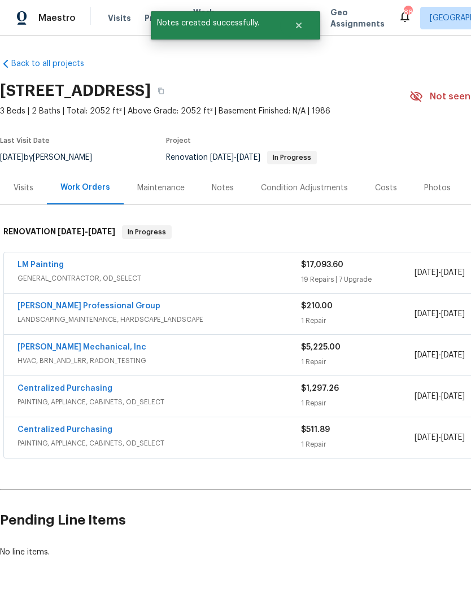
click at [35, 265] on link "LM Painting" at bounding box center [41, 265] width 46 height 8
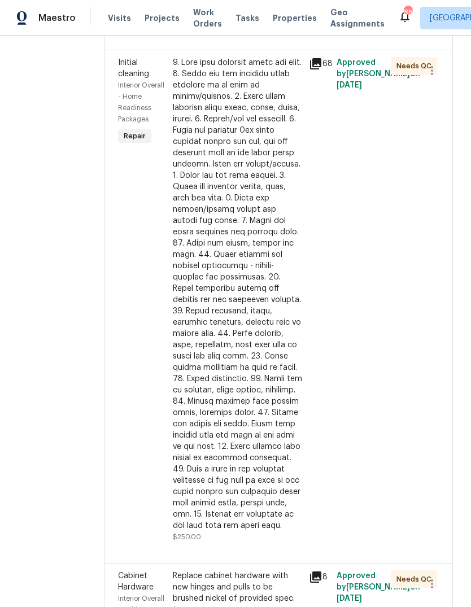
scroll to position [1487, 0]
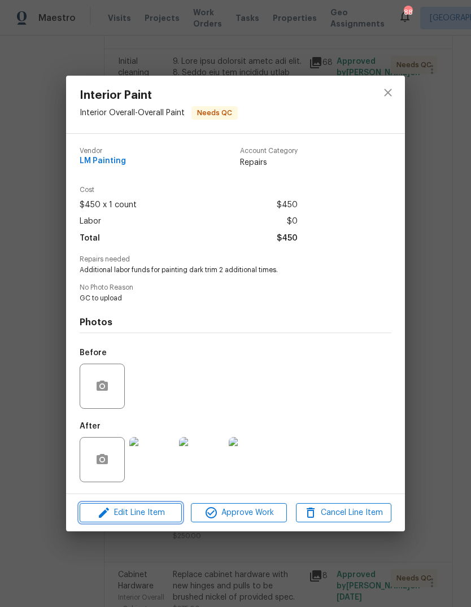
click at [130, 514] on span "Edit Line Item" at bounding box center [130, 513] width 95 height 14
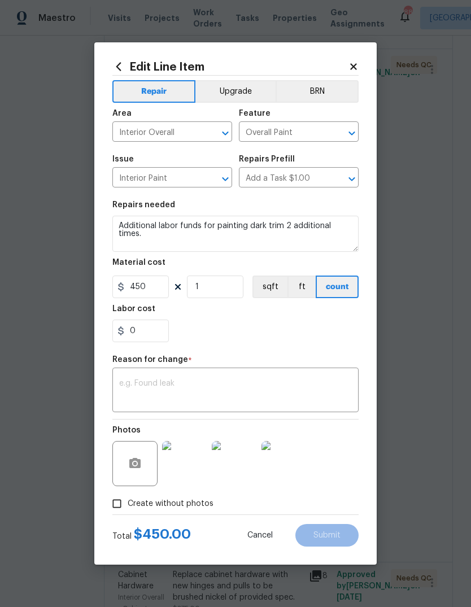
click at [281, 372] on div "x ​" at bounding box center [235, 392] width 246 height 42
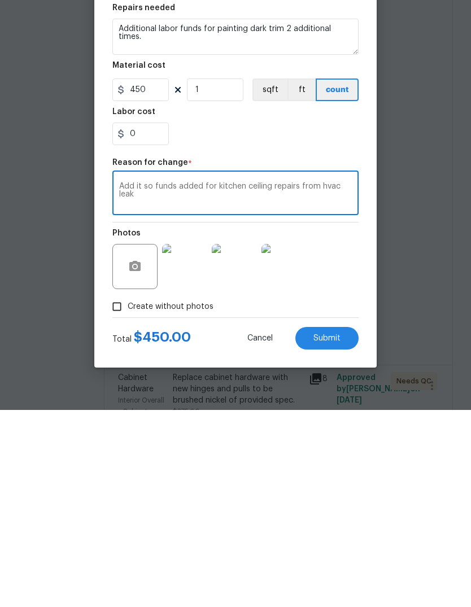
type textarea "Add it so funds added for kitchen ceiling repairs from hvac leak"
click at [156, 320] on input "0" at bounding box center [140, 331] width 57 height 23
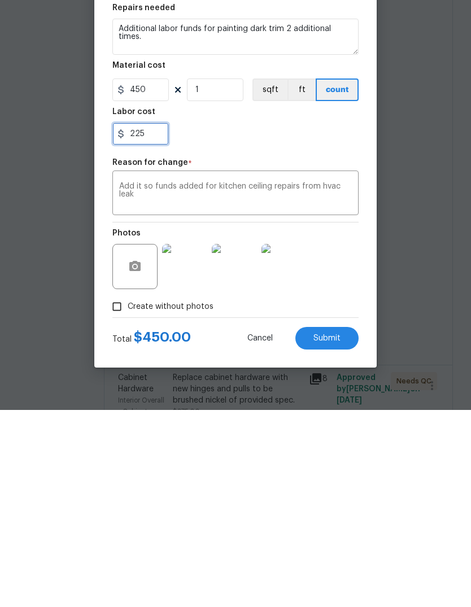
type input "225"
click at [334, 532] on span "Submit" at bounding box center [327, 536] width 27 height 8
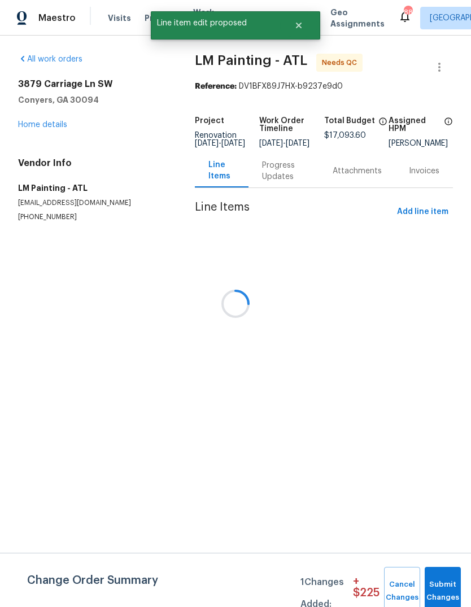
scroll to position [0, 0]
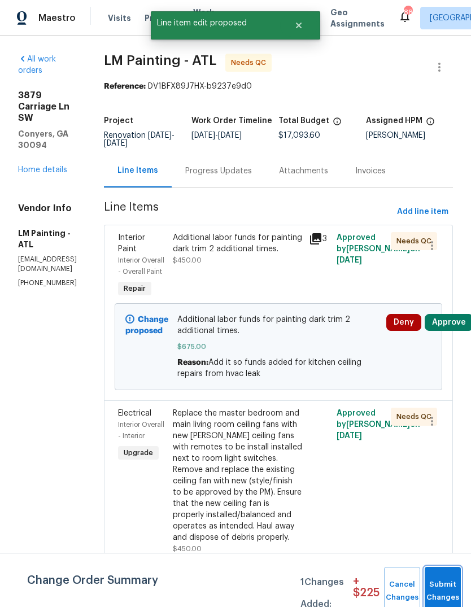
click at [448, 582] on button "Submit Changes" at bounding box center [443, 591] width 36 height 49
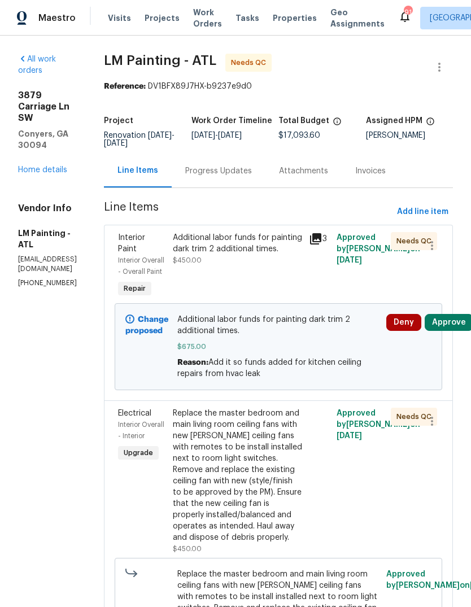
click at [33, 166] on link "Home details" at bounding box center [42, 170] width 49 height 8
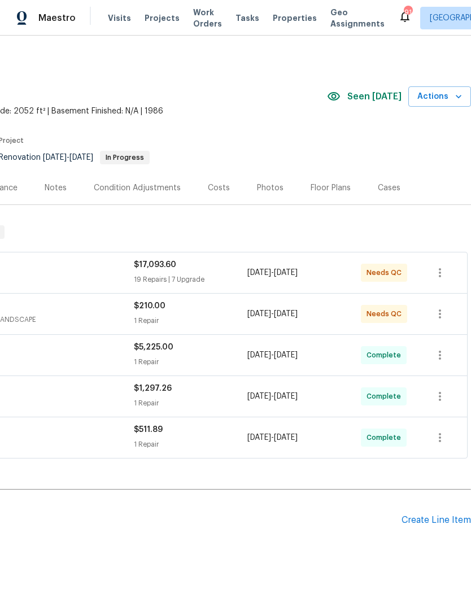
scroll to position [0, 167]
click at [434, 519] on div "Create Line Item" at bounding box center [436, 520] width 69 height 11
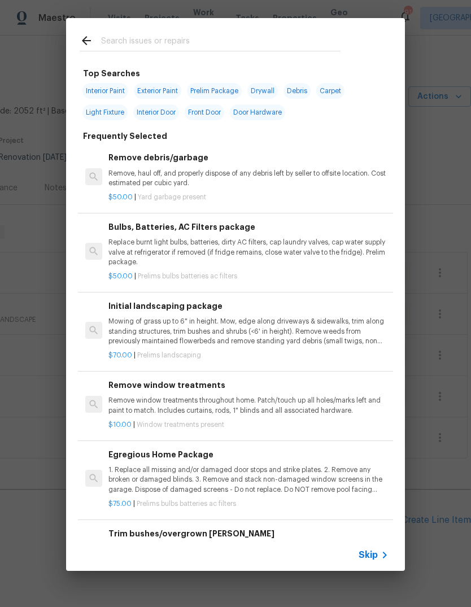
click at [251, 35] on input "text" at bounding box center [221, 42] width 240 height 17
type input "Hvac"
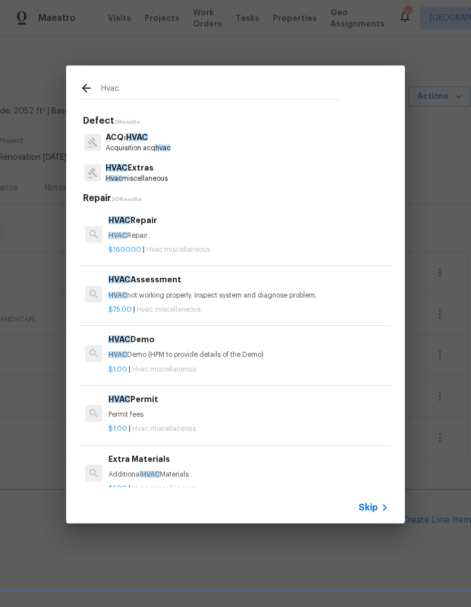
click at [149, 173] on p "HVAC Extras" at bounding box center [137, 168] width 62 height 12
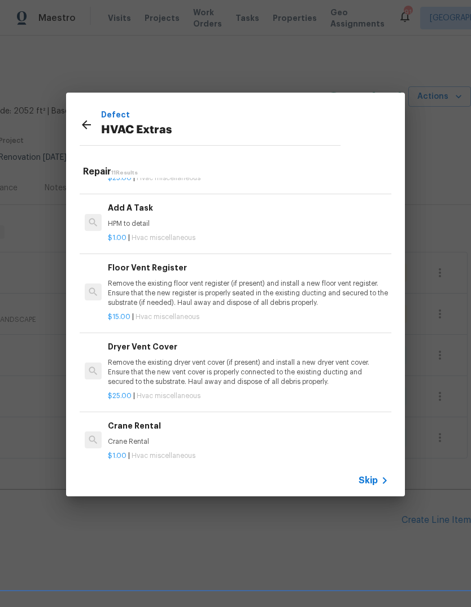
scroll to position [441, 1]
click at [144, 220] on p "HPM to detail" at bounding box center [248, 225] width 280 height 10
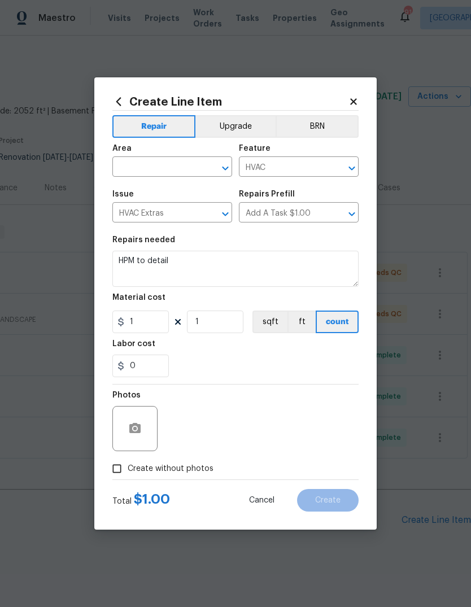
click at [194, 170] on input "text" at bounding box center [156, 168] width 88 height 18
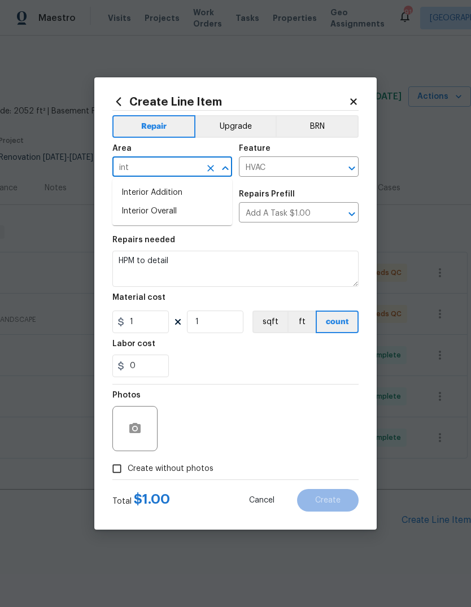
click at [181, 205] on li "Interior Overall" at bounding box center [172, 211] width 120 height 19
type input "Interior Overall"
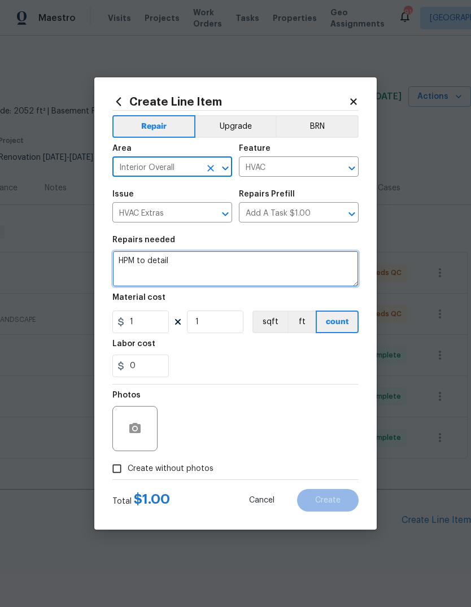
click at [240, 271] on textarea "HPM to detail" at bounding box center [235, 269] width 246 height 36
type textarea "H"
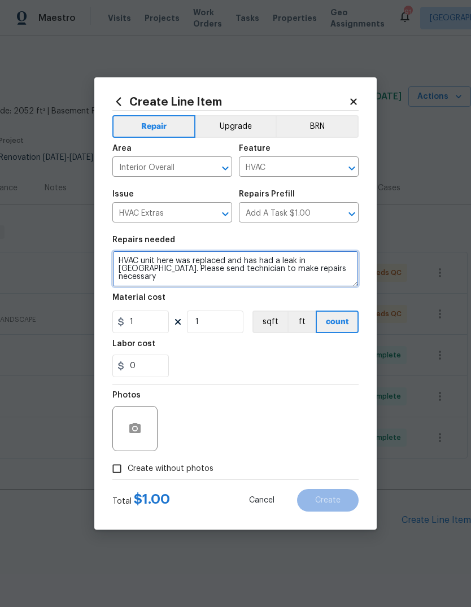
click at [324, 263] on textarea "HVAC unit here was replaced and has had a leak in attic. Please send technician…" at bounding box center [235, 269] width 246 height 36
click at [329, 280] on textarea "HVAC unit here was replaced and has had a leak in attic that has come through t…" at bounding box center [235, 269] width 246 height 36
type textarea "HVAC unit here was replaced and has had a leak in attic that has come through t…"
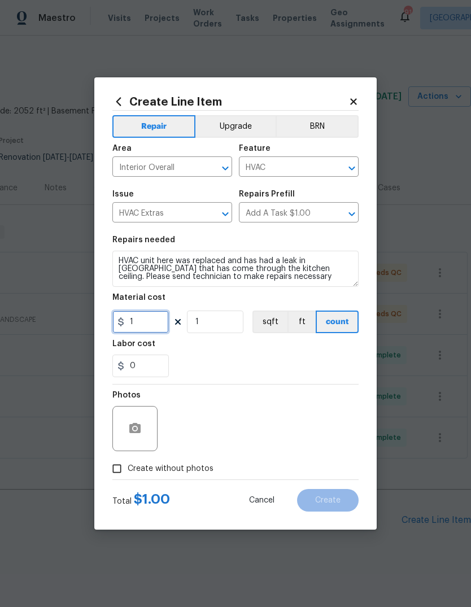
click at [136, 327] on input "1" at bounding box center [140, 322] width 57 height 23
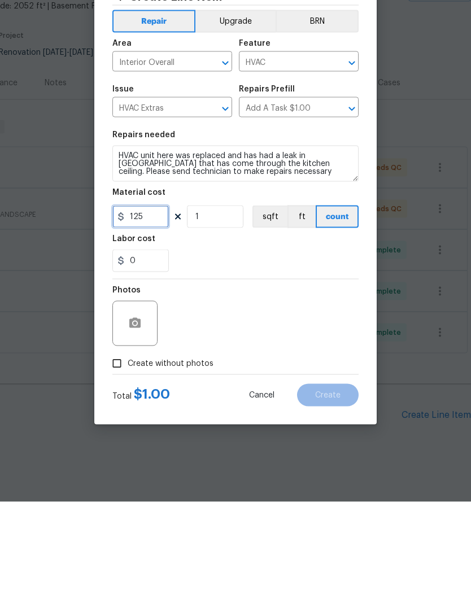
type input "125"
click at [131, 423] on icon "button" at bounding box center [134, 428] width 11 height 10
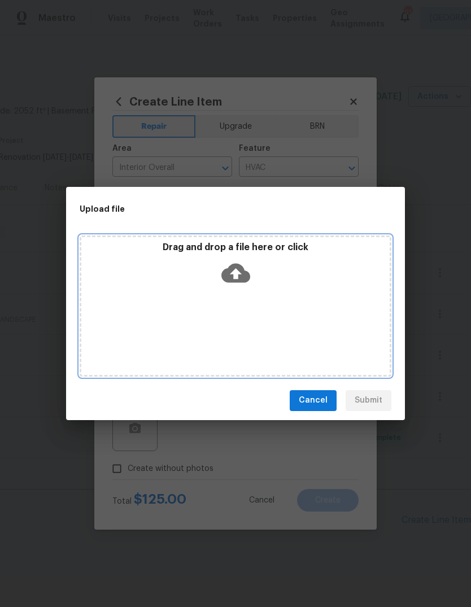
click at [270, 271] on div "Drag and drop a file here or click" at bounding box center [235, 266] width 308 height 49
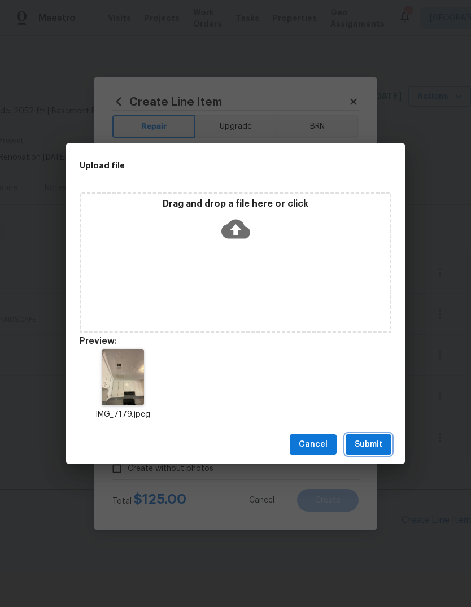
click at [383, 447] on button "Submit" at bounding box center [369, 444] width 46 height 21
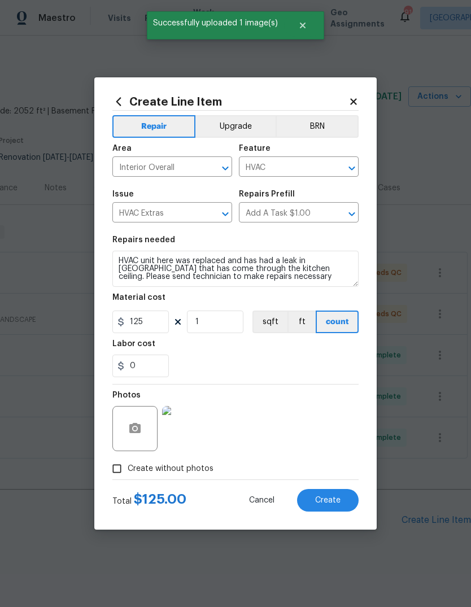
click at [338, 496] on button "Create" at bounding box center [328, 500] width 62 height 23
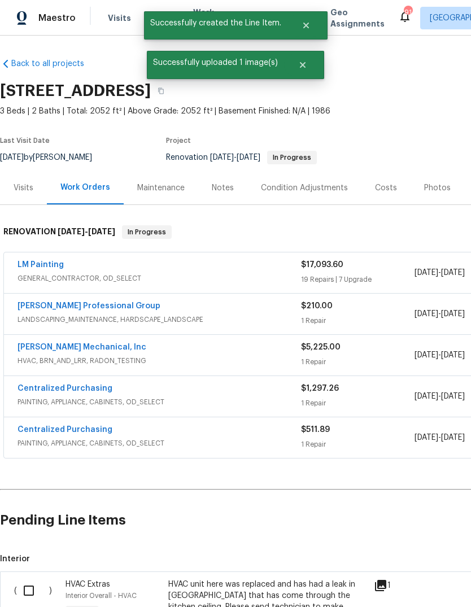
scroll to position [0, 0]
click at [23, 579] on input "checkbox" at bounding box center [33, 591] width 32 height 24
checkbox input "true"
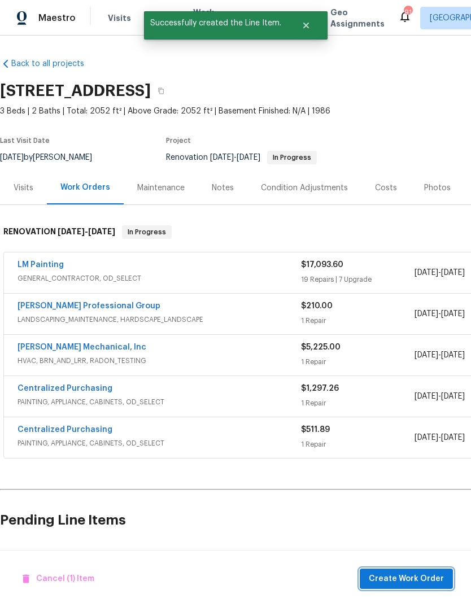
click at [422, 581] on span "Create Work Order" at bounding box center [406, 579] width 75 height 14
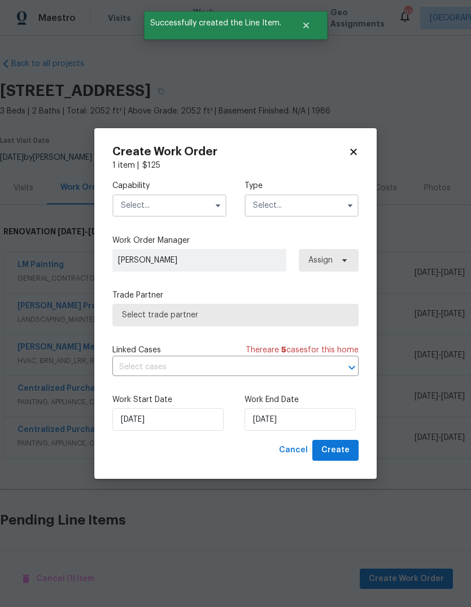
click at [215, 203] on icon "button" at bounding box center [218, 205] width 9 height 9
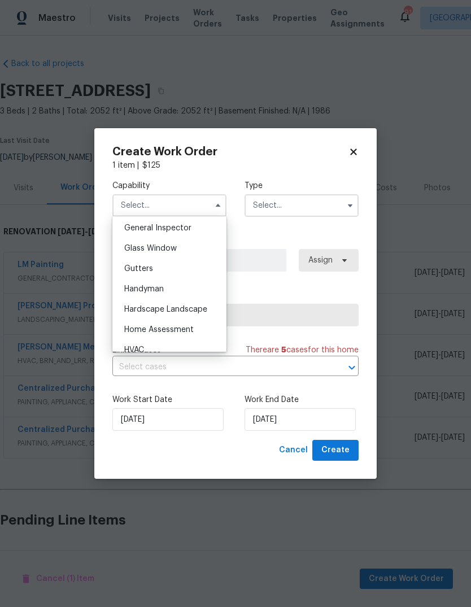
scroll to position [577, 0]
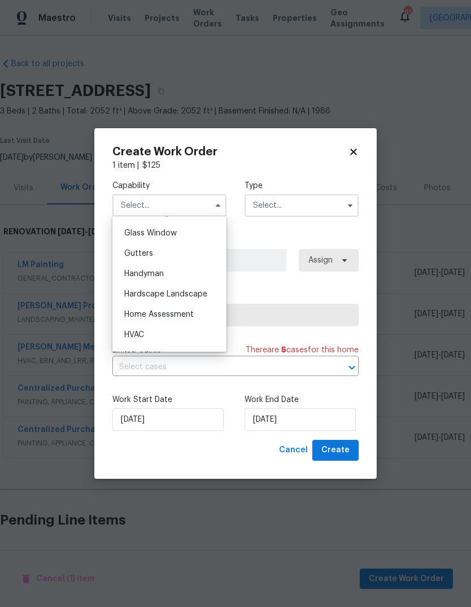
click at [132, 328] on div "HVAC" at bounding box center [169, 335] width 108 height 20
type input "HVAC"
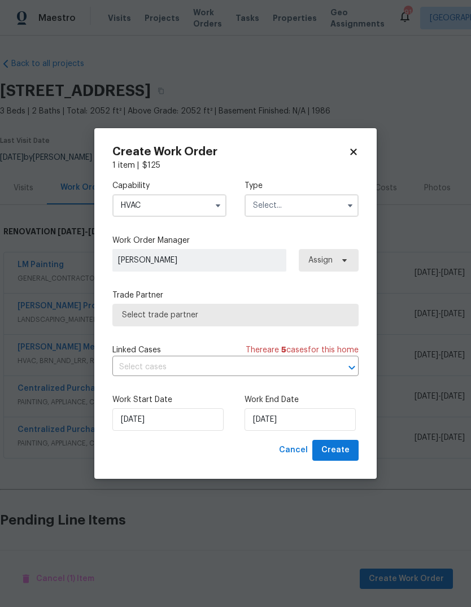
click at [341, 203] on input "text" at bounding box center [302, 205] width 114 height 23
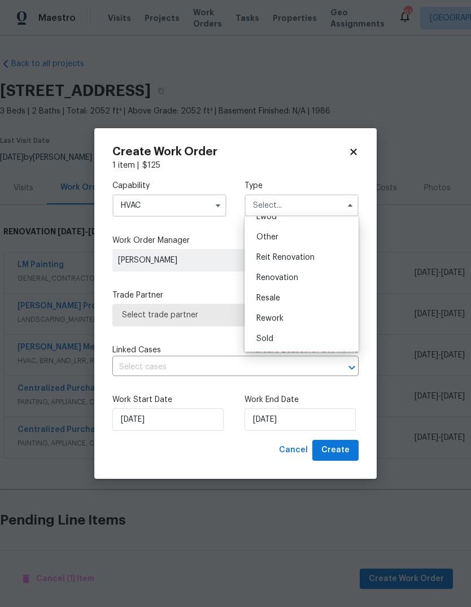
scroll to position [134, 0]
click at [307, 275] on div "Renovation" at bounding box center [301, 278] width 108 height 20
type input "Renovation"
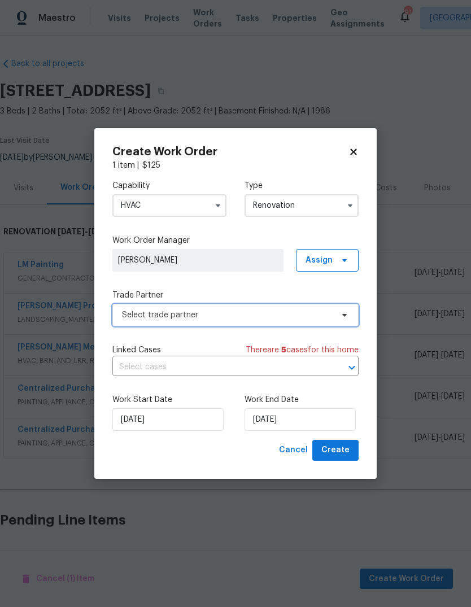
click at [339, 317] on span at bounding box center [343, 315] width 12 height 9
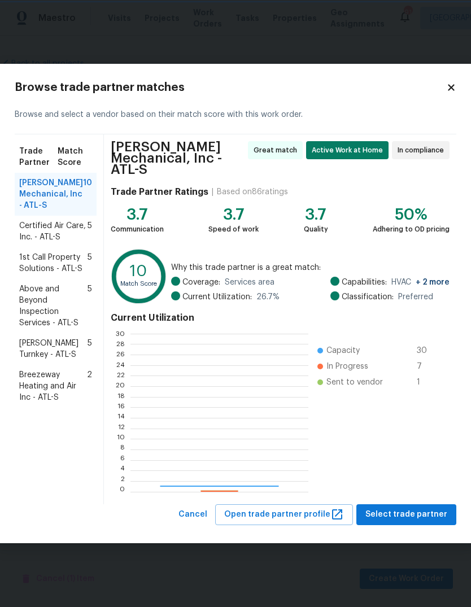
scroll to position [158, 177]
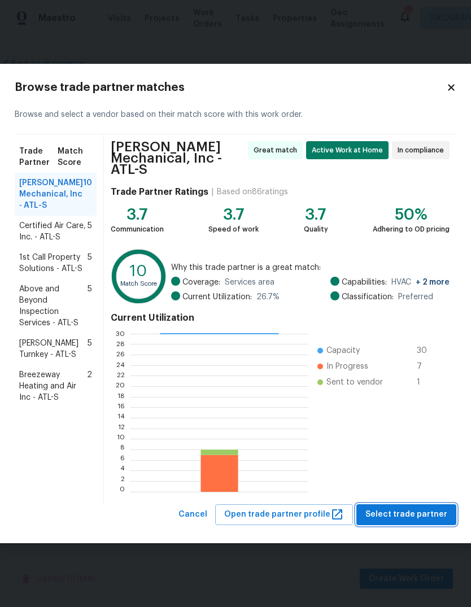
click at [424, 511] on span "Select trade partner" at bounding box center [407, 515] width 82 height 14
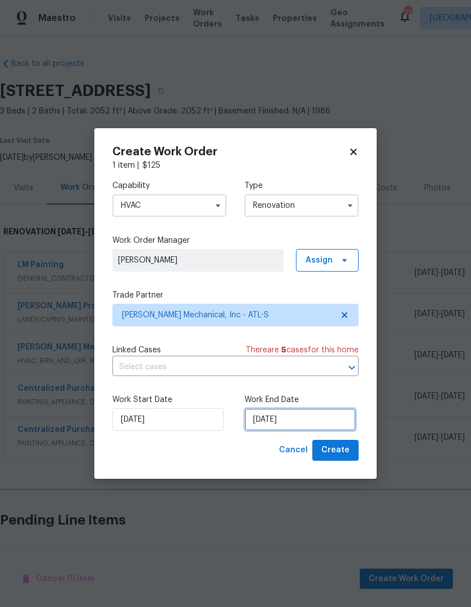
click at [327, 423] on input "9/16/2025" at bounding box center [300, 419] width 111 height 23
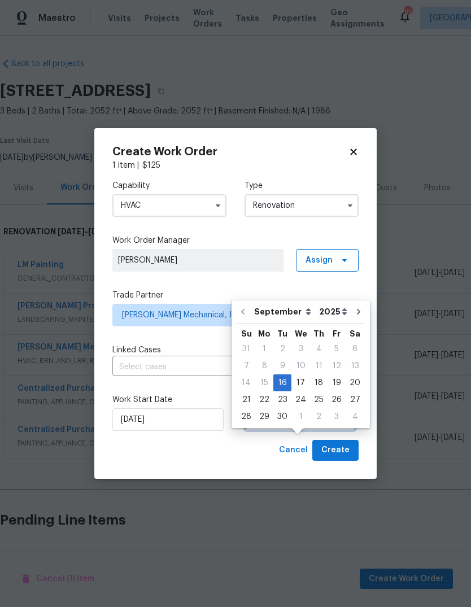
scroll to position [36, 0]
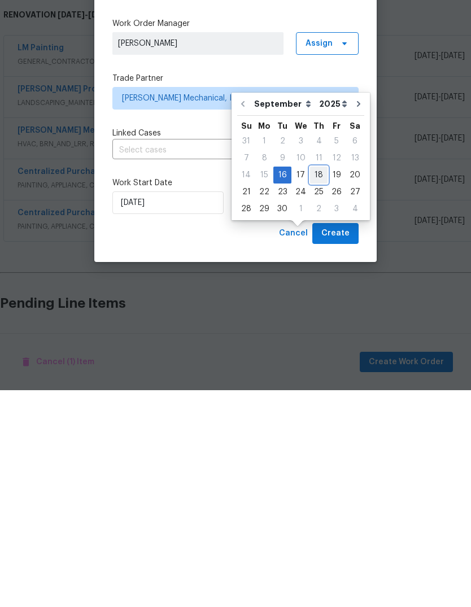
click at [316, 384] on div "18" at bounding box center [319, 392] width 18 height 16
type input "9/18/2025"
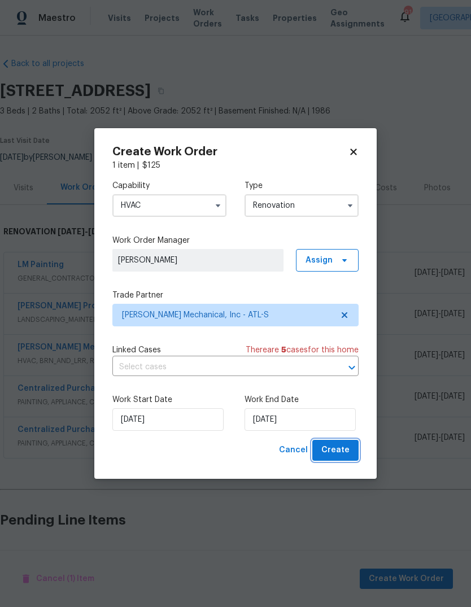
click at [350, 445] on button "Create" at bounding box center [335, 450] width 46 height 21
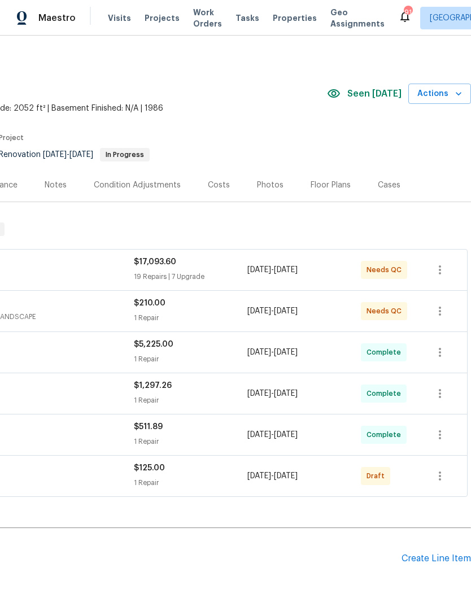
scroll to position [3, 167]
click at [443, 470] on icon "button" at bounding box center [440, 477] width 14 height 14
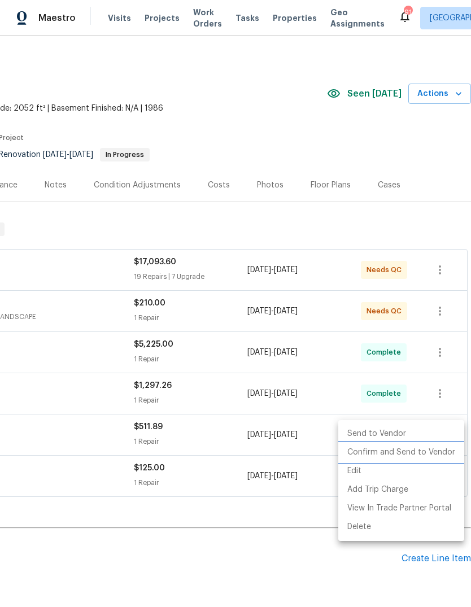
click at [418, 454] on li "Confirm and Send to Vendor" at bounding box center [401, 453] width 126 height 19
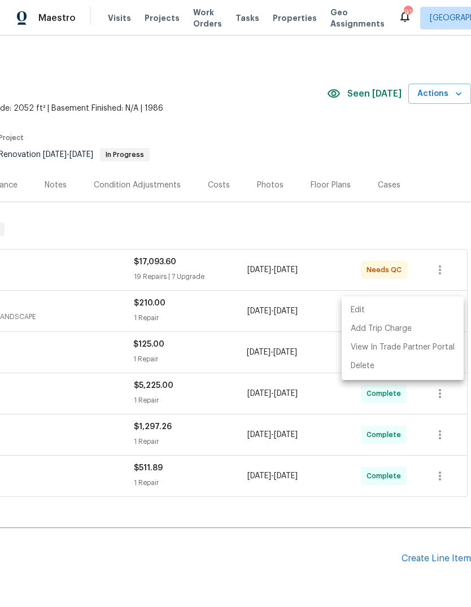
click at [294, 512] on div at bounding box center [235, 303] width 471 height 607
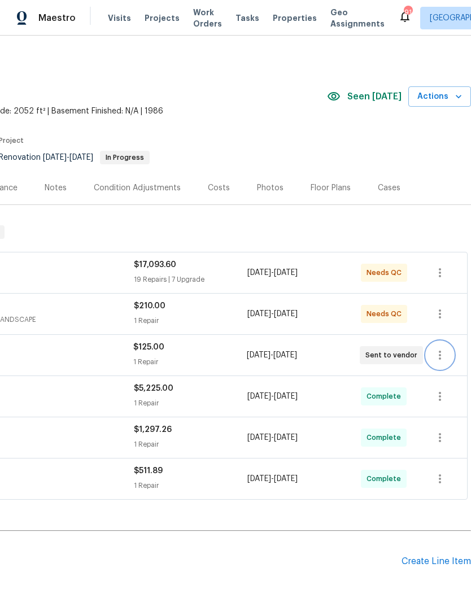
scroll to position [0, 167]
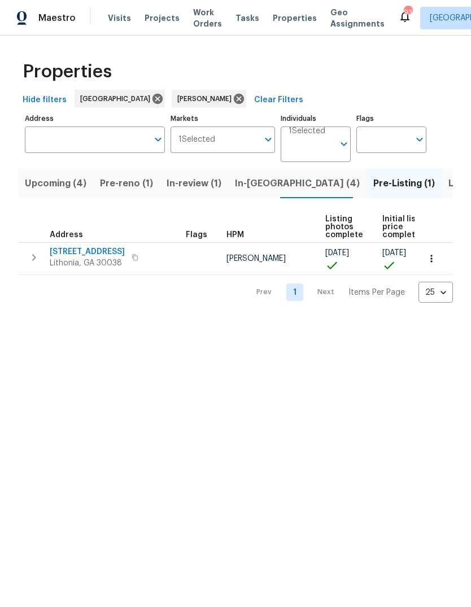
click at [268, 188] on span "In-[GEOGRAPHIC_DATA] (4)" at bounding box center [297, 184] width 125 height 16
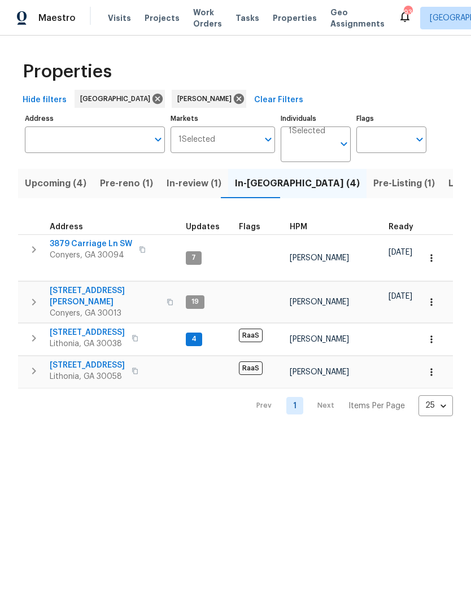
click at [105, 327] on span "[STREET_ADDRESS]" at bounding box center [87, 332] width 75 height 11
click at [209, 184] on span "In-review (1)" at bounding box center [194, 184] width 55 height 16
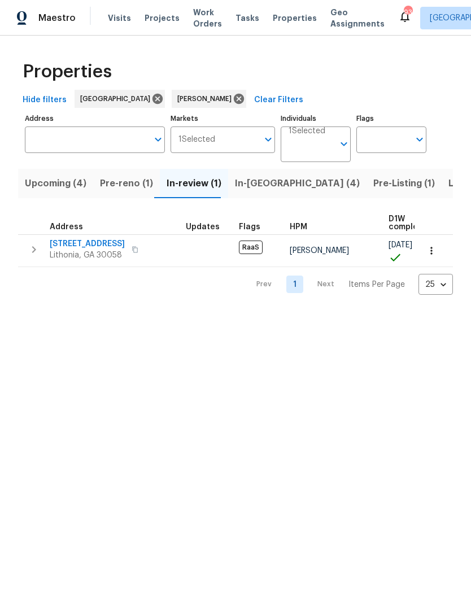
click at [120, 189] on span "Pre-reno (1)" at bounding box center [126, 184] width 53 height 16
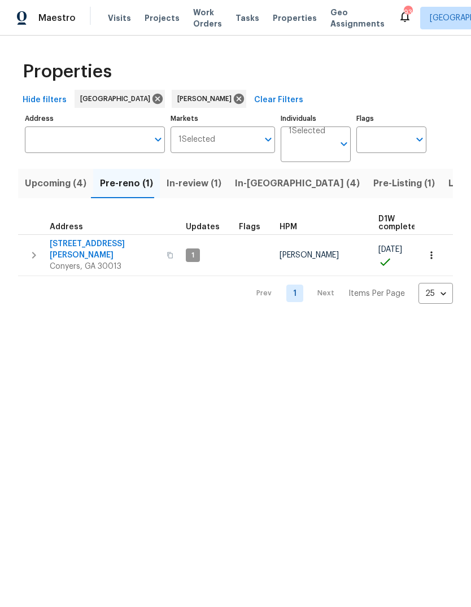
click at [50, 182] on span "Upcoming (4)" at bounding box center [56, 184] width 62 height 16
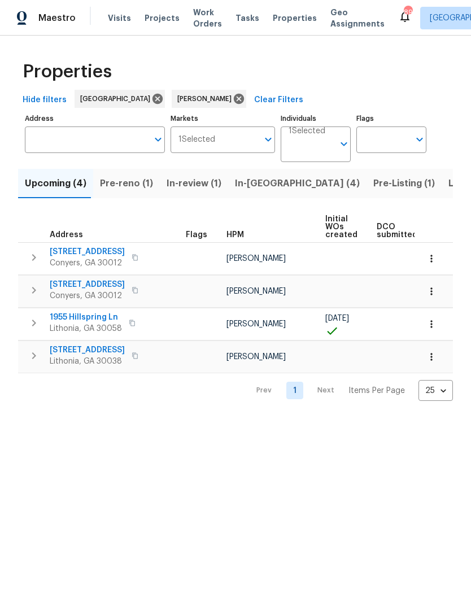
click at [62, 250] on span "2048 Appaloosa Way" at bounding box center [87, 251] width 75 height 11
click at [61, 313] on span "1955 Hillspring Ln" at bounding box center [86, 317] width 72 height 11
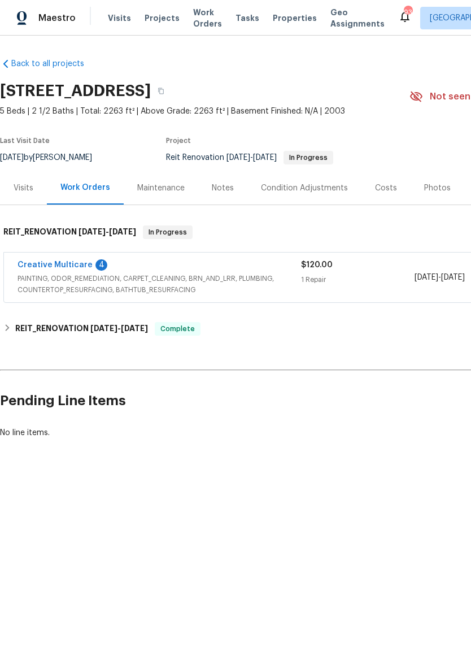
click at [49, 261] on link "Creative Multicare" at bounding box center [55, 265] width 75 height 8
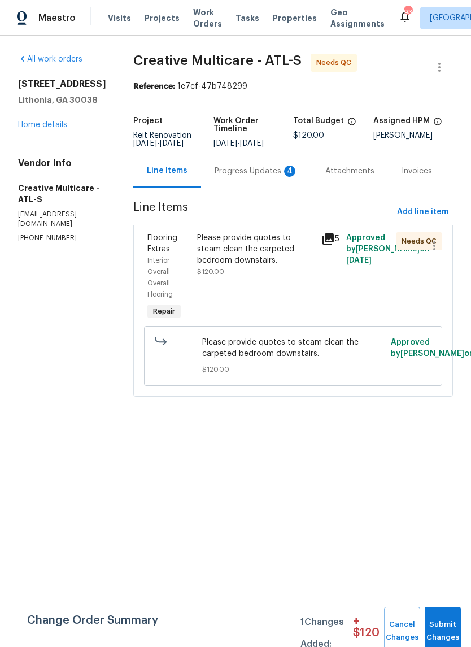
click at [280, 256] on div "Please provide quotes to steam clean the carpeted bedroom downstairs." at bounding box center [256, 249] width 118 height 34
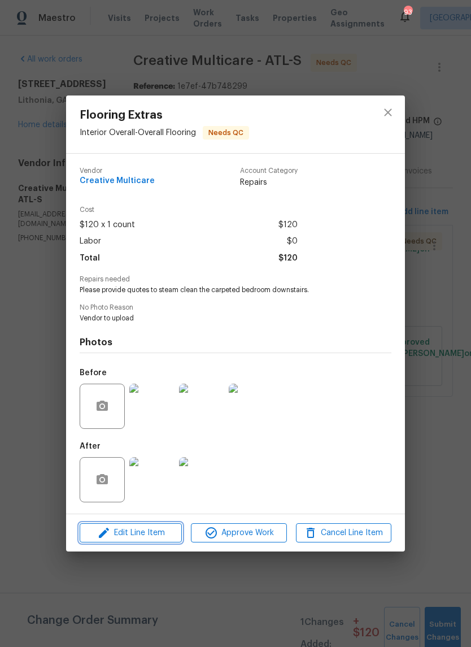
click at [116, 542] on button "Edit Line Item" at bounding box center [131, 533] width 102 height 20
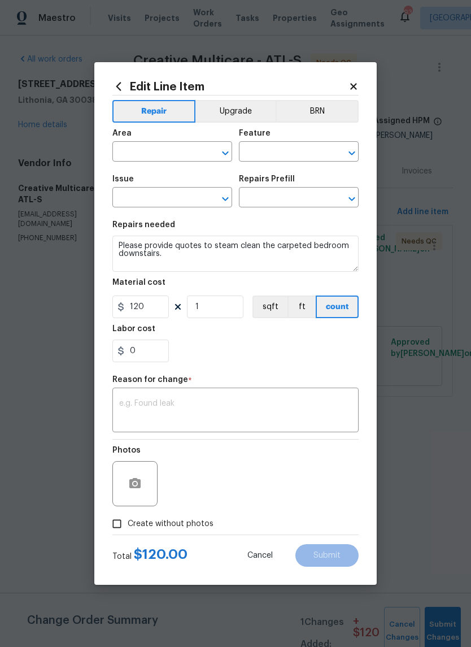
type input "Interior Overall"
type input "Overall Flooring"
type input "Flooring Extras"
type input "Steam Clean $250.00"
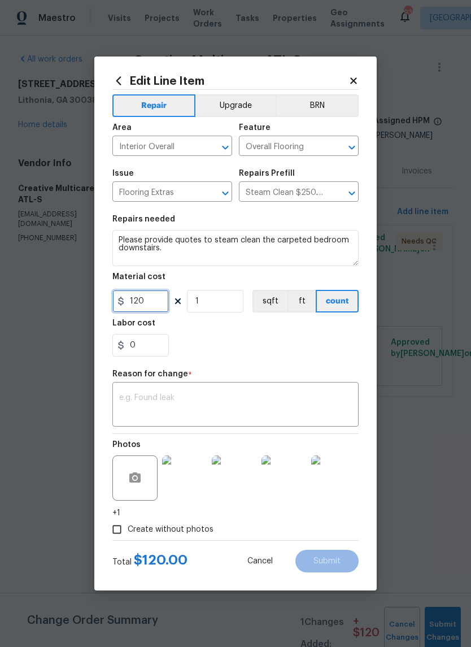
click at [153, 300] on input "120" at bounding box center [140, 301] width 57 height 23
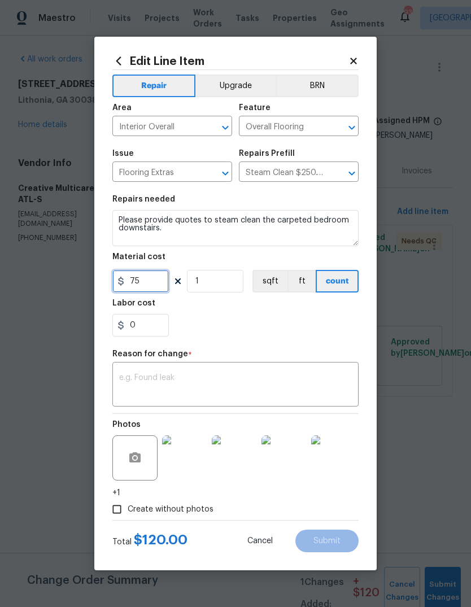
type input "75"
click at [336, 371] on div "x ​" at bounding box center [235, 386] width 246 height 42
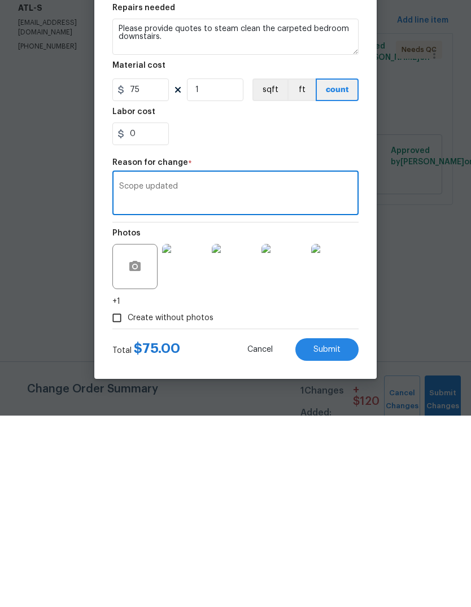
type textarea "Scope updated"
click at [338, 537] on span "Submit" at bounding box center [327, 541] width 27 height 8
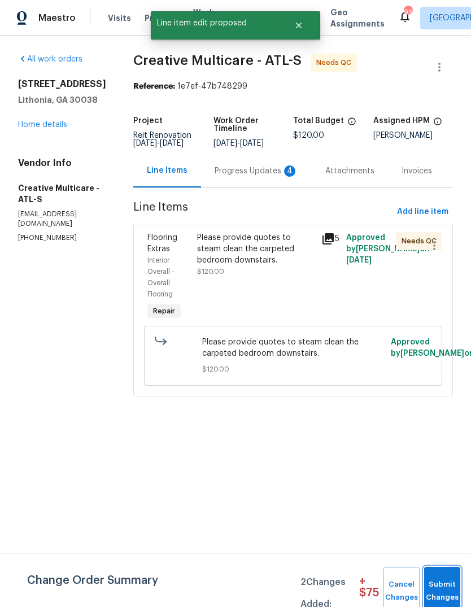
click at [446, 581] on span "Submit Changes" at bounding box center [442, 592] width 25 height 26
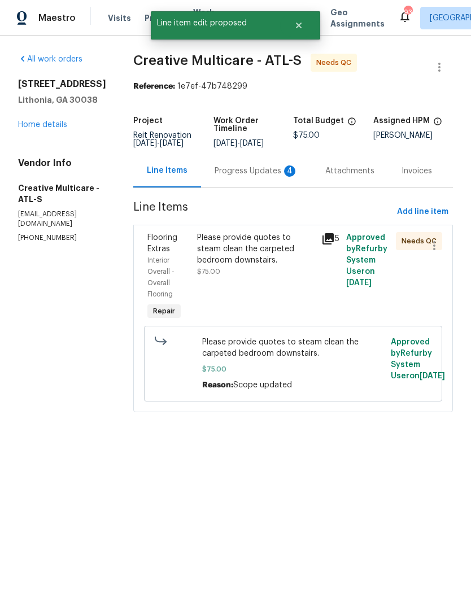
click at [274, 177] on div "Progress Updates 4" at bounding box center [257, 171] width 84 height 11
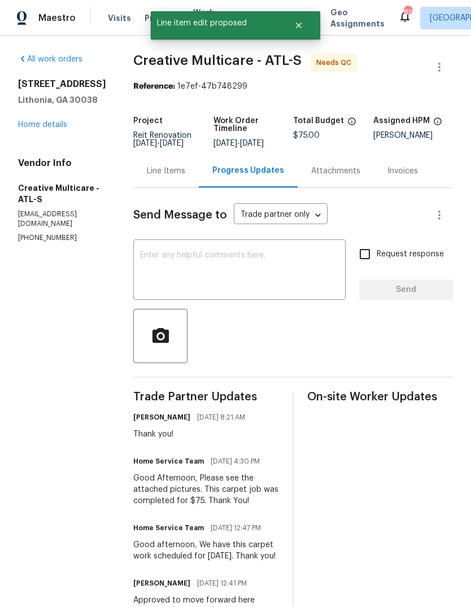
click at [299, 273] on textarea at bounding box center [239, 271] width 199 height 40
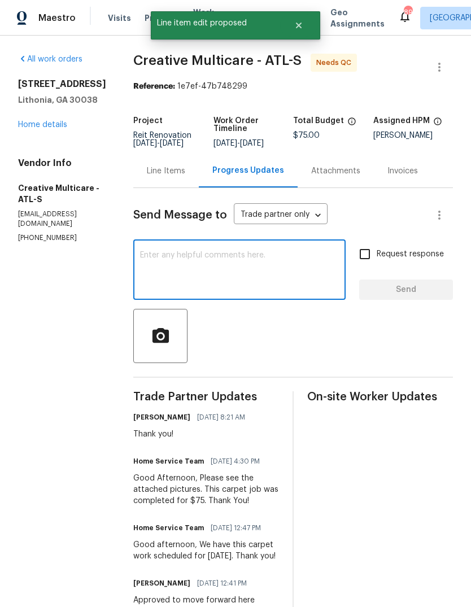
click at [185, 188] on div "Line Items" at bounding box center [166, 170] width 66 height 33
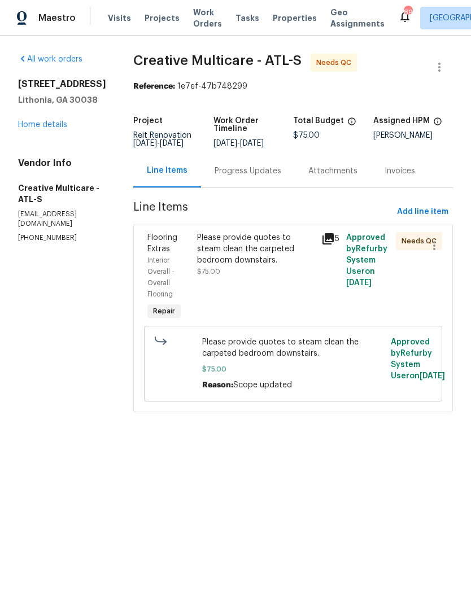
click at [285, 266] on div "Please provide quotes to steam clean the carpeted bedroom downstairs." at bounding box center [256, 249] width 118 height 34
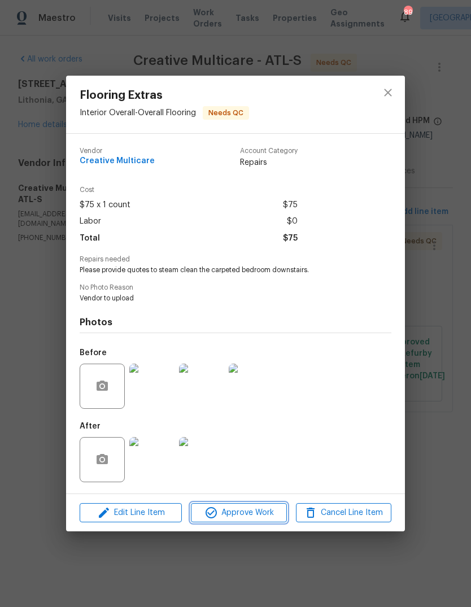
click at [276, 511] on span "Approve Work" at bounding box center [238, 513] width 89 height 14
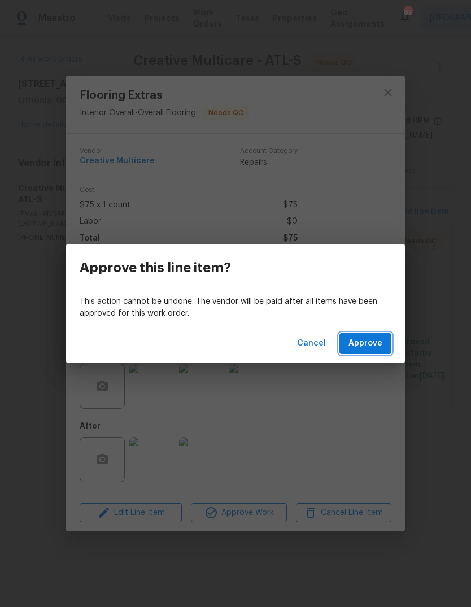
click at [377, 340] on span "Approve" at bounding box center [366, 344] width 34 height 14
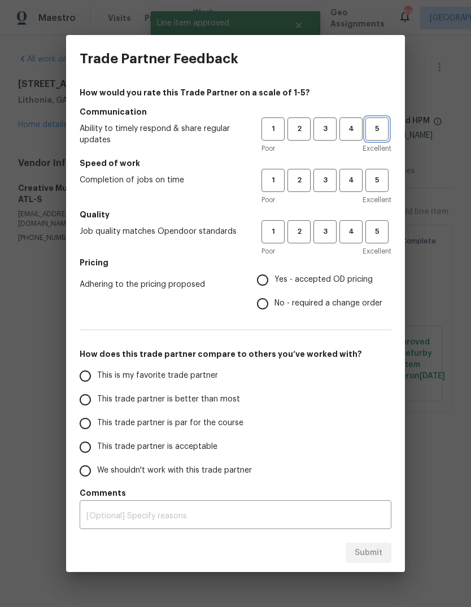
click at [380, 129] on span "5" at bounding box center [377, 129] width 21 height 13
click at [385, 178] on span "5" at bounding box center [377, 180] width 21 height 13
click at [381, 235] on span "5" at bounding box center [377, 231] width 21 height 13
click at [349, 280] on span "Yes - accepted OD pricing" at bounding box center [324, 280] width 98 height 12
click at [275, 280] on input "Yes - accepted OD pricing" at bounding box center [263, 280] width 24 height 24
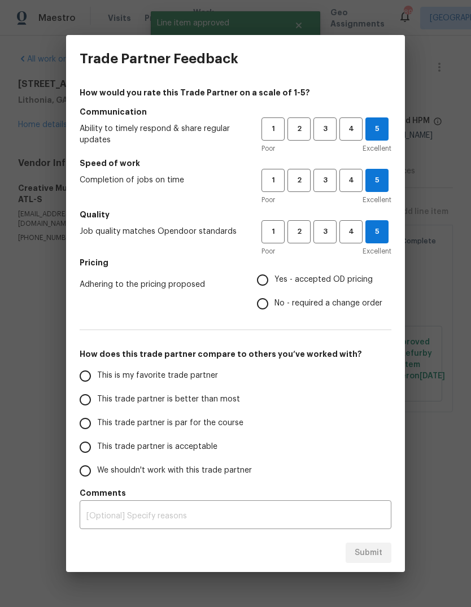
radio input "true"
click at [97, 377] on input "This is my favorite trade partner" at bounding box center [85, 376] width 24 height 24
click at [379, 550] on span "Submit" at bounding box center [369, 553] width 28 height 14
radio input "true"
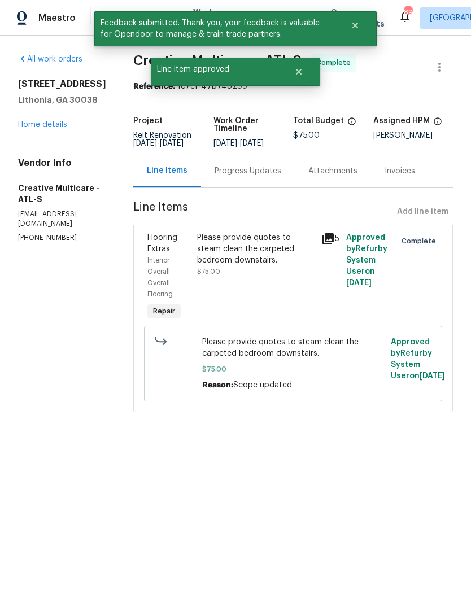
click at [41, 125] on link "Home details" at bounding box center [42, 125] width 49 height 8
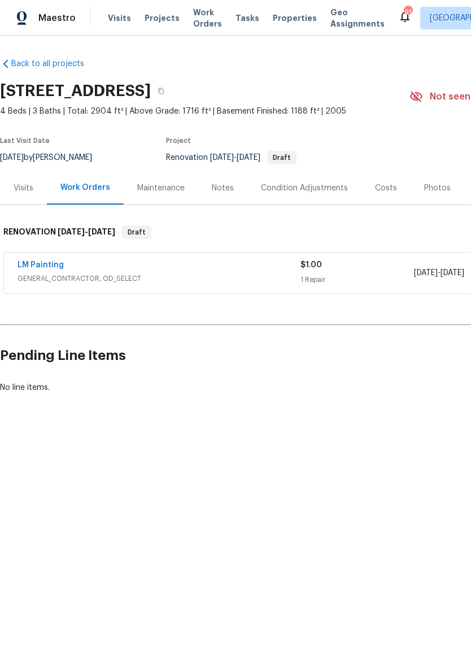
click at [14, 86] on h2 "[STREET_ADDRESS]" at bounding box center [75, 90] width 151 height 11
copy h2 "[STREET_ADDRESS]"
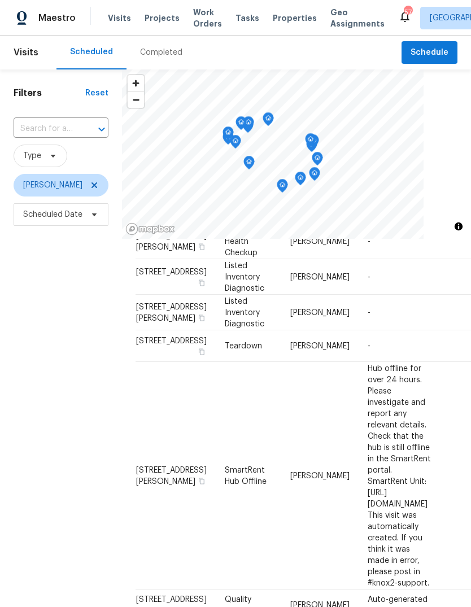
scroll to position [449, 0]
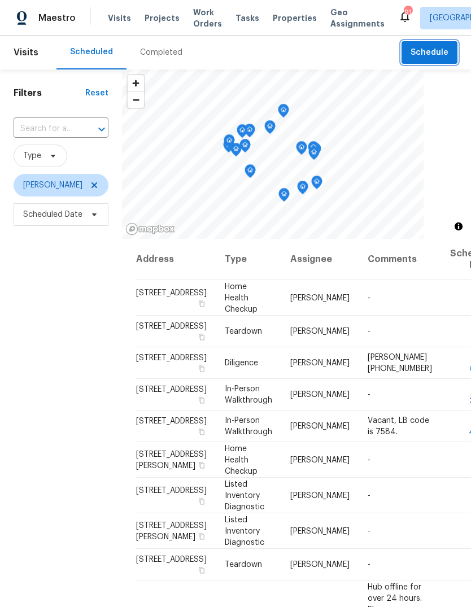
click at [428, 56] on span "Schedule" at bounding box center [430, 53] width 38 height 14
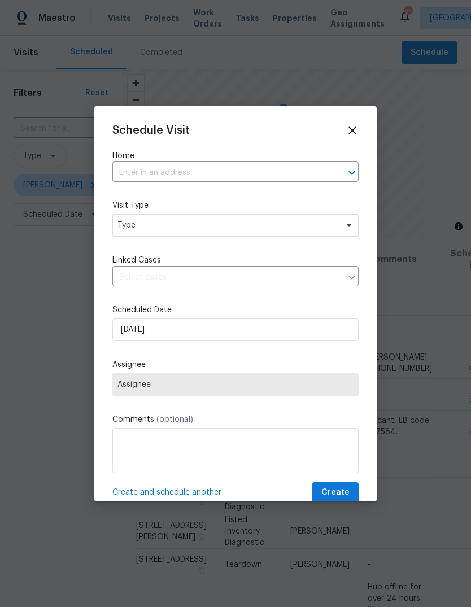
click at [298, 173] on input "text" at bounding box center [219, 173] width 215 height 18
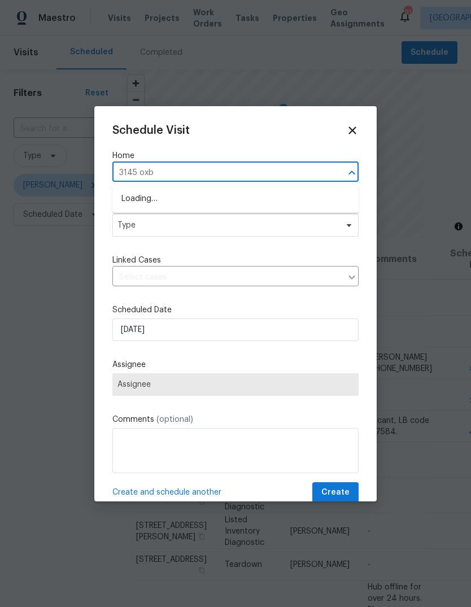
type input "3145 oxbr"
click at [212, 202] on li "[STREET_ADDRESS]" at bounding box center [235, 199] width 246 height 19
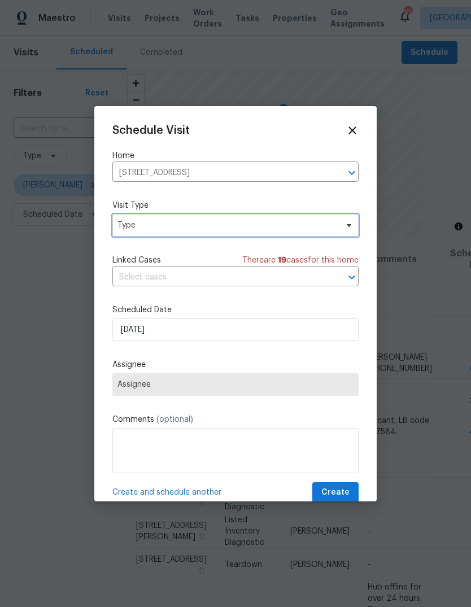
click at [280, 226] on span "Type" at bounding box center [228, 225] width 220 height 11
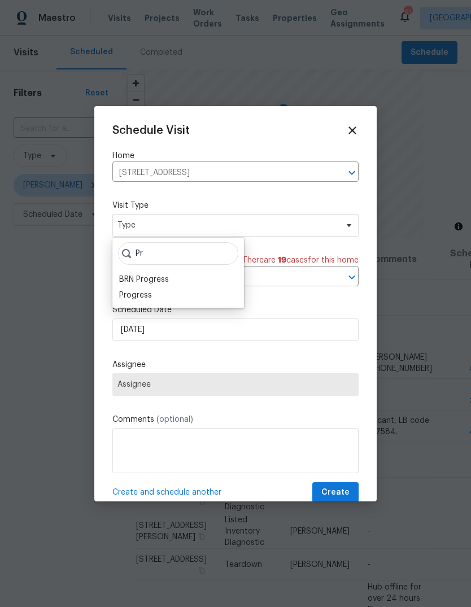
type input "P"
type input "I"
type input "Cust"
click at [131, 280] on div "Custom" at bounding box center [134, 279] width 30 height 11
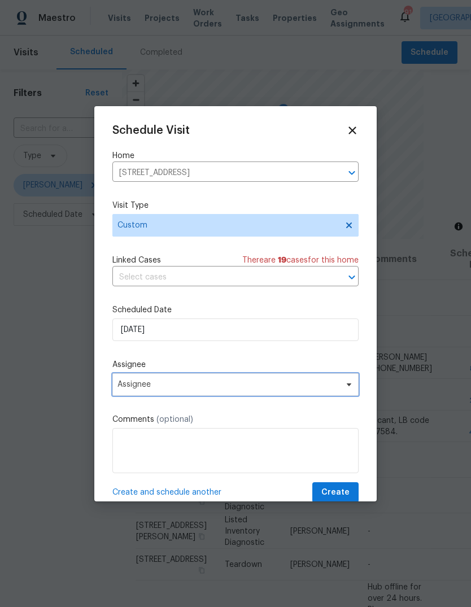
click at [305, 386] on span "Assignee" at bounding box center [228, 384] width 221 height 9
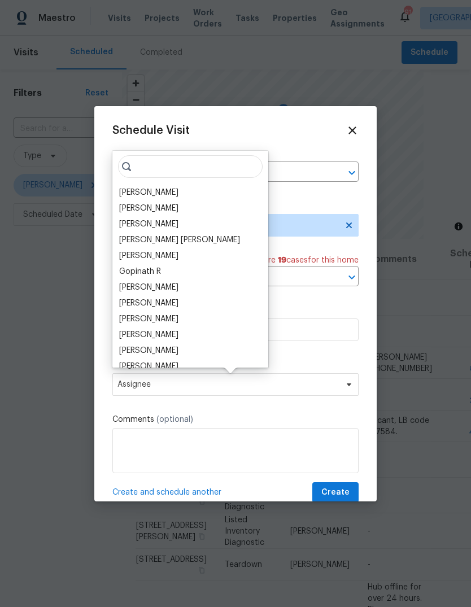
click at [136, 193] on div "[PERSON_NAME]" at bounding box center [148, 192] width 59 height 11
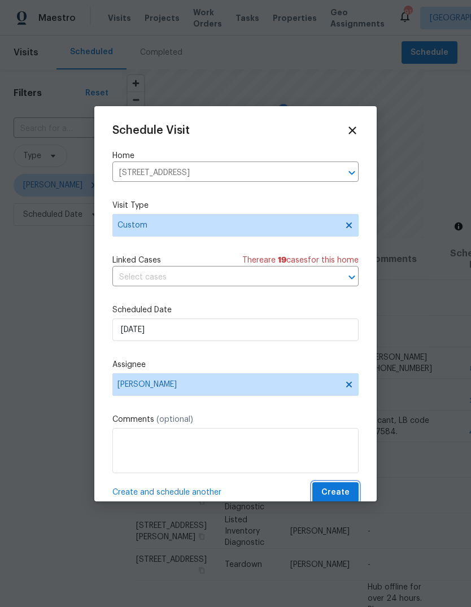
click at [349, 488] on button "Create" at bounding box center [335, 493] width 46 height 21
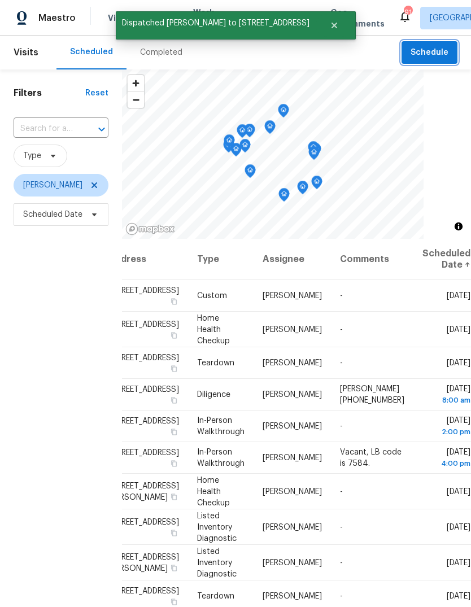
scroll to position [0, 91]
click at [0, 0] on icon at bounding box center [0, 0] width 0 height 0
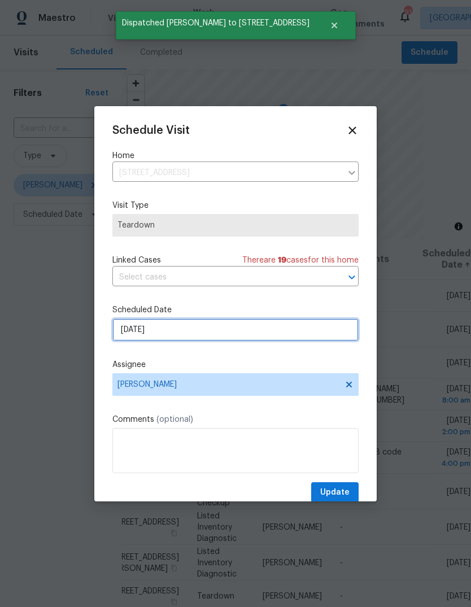
click at [330, 333] on input "9/16/2025" at bounding box center [235, 330] width 246 height 23
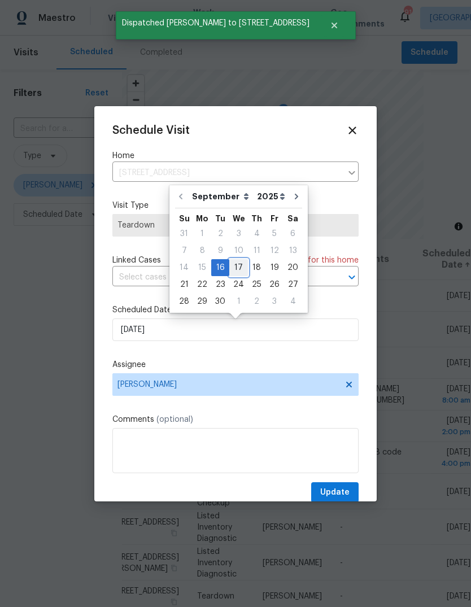
click at [237, 268] on div "17" at bounding box center [238, 268] width 19 height 16
type input "9/17/2025"
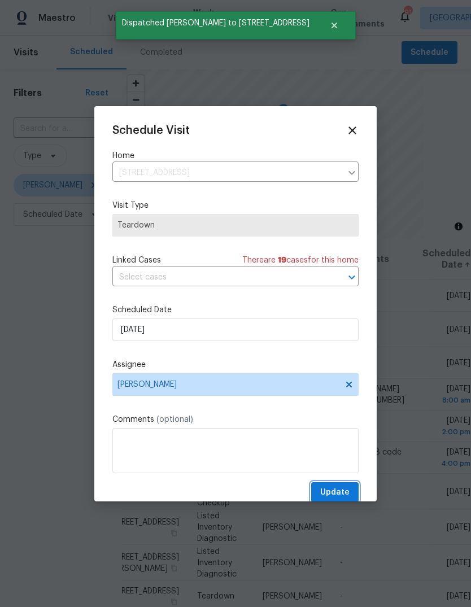
click at [349, 491] on span "Update" at bounding box center [334, 493] width 29 height 14
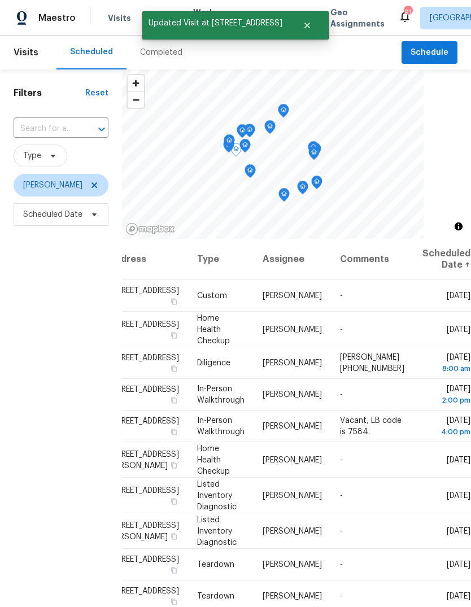
click at [0, 0] on icon at bounding box center [0, 0] width 0 height 0
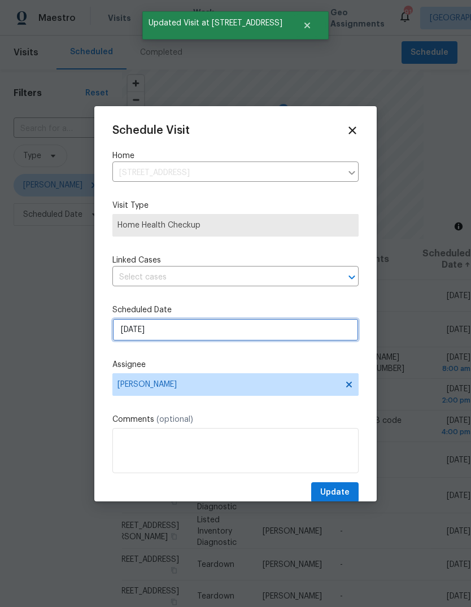
click at [315, 335] on input "9/16/2025" at bounding box center [235, 330] width 246 height 23
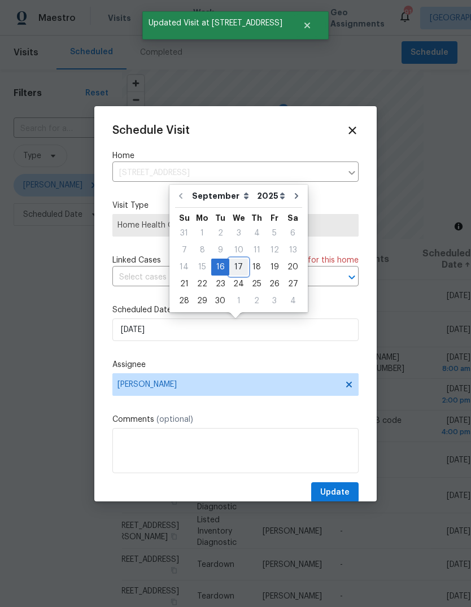
click at [241, 266] on div "17" at bounding box center [238, 267] width 19 height 16
type input "9/17/2025"
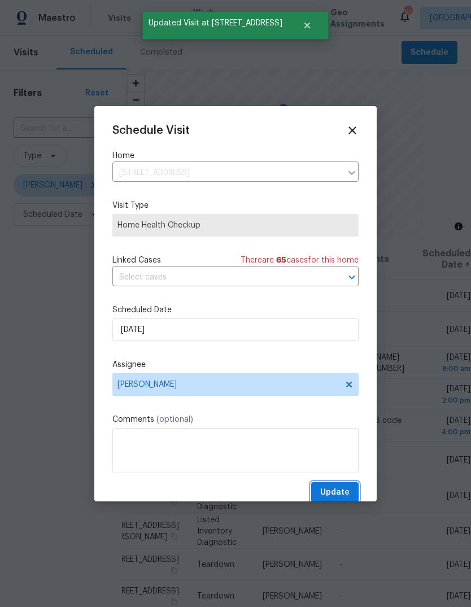
click at [351, 486] on button "Update" at bounding box center [334, 493] width 47 height 21
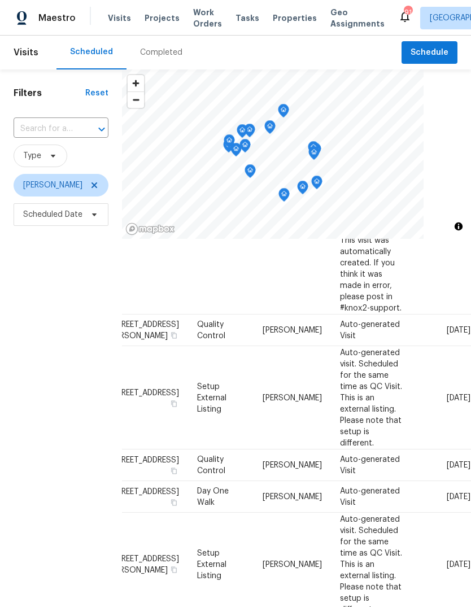
scroll to position [526, 91]
click at [0, 0] on icon at bounding box center [0, 0] width 0 height 0
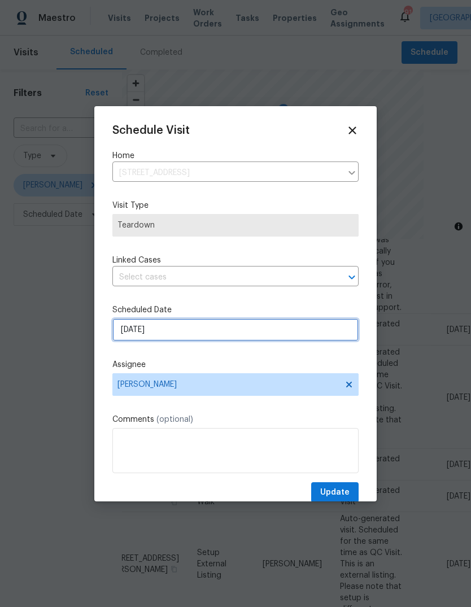
click at [327, 335] on input "9/17/2025" at bounding box center [235, 330] width 246 height 23
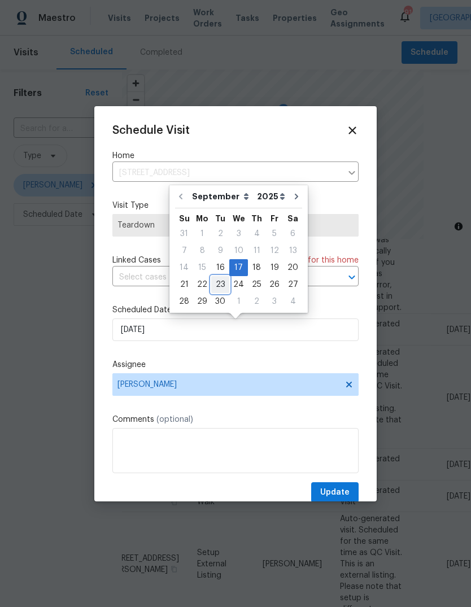
click at [222, 284] on div "23" at bounding box center [220, 285] width 18 height 16
type input "9/23/2025"
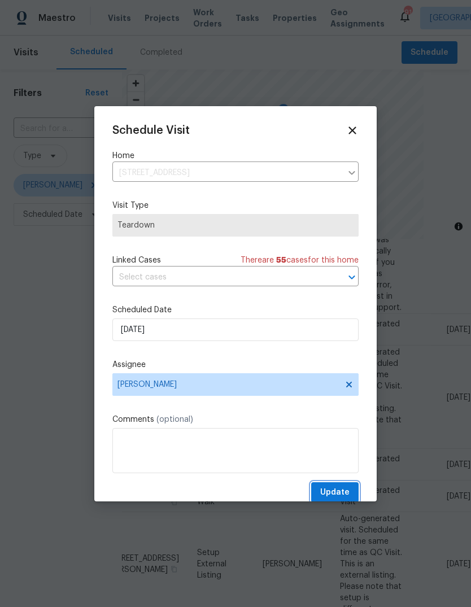
click at [354, 486] on button "Update" at bounding box center [334, 493] width 47 height 21
